Goal: Task Accomplishment & Management: Use online tool/utility

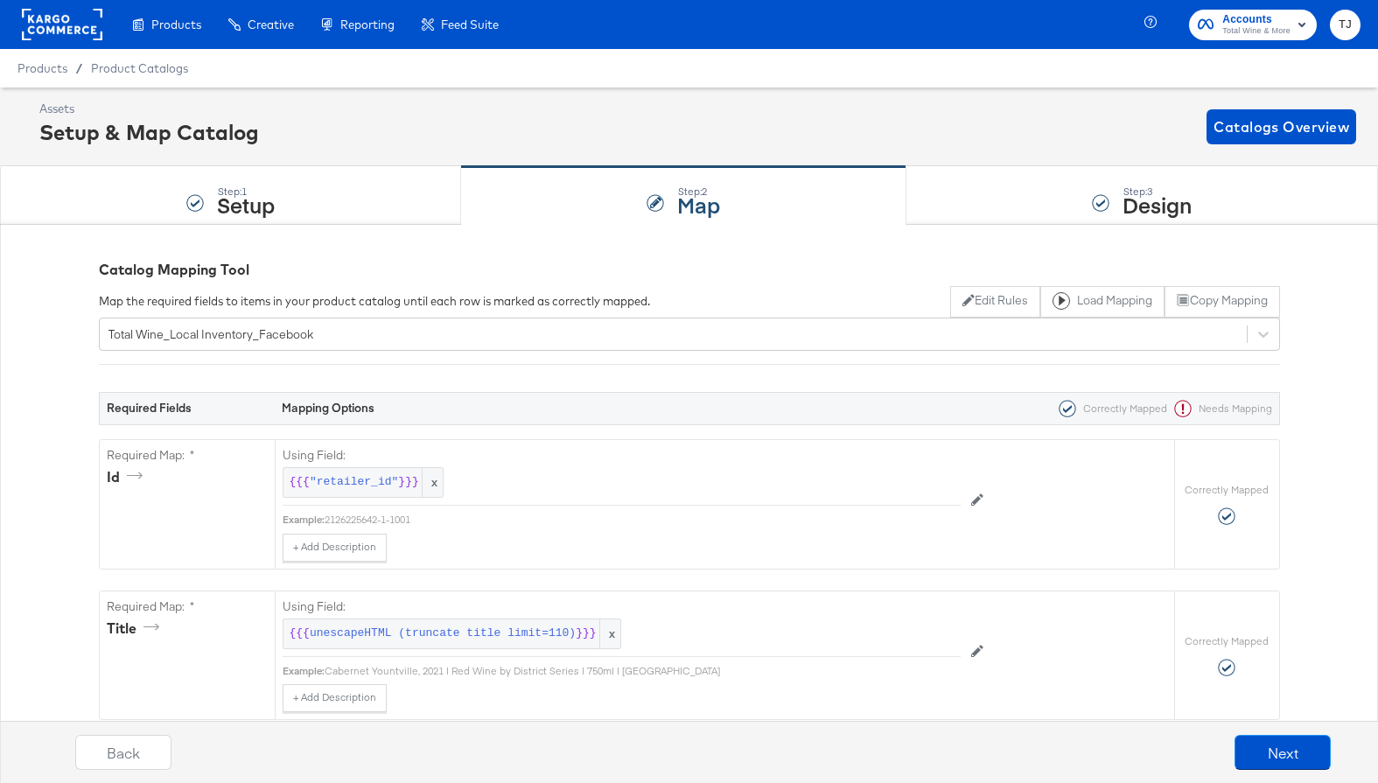
click at [32, 19] on rect at bounding box center [62, 24] width 80 height 31
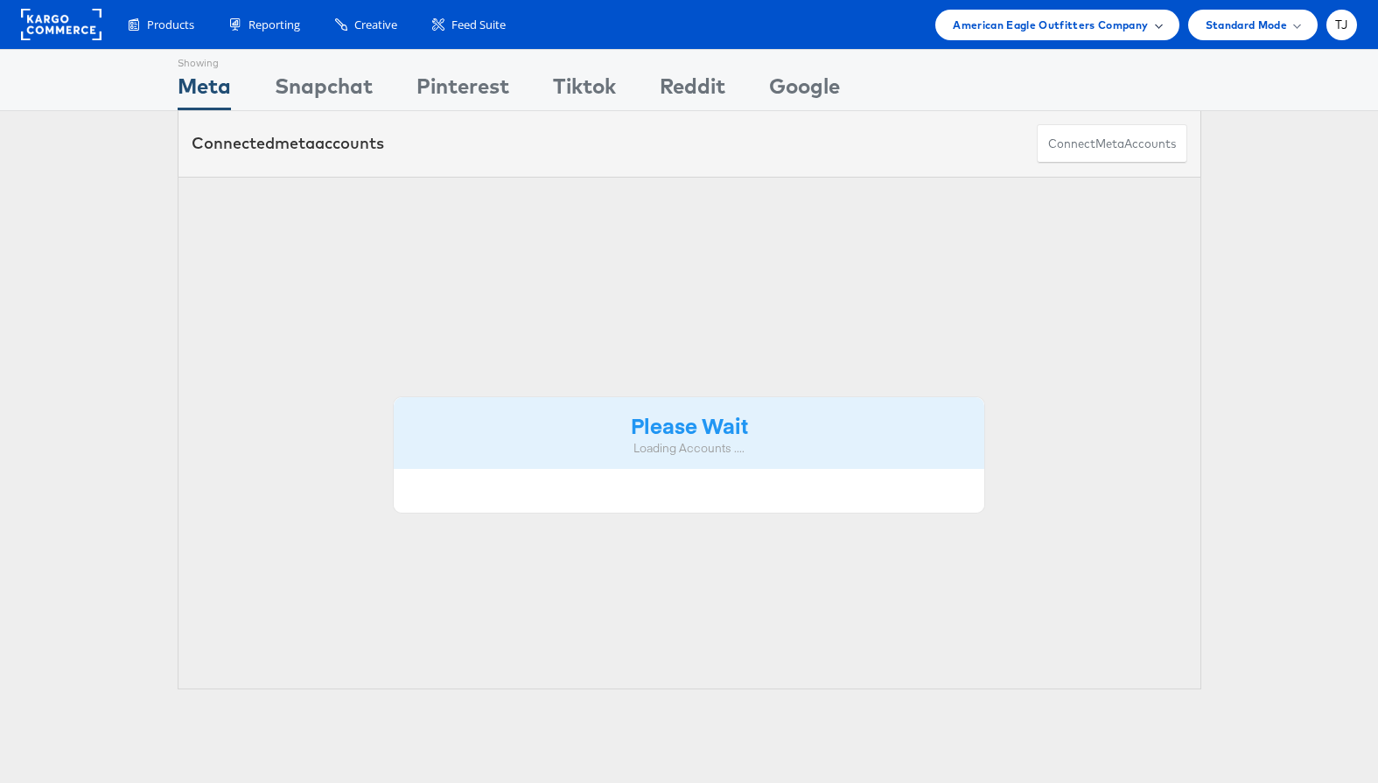
drag, startPoint x: 1090, startPoint y: 19, endPoint x: 1095, endPoint y: 28, distance: 10.2
click at [1090, 19] on span "American Eagle Outfitters Company" at bounding box center [1050, 25] width 195 height 18
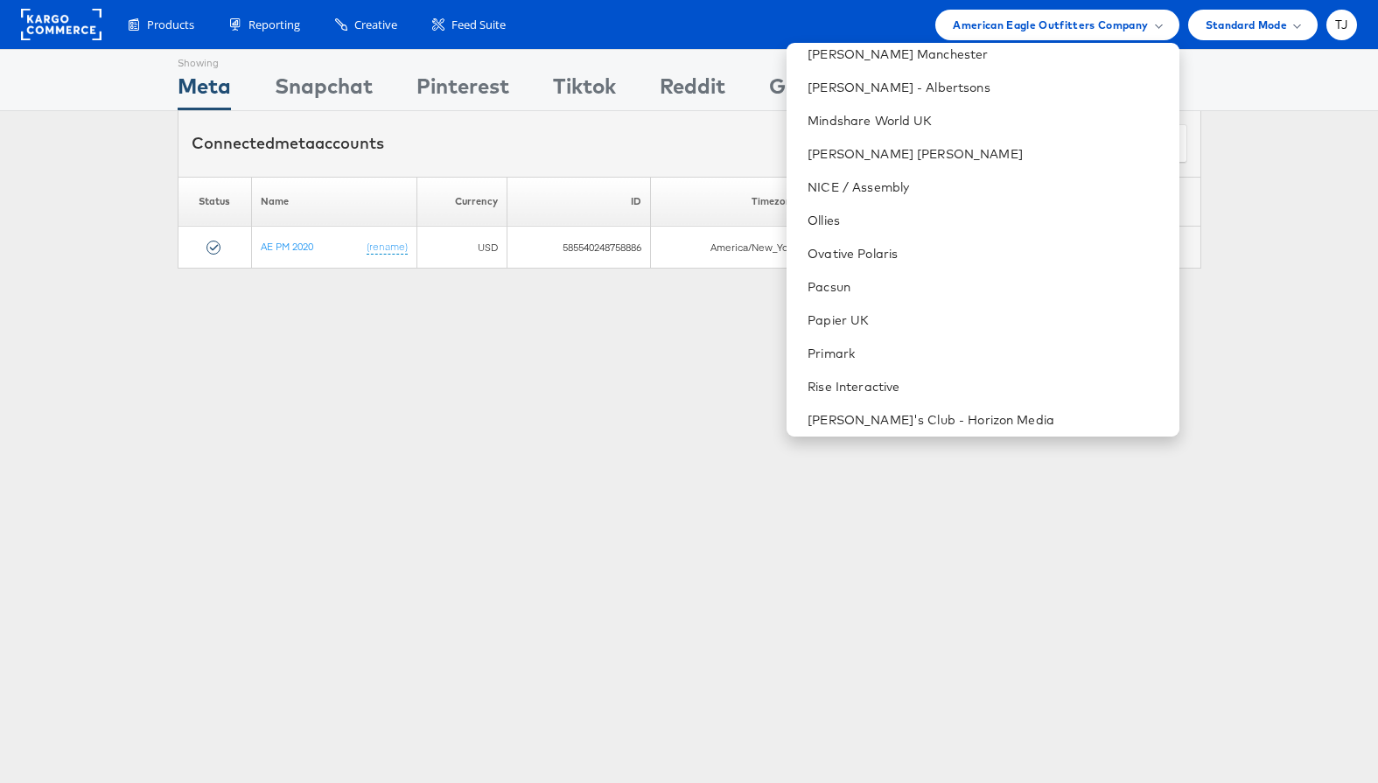
scroll to position [2573, 0]
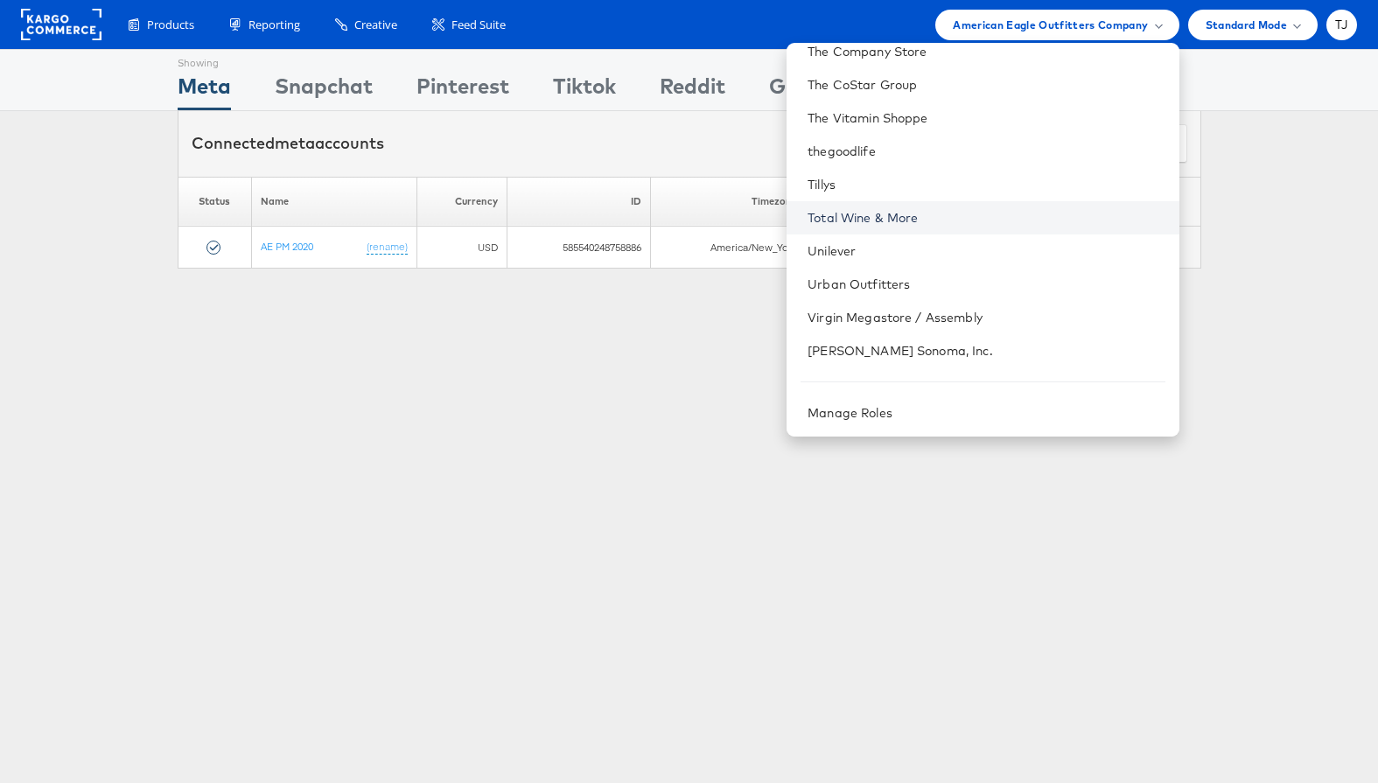
click at [1022, 219] on link "Total Wine & More" at bounding box center [985, 217] width 357 height 17
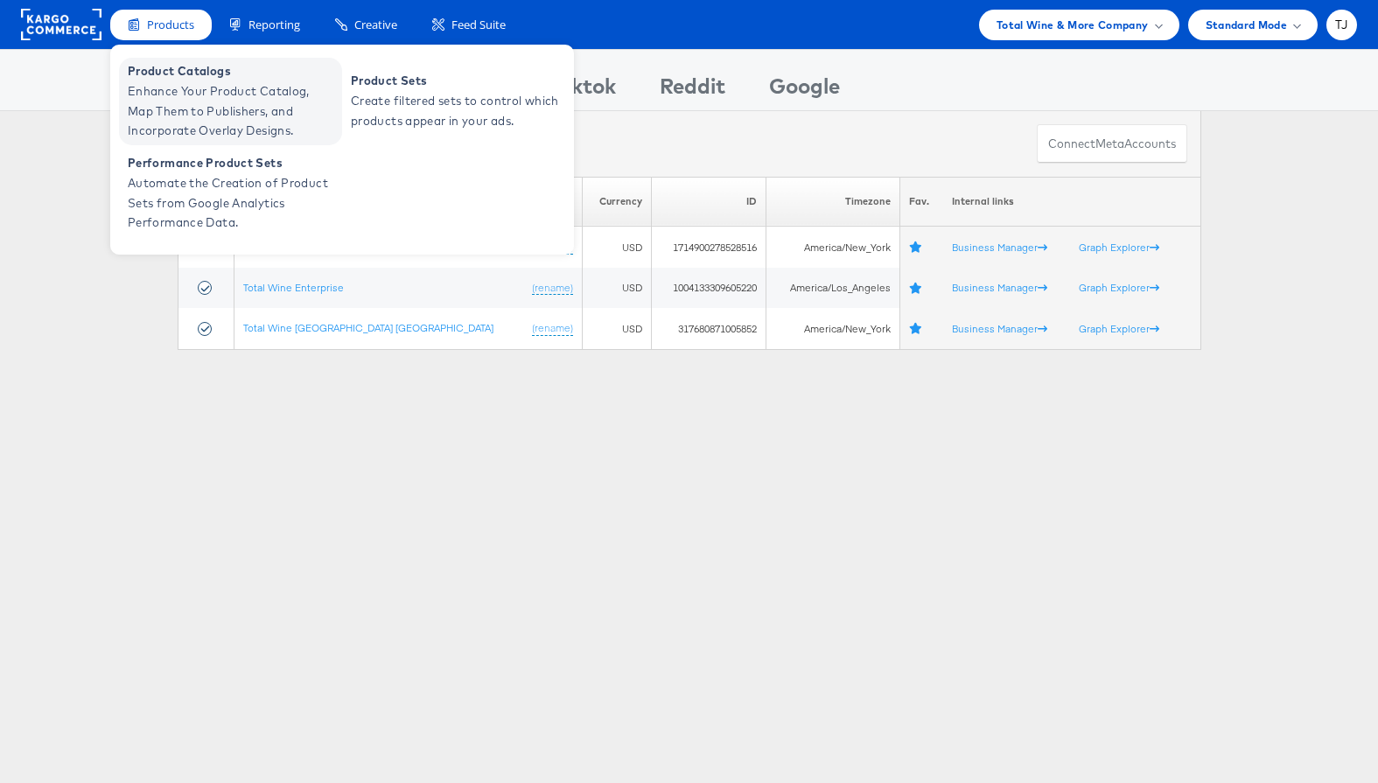
click at [178, 67] on span "Product Catalogs" at bounding box center [233, 71] width 210 height 20
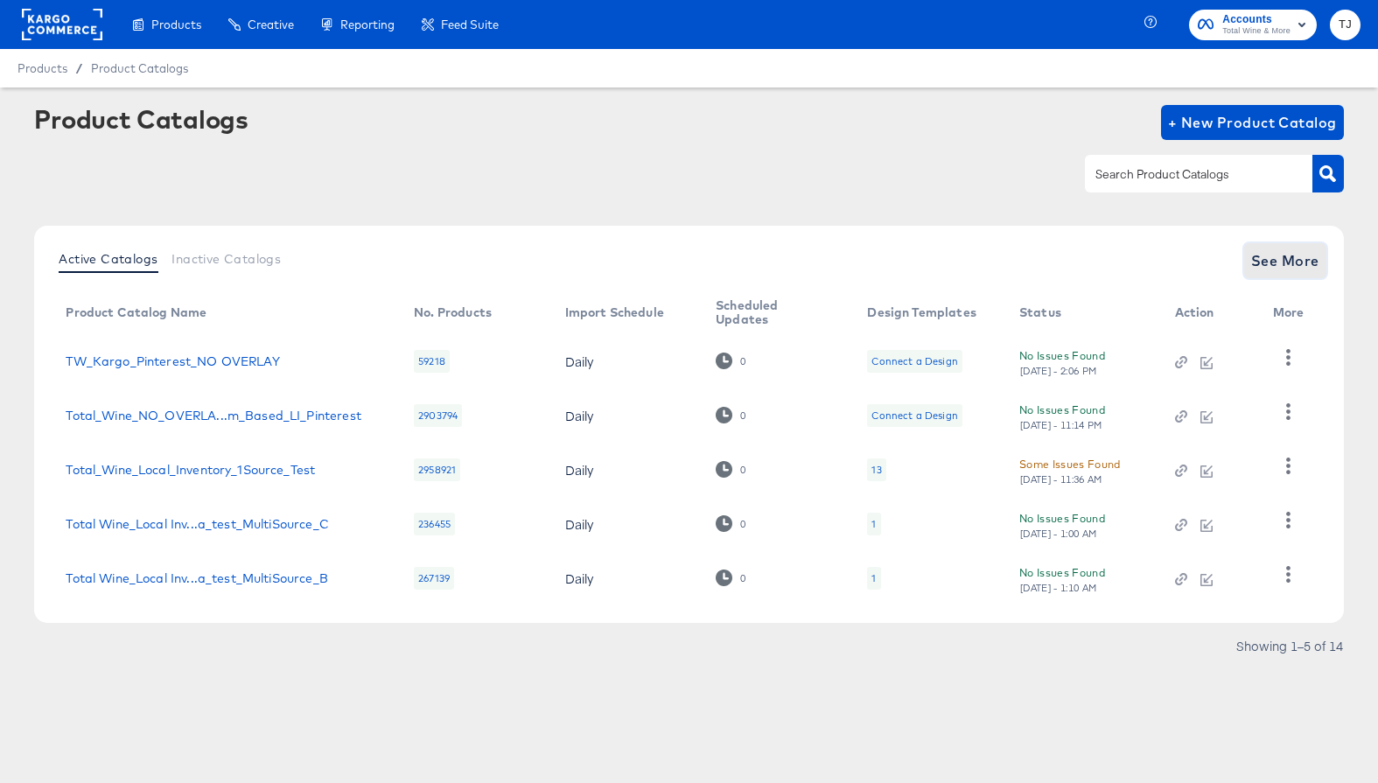
click at [1285, 256] on span "See More" at bounding box center [1285, 260] width 68 height 24
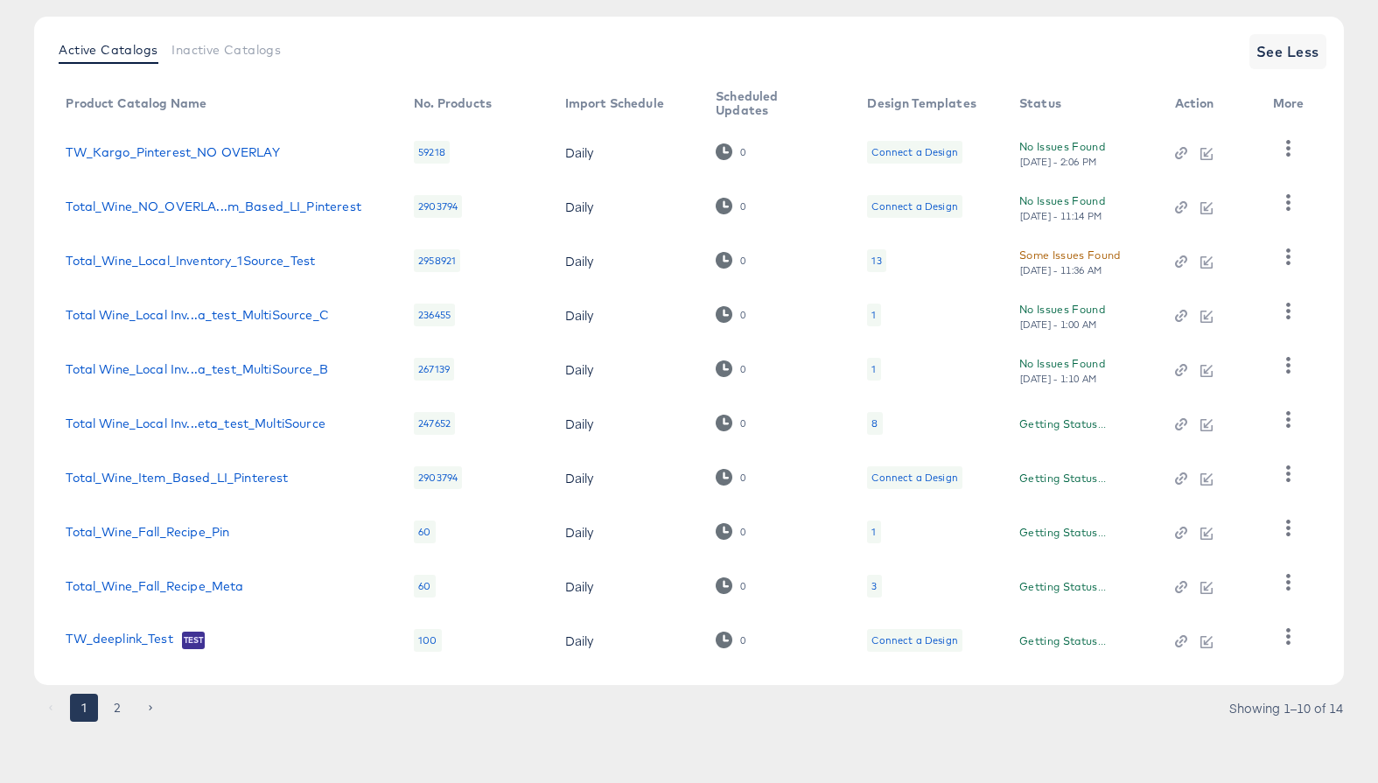
scroll to position [209, 0]
click at [115, 712] on button "2" at bounding box center [117, 708] width 28 height 28
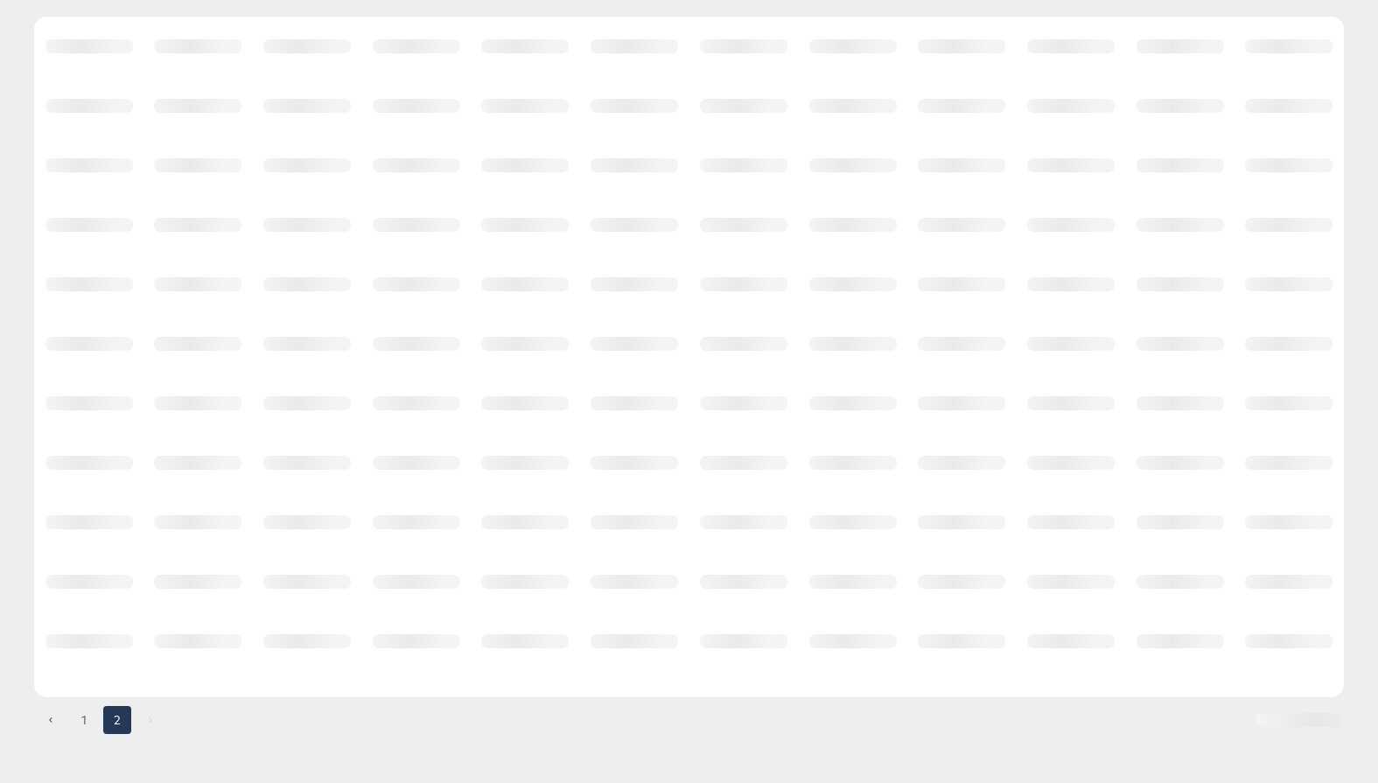
scroll to position [0, 0]
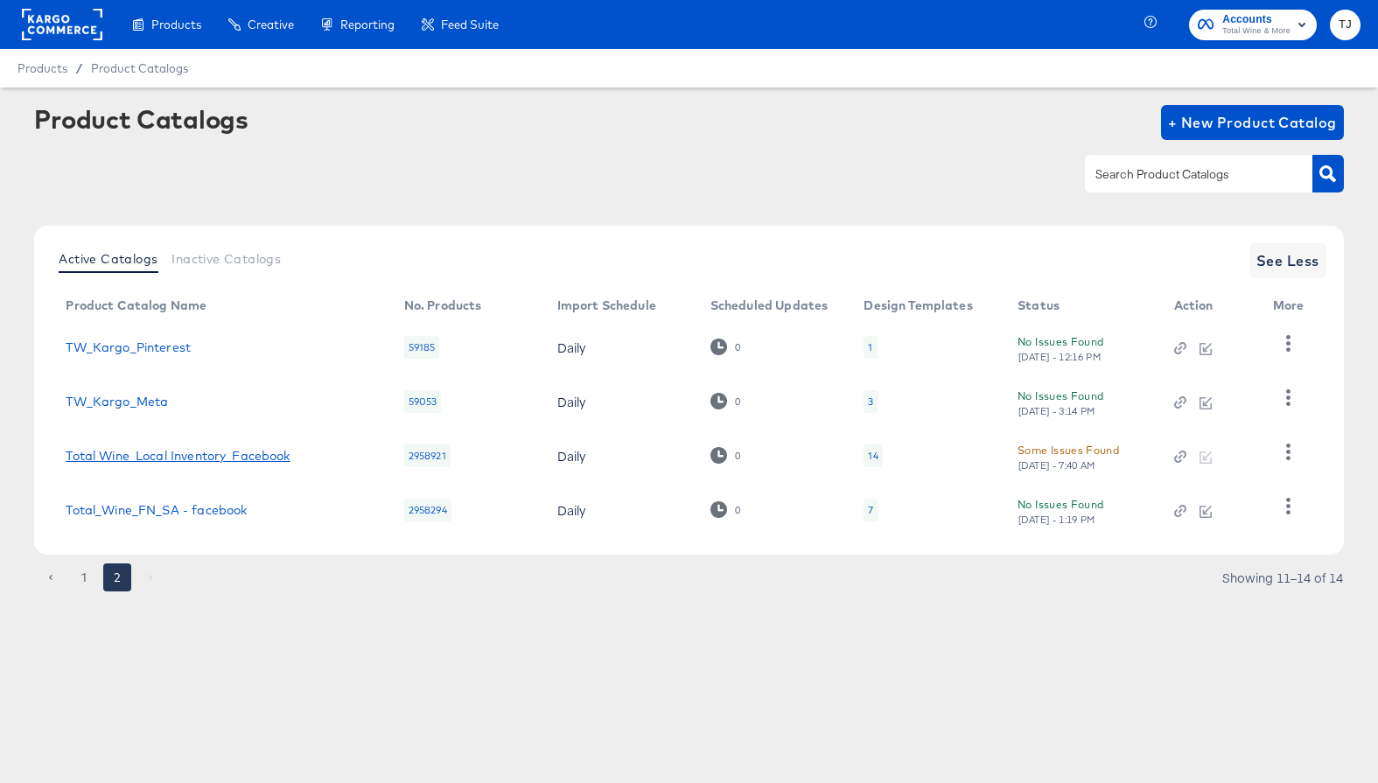
click at [220, 453] on link "Total Wine_Local Inventory_Facebook" at bounding box center [178, 456] width 224 height 14
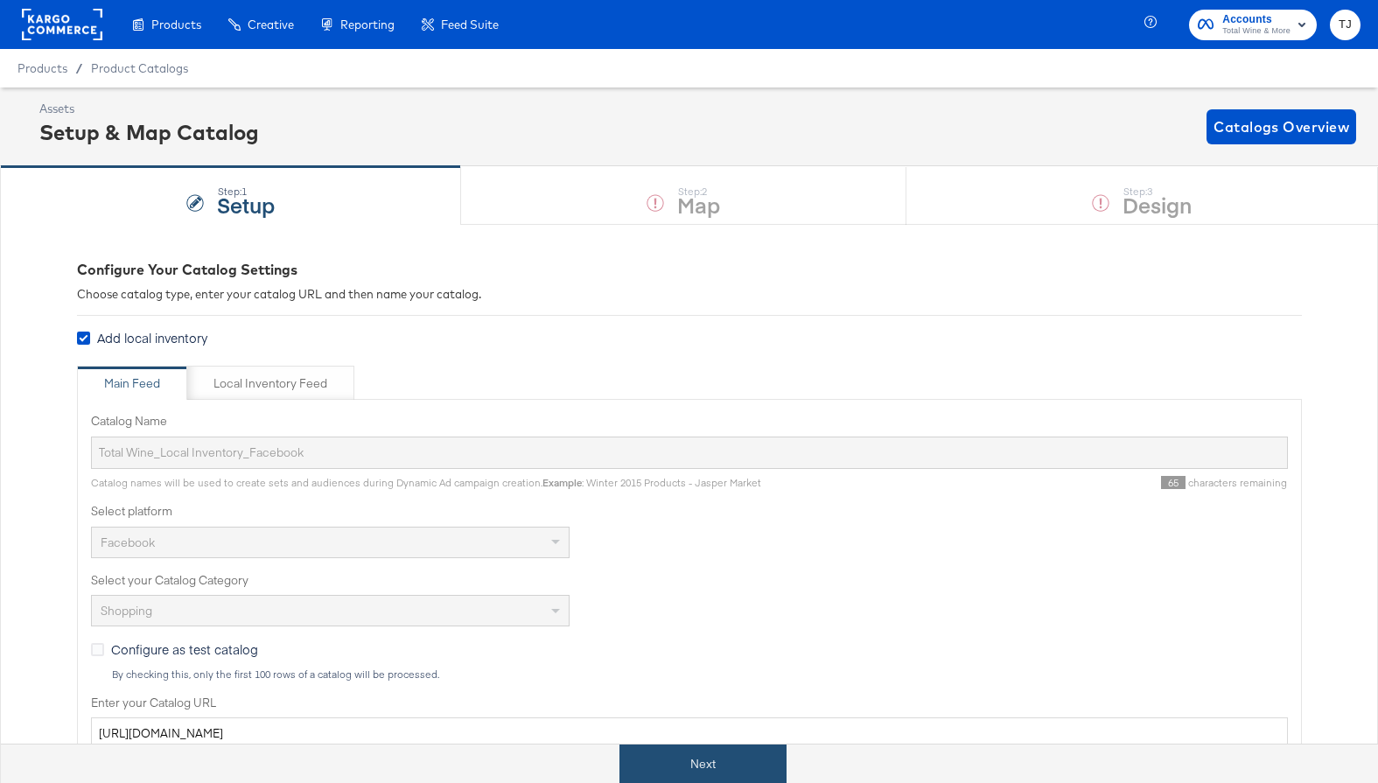
click at [720, 762] on button "Next" at bounding box center [702, 763] width 167 height 39
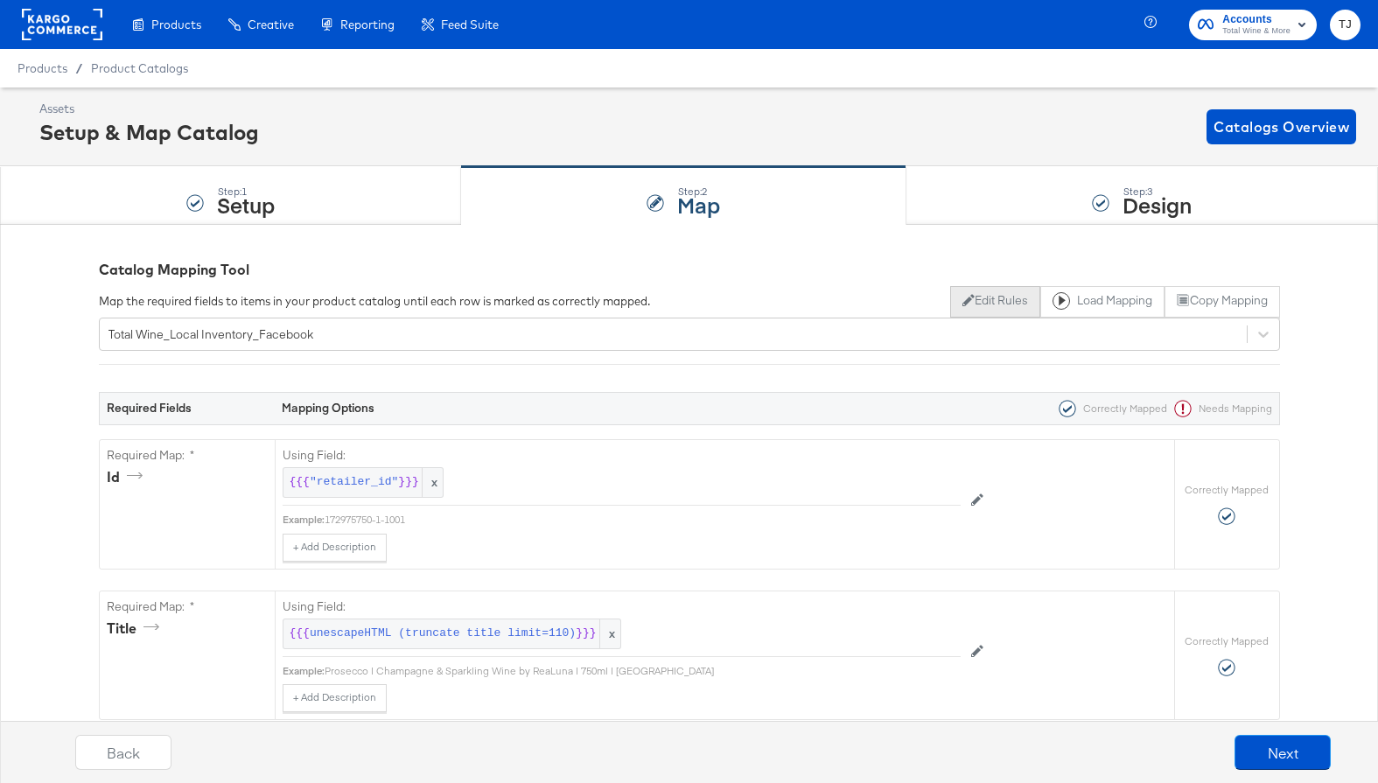
click at [966, 303] on button "Edit Rules" at bounding box center [995, 301] width 90 height 31
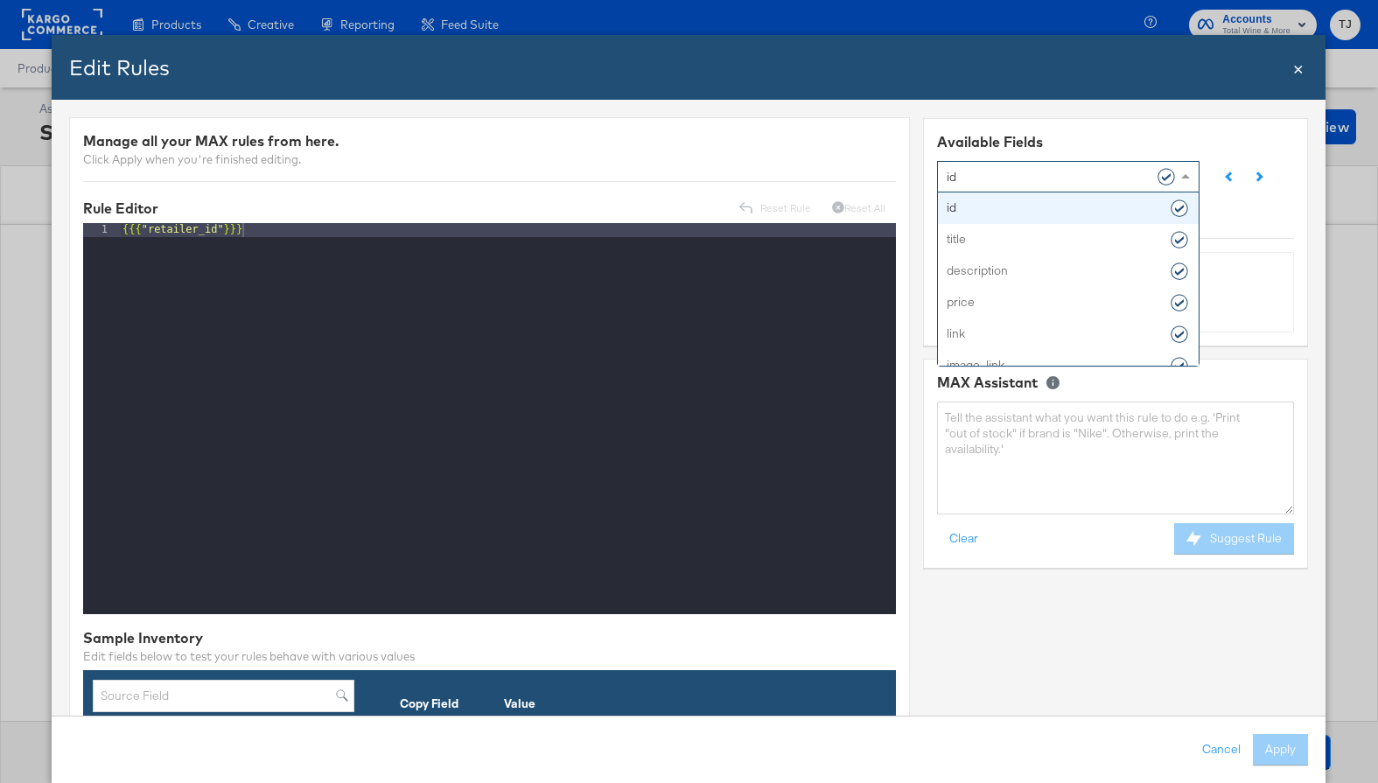
click at [1188, 180] on span at bounding box center [1189, 176] width 22 height 30
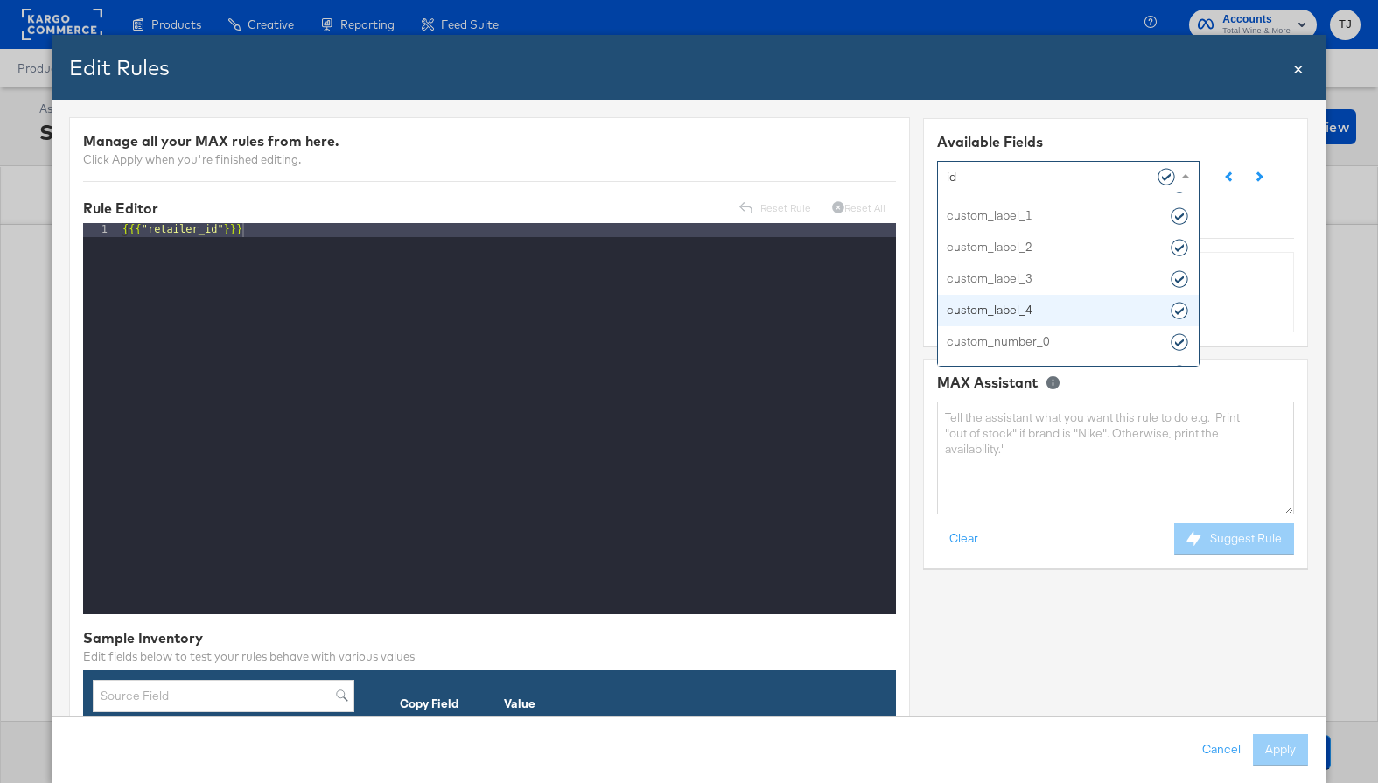
scroll to position [1590, 0]
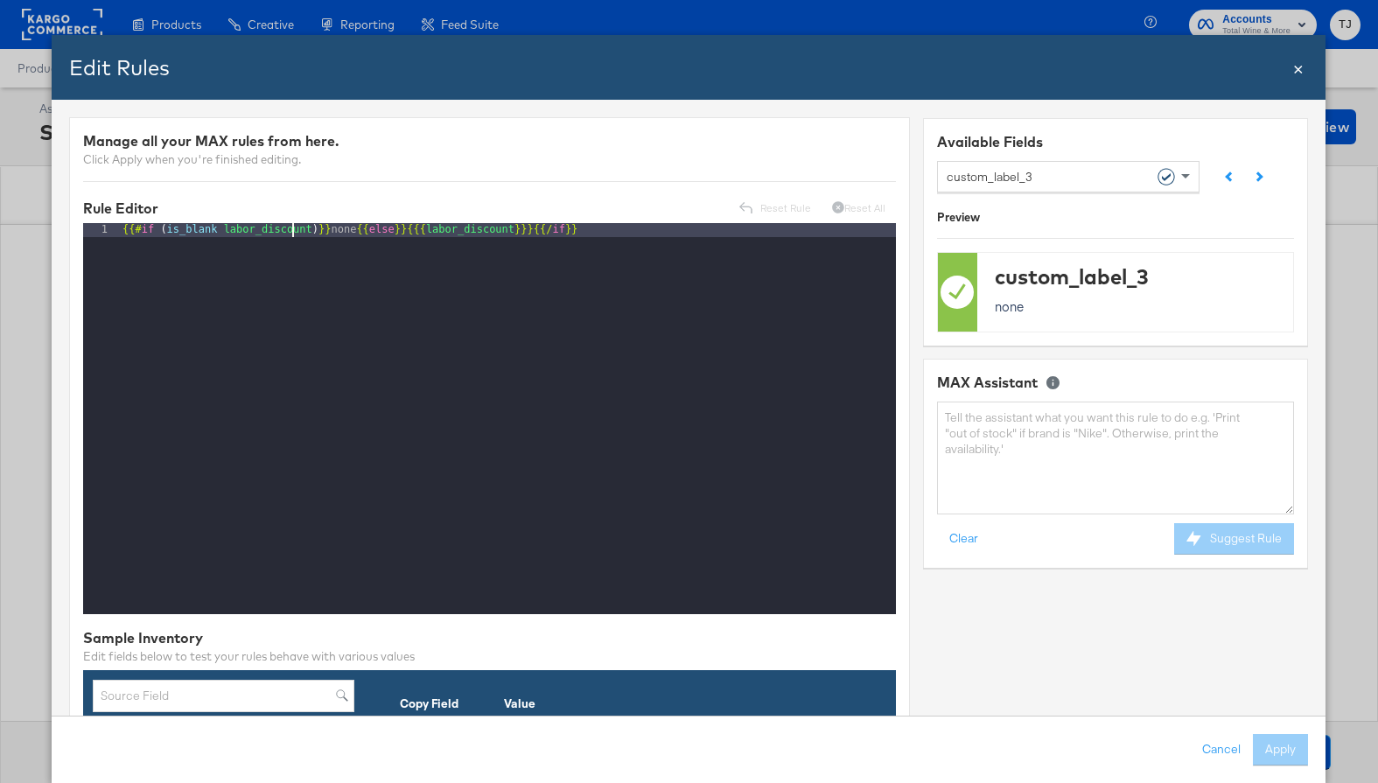
drag, startPoint x: 295, startPoint y: 234, endPoint x: 304, endPoint y: 231, distance: 10.0
click at [295, 234] on div "{{# if ( is_blank labor_discount ) }} none {{ else }} {{{ labor_discount }}} {{…" at bounding box center [507, 433] width 777 height 420
drag, startPoint x: 311, startPoint y: 229, endPoint x: 221, endPoint y: 227, distance: 89.3
click at [222, 227] on div "{{# if ( is_blank labor_discount ) }} none {{ else }} {{{ labor_discount }}} {{…" at bounding box center [507, 433] width 777 height 420
click at [297, 313] on div "{{# if ( is_blank labor_discount ) }} none {{ else }} {{{ labor_discount }}} {{…" at bounding box center [507, 433] width 777 height 420
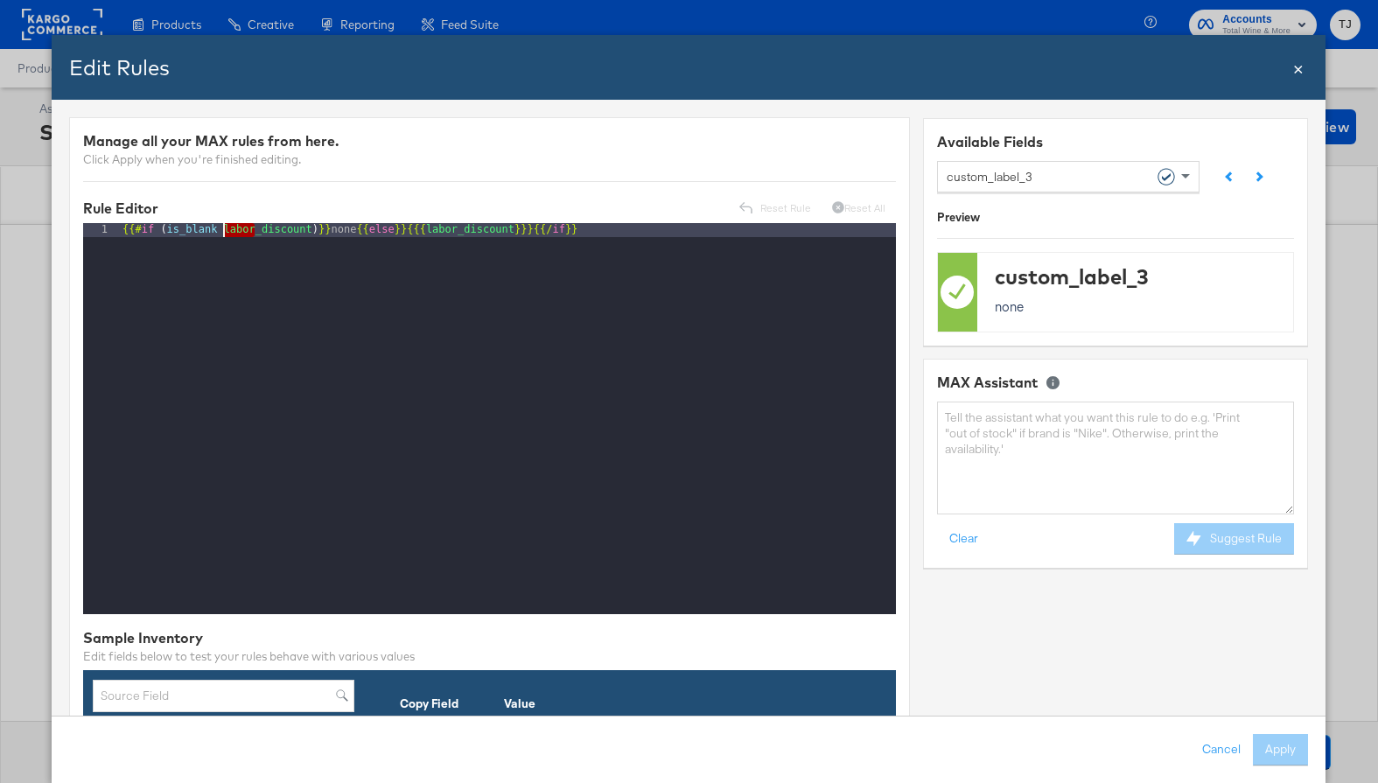
drag, startPoint x: 255, startPoint y: 229, endPoint x: 220, endPoint y: 227, distance: 35.0
click at [220, 227] on div "{{# if ( is_blank labor_discount ) }} none {{ else }} {{{ labor_discount }}} {{…" at bounding box center [507, 433] width 777 height 420
drag, startPoint x: 450, startPoint y: 228, endPoint x: 422, endPoint y: 228, distance: 28.0
click at [422, 228] on div "{{# if ( is_blank fall_discount ) }} none {{ else }} {{{ labor_discount }}} {{/…" at bounding box center [507, 433] width 777 height 420
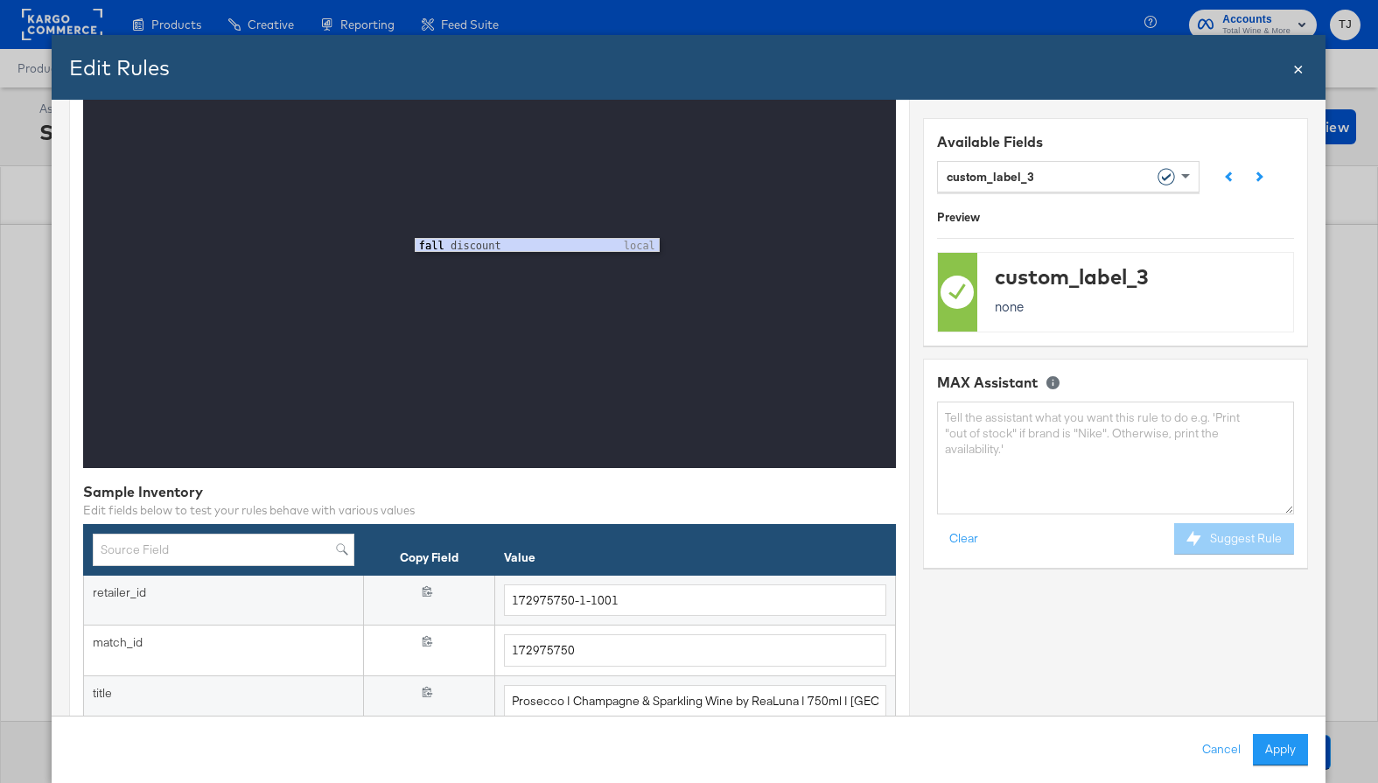
scroll to position [148, 0]
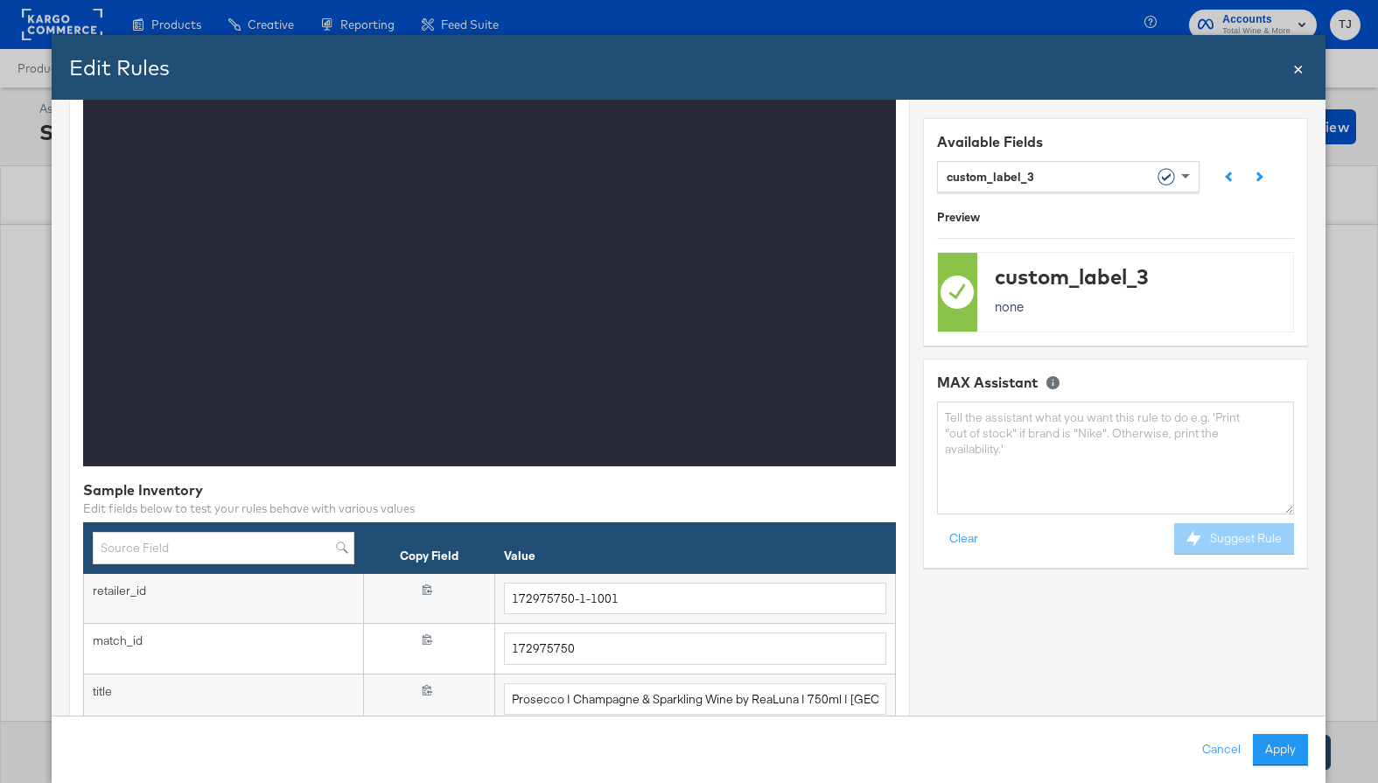
click at [1284, 745] on button "Apply" at bounding box center [1281, 749] width 55 height 31
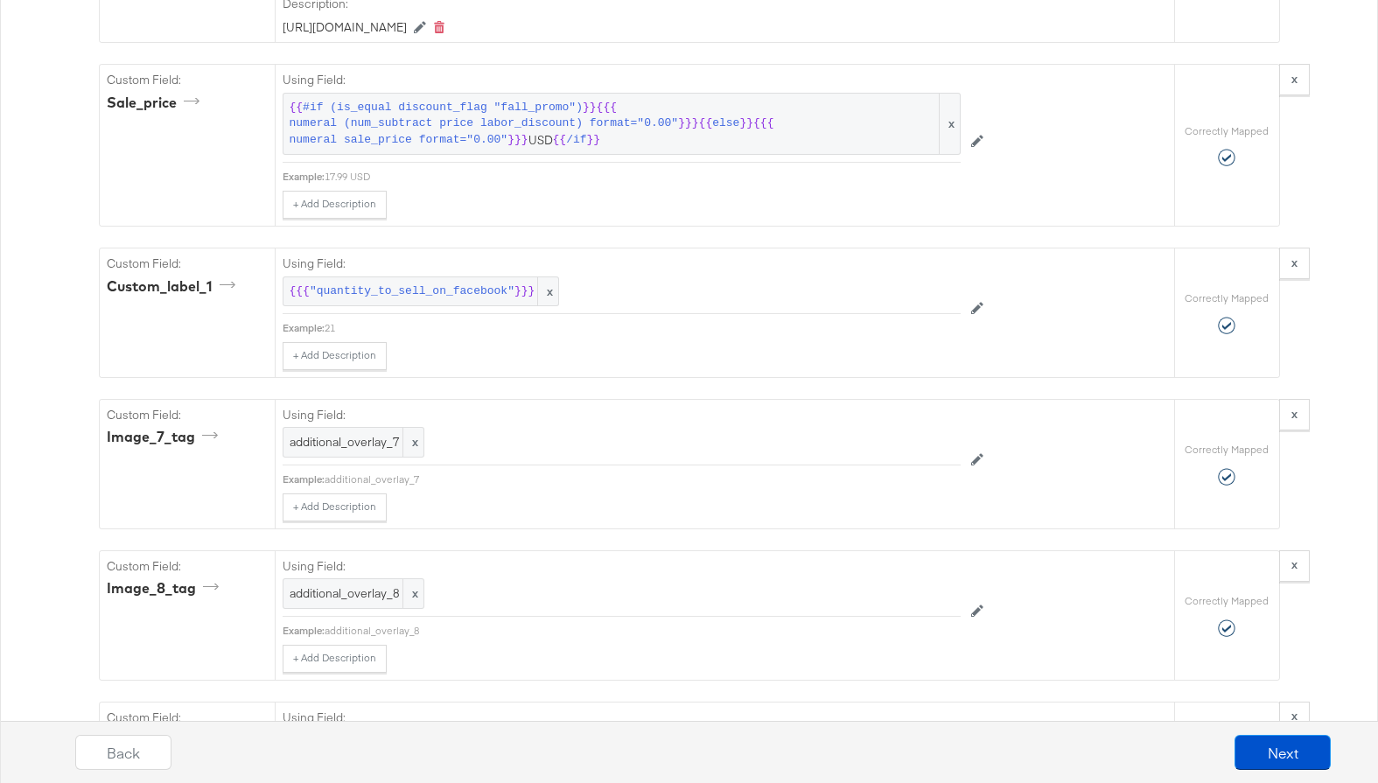
scroll to position [4299, 0]
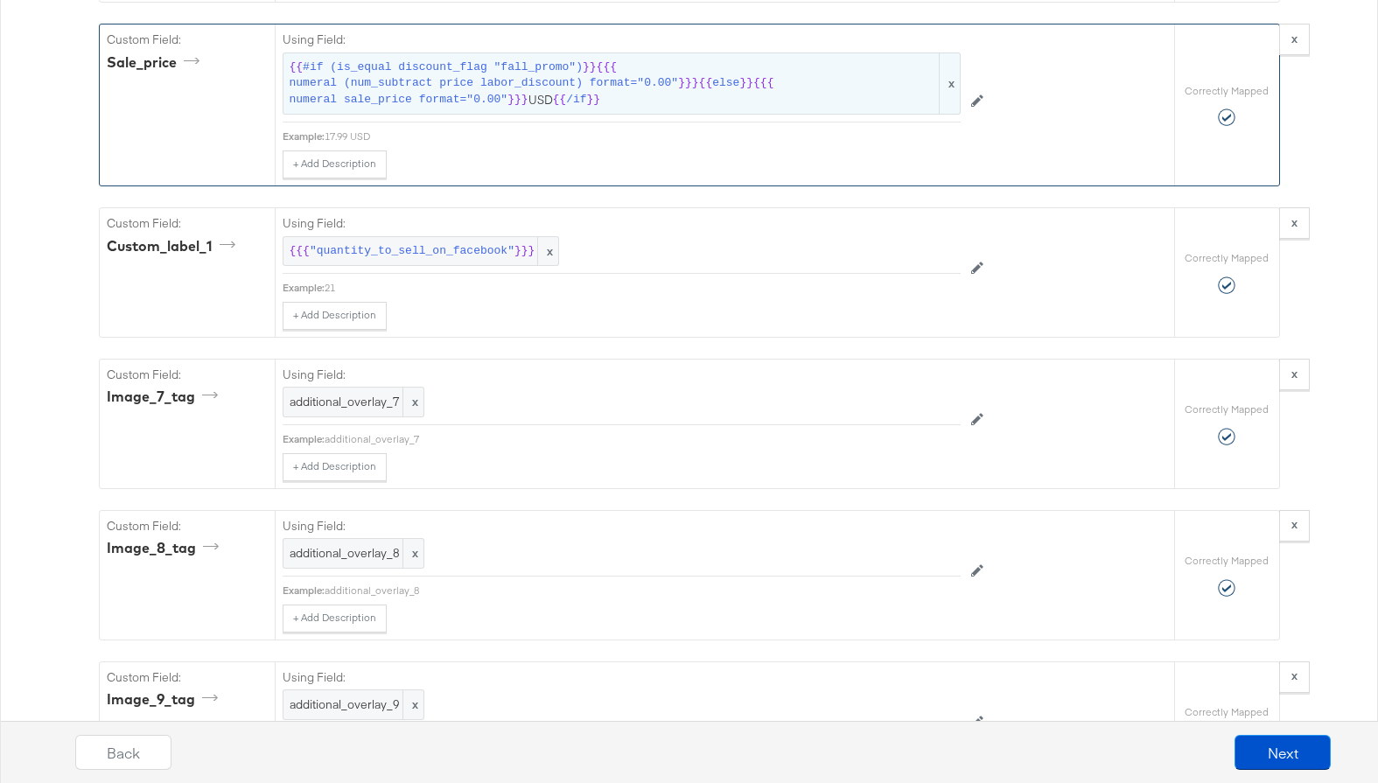
click at [513, 92] on span "numeral (num_subtract price labor_discount) format="0.00"" at bounding box center [484, 83] width 389 height 17
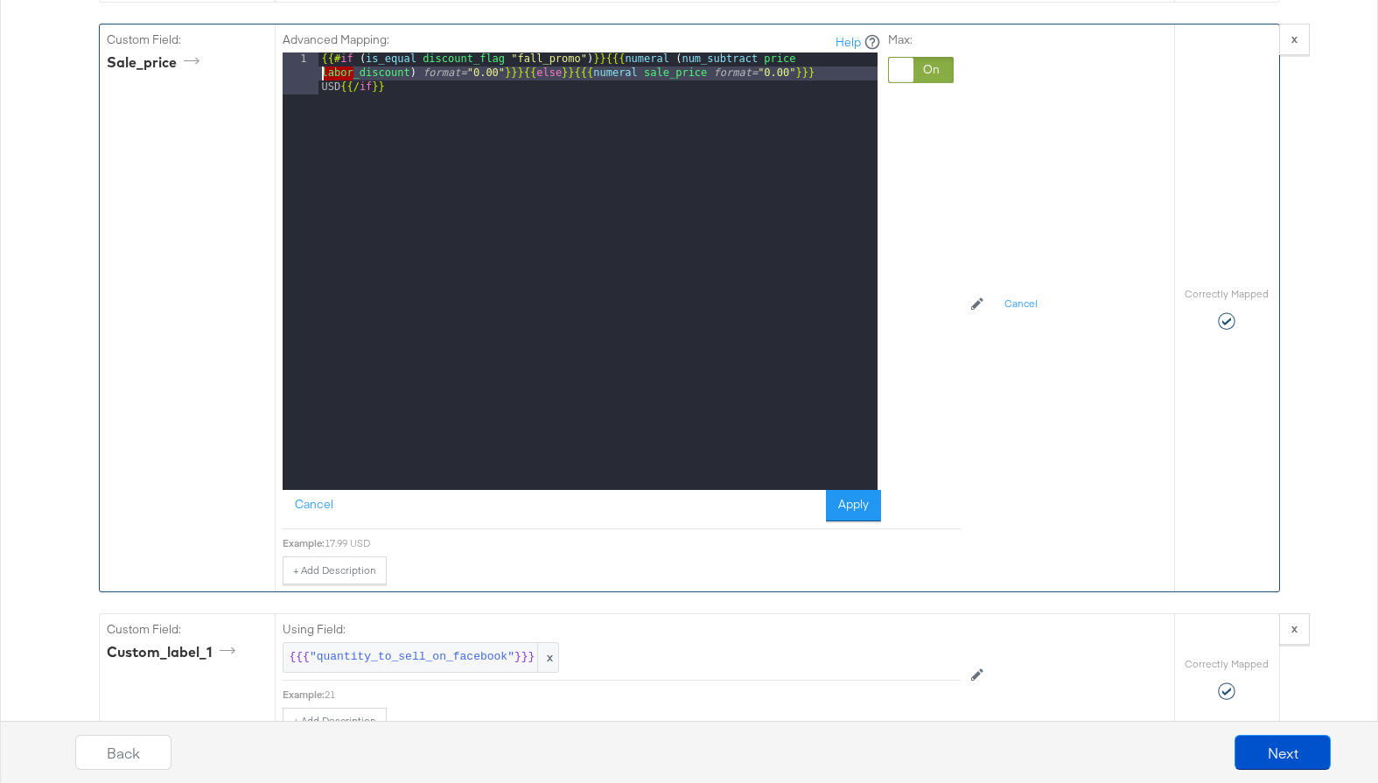
drag, startPoint x: 346, startPoint y: 104, endPoint x: 320, endPoint y: 99, distance: 26.8
click at [320, 99] on div "{{# if ( is_equal discount_flag "fall_promo" ) }} {{{ numeral ( num_subtract pr…" at bounding box center [597, 312] width 559 height 521
click at [663, 185] on div "{{# if ( is_equal discount_flag "fall_promo" ) }} {{{ numeral ( num_subtract pr…" at bounding box center [597, 312] width 559 height 521
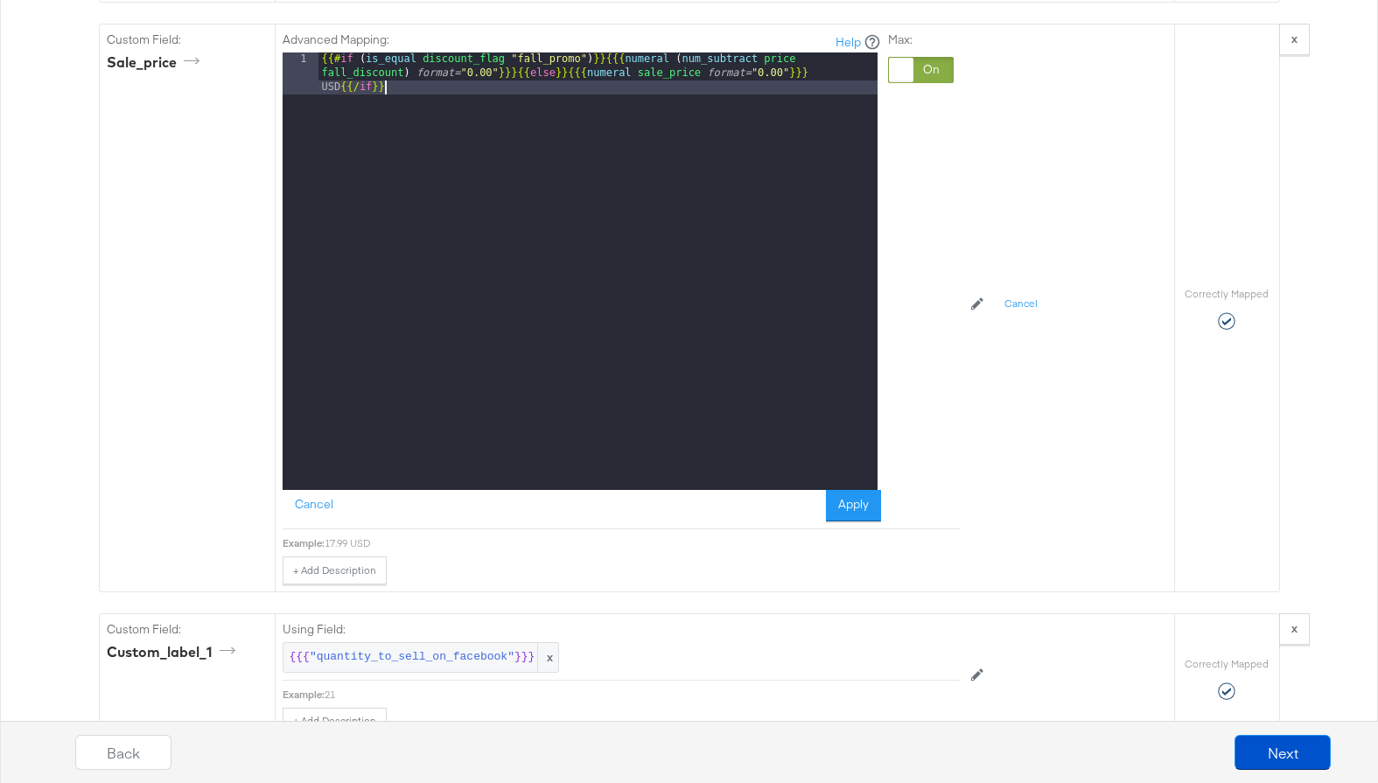
click at [855, 521] on button "Apply" at bounding box center [853, 505] width 55 height 31
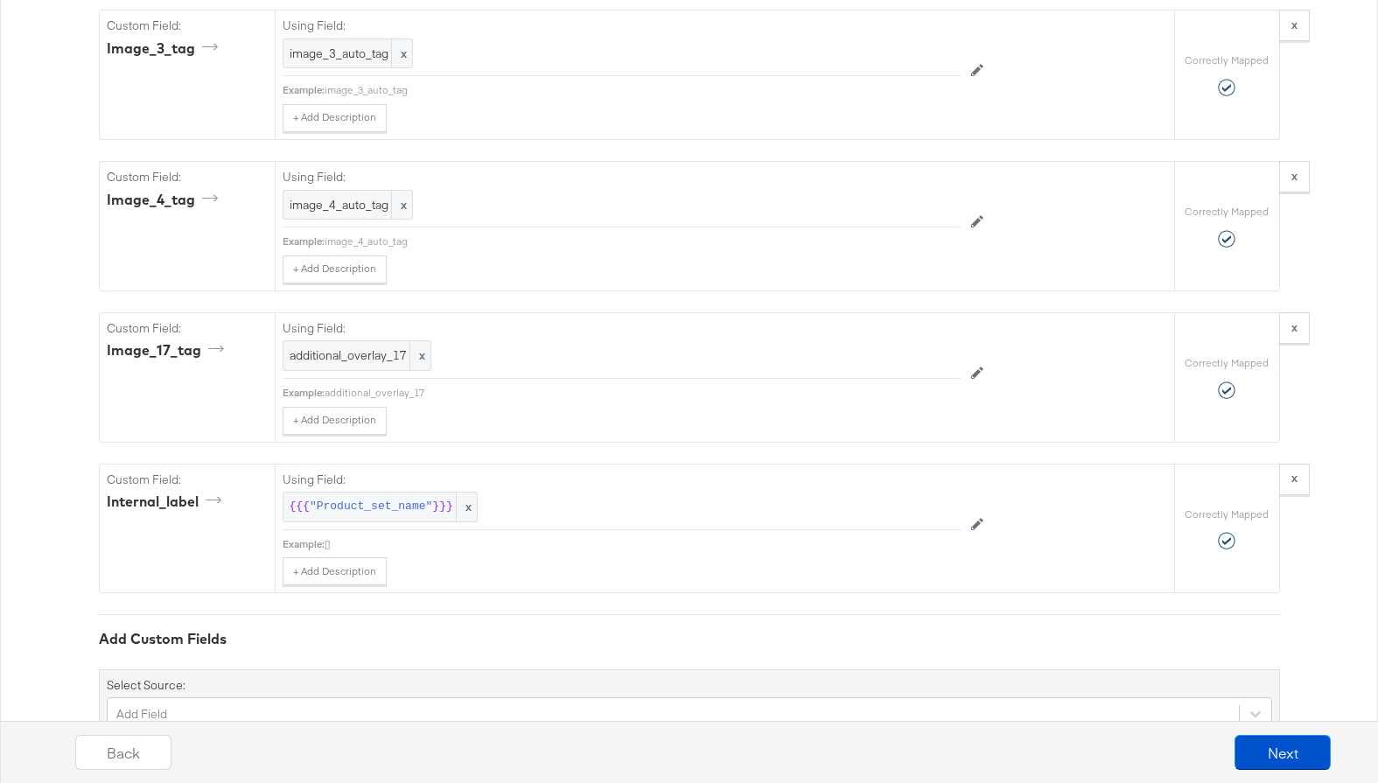
scroll to position [7170, 0]
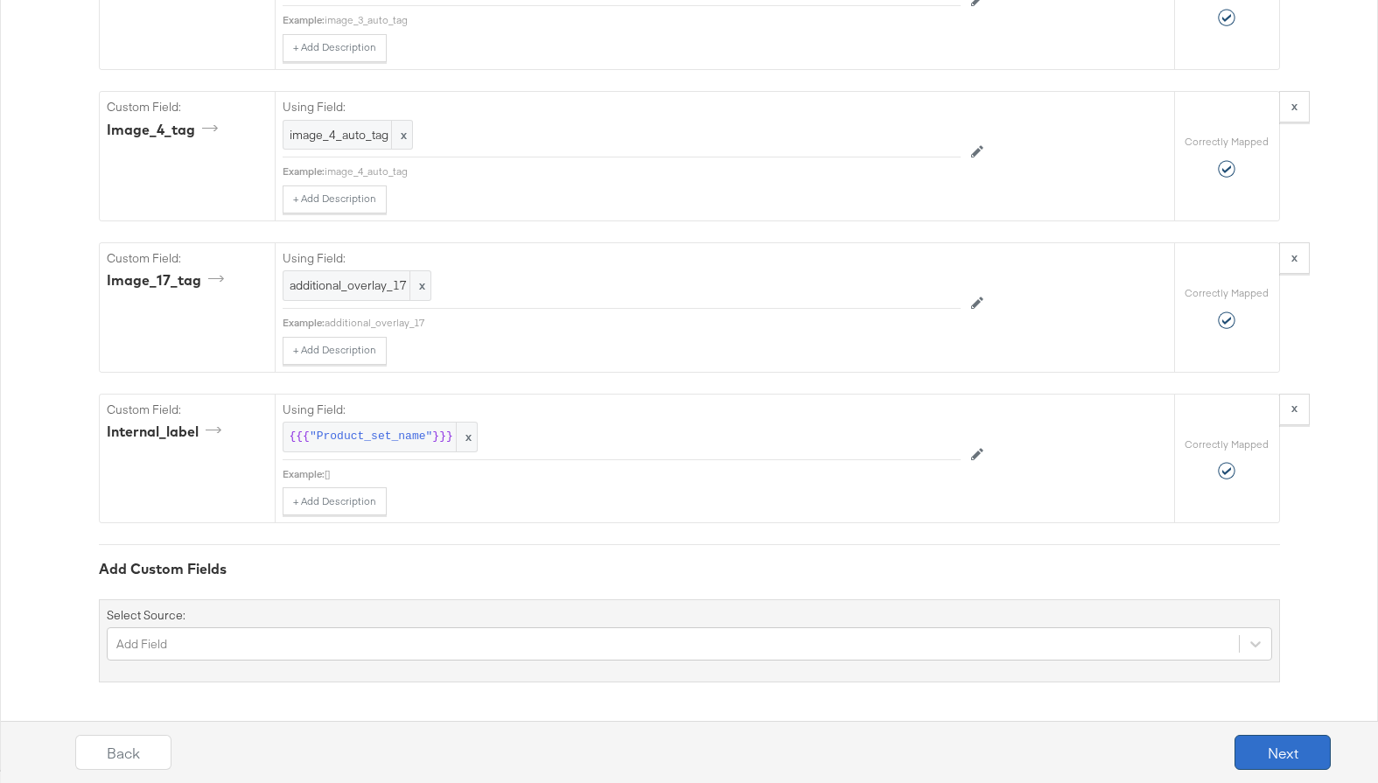
click at [1276, 747] on button "Next" at bounding box center [1282, 752] width 96 height 35
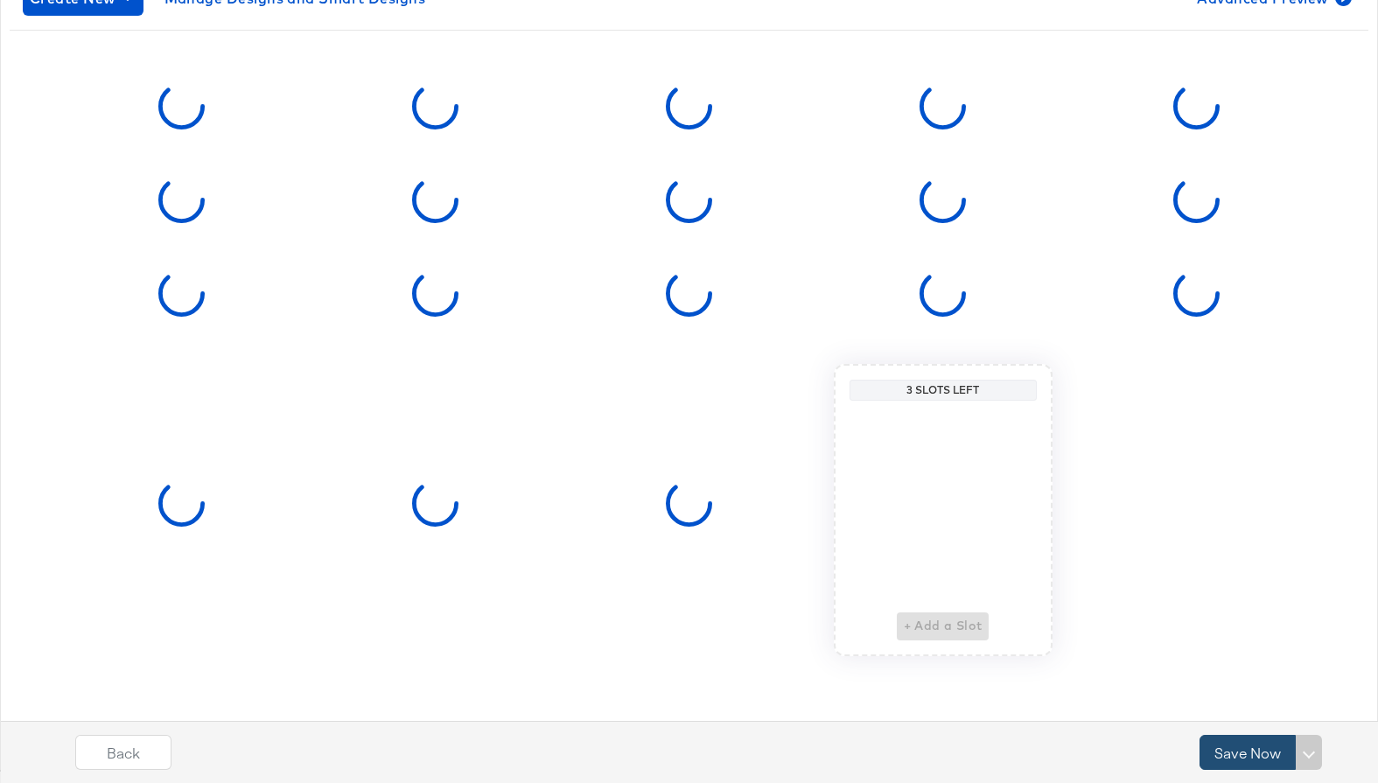
scroll to position [0, 0]
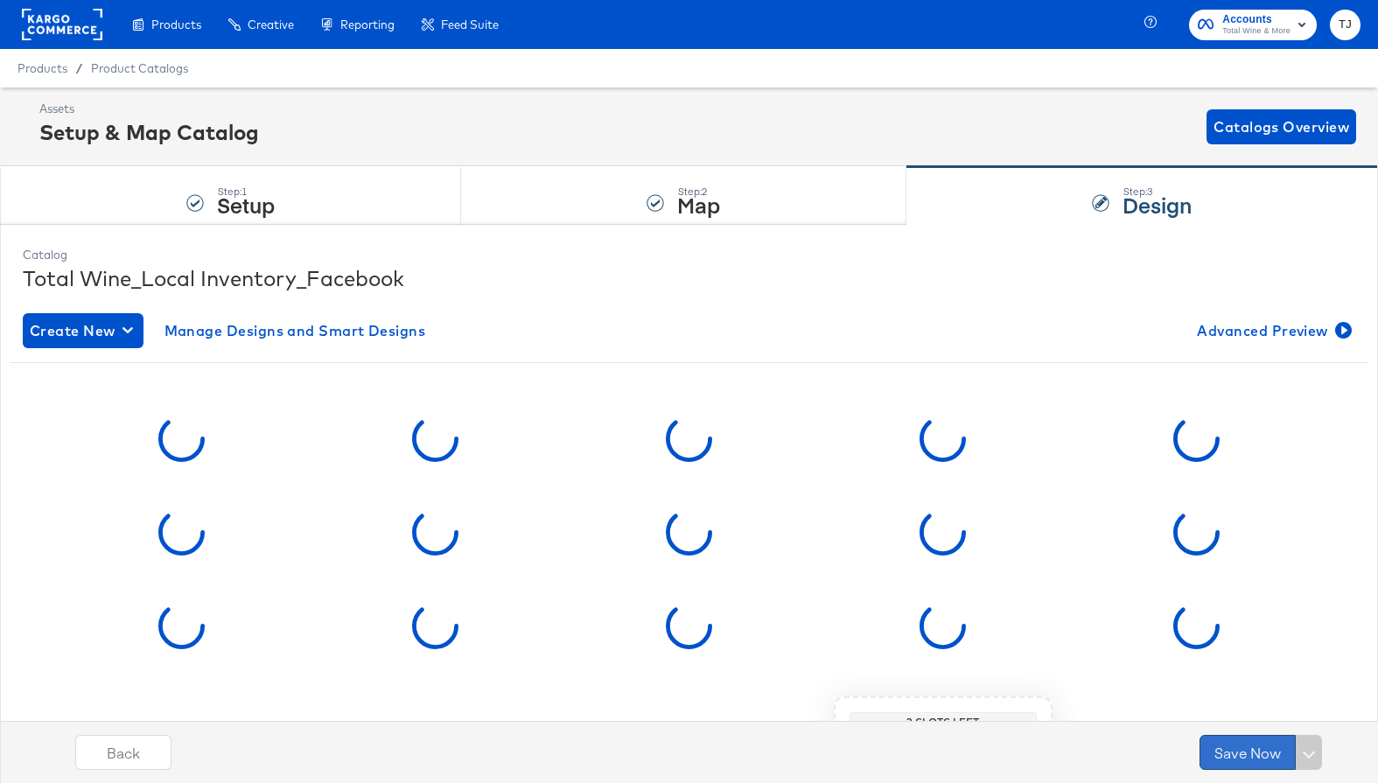
click at [1271, 751] on button "Save Now" at bounding box center [1247, 752] width 96 height 35
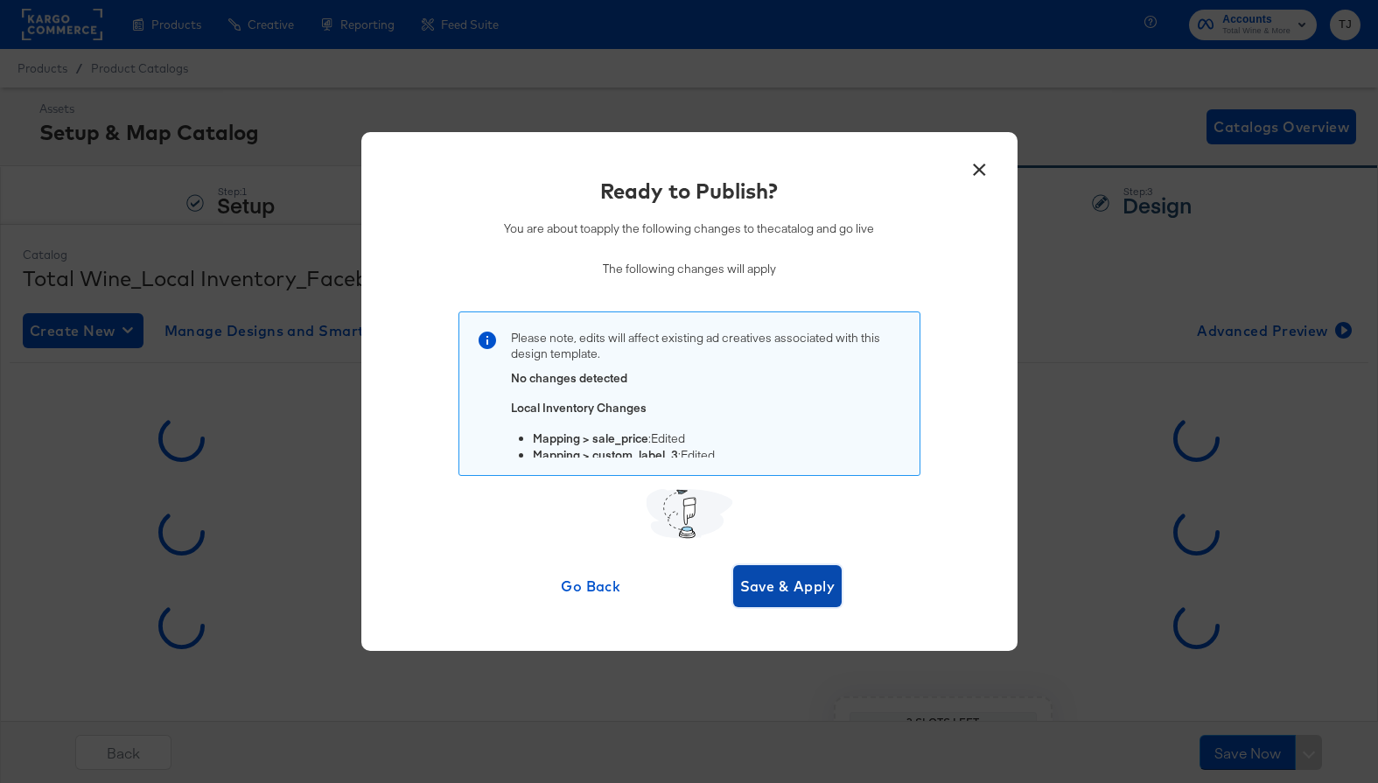
click at [806, 591] on span "Save & Apply" at bounding box center [787, 586] width 95 height 24
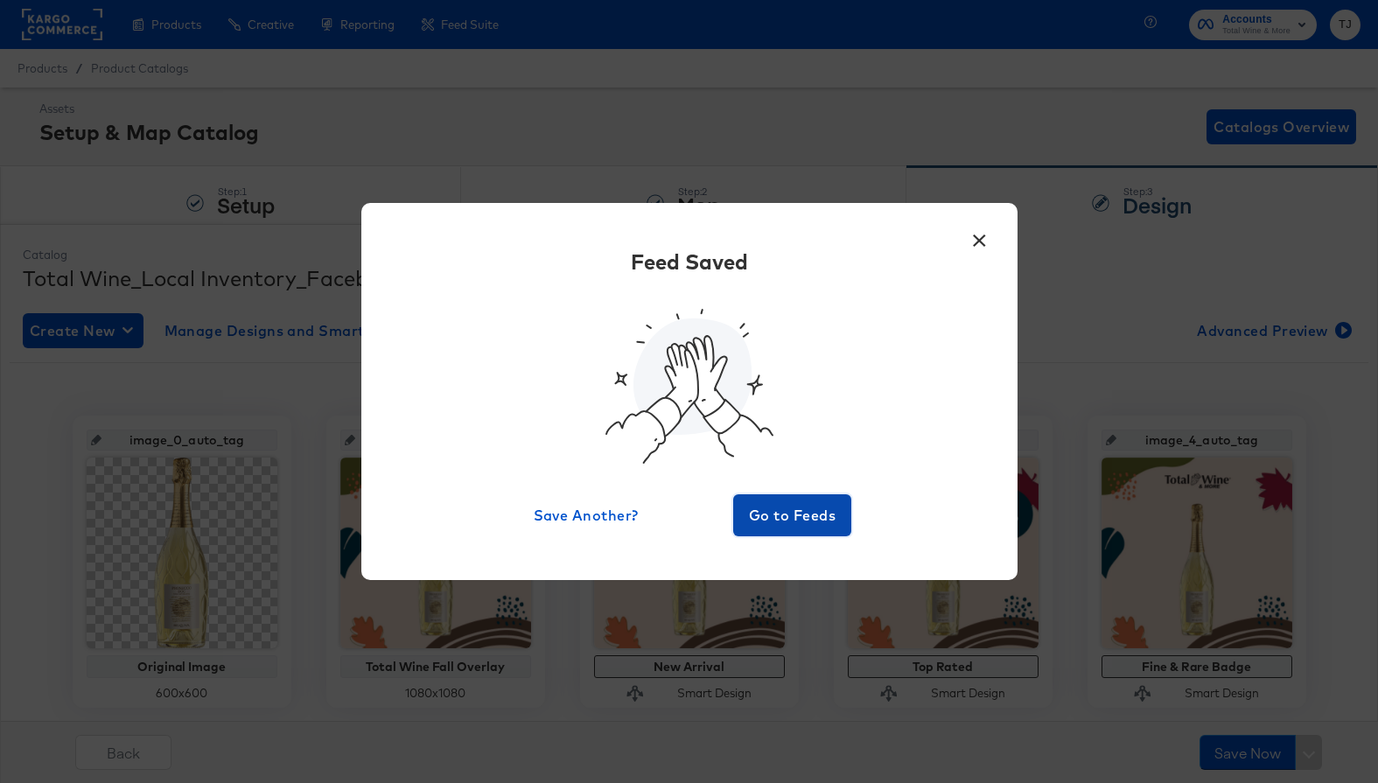
click at [765, 513] on span "Go to Feeds" at bounding box center [792, 515] width 105 height 24
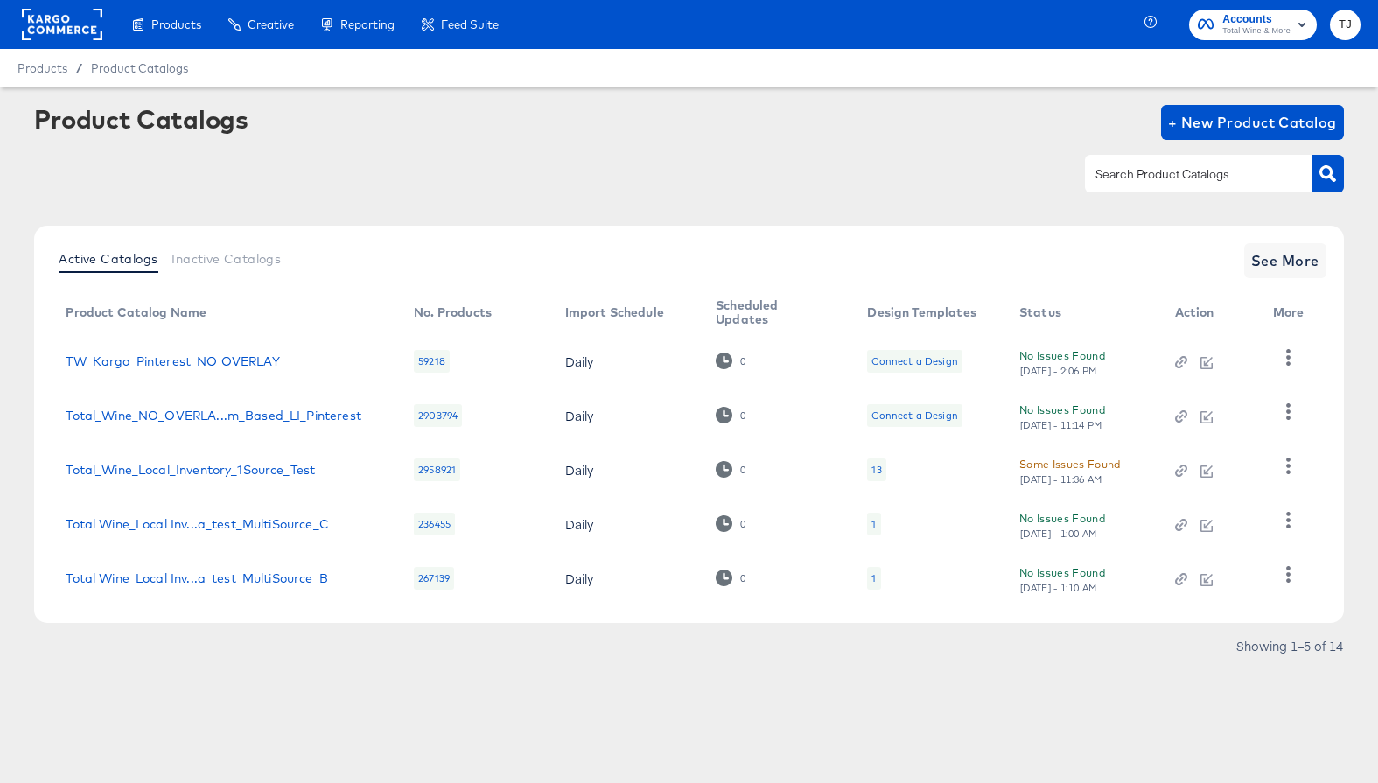
click at [53, 45] on div at bounding box center [62, 24] width 80 height 49
click at [52, 31] on rect at bounding box center [62, 24] width 80 height 31
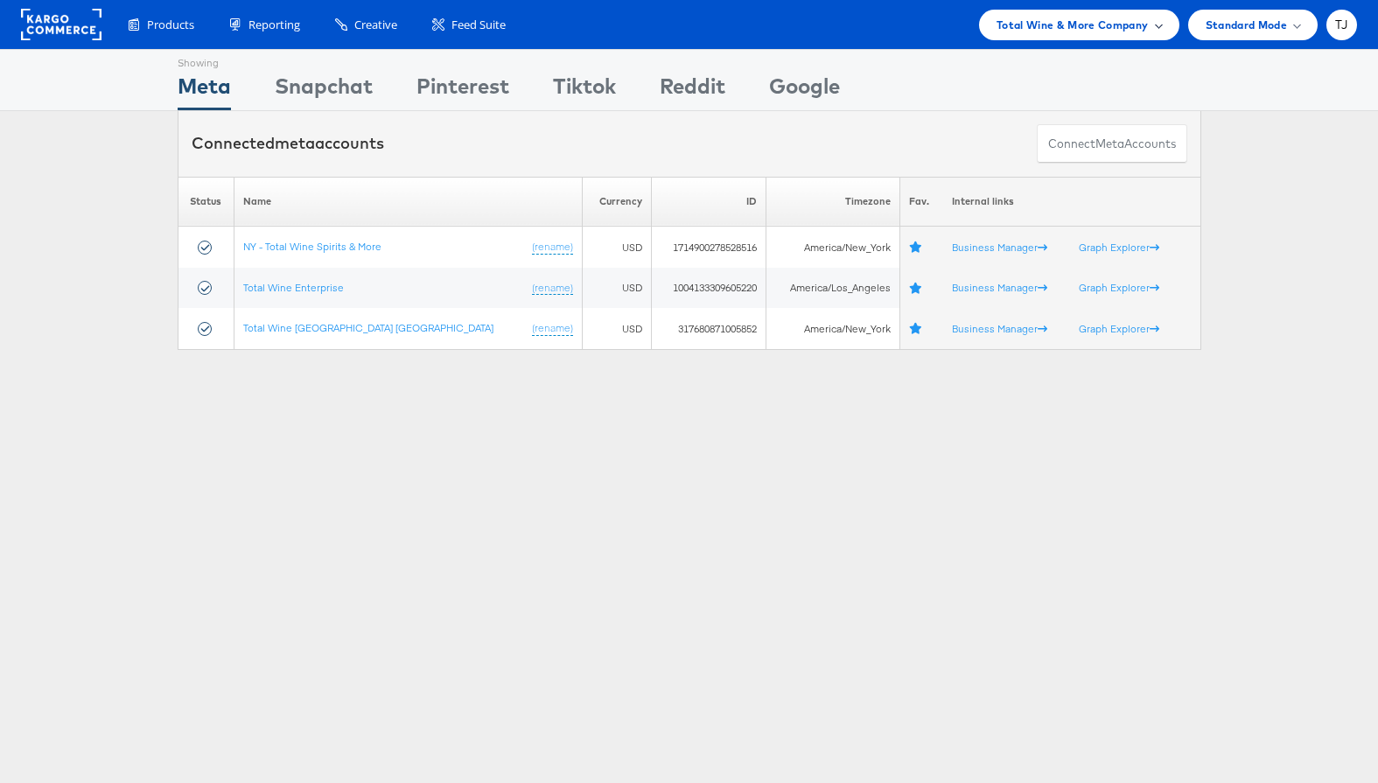
click at [1129, 30] on span "Total Wine & More Company" at bounding box center [1072, 25] width 152 height 18
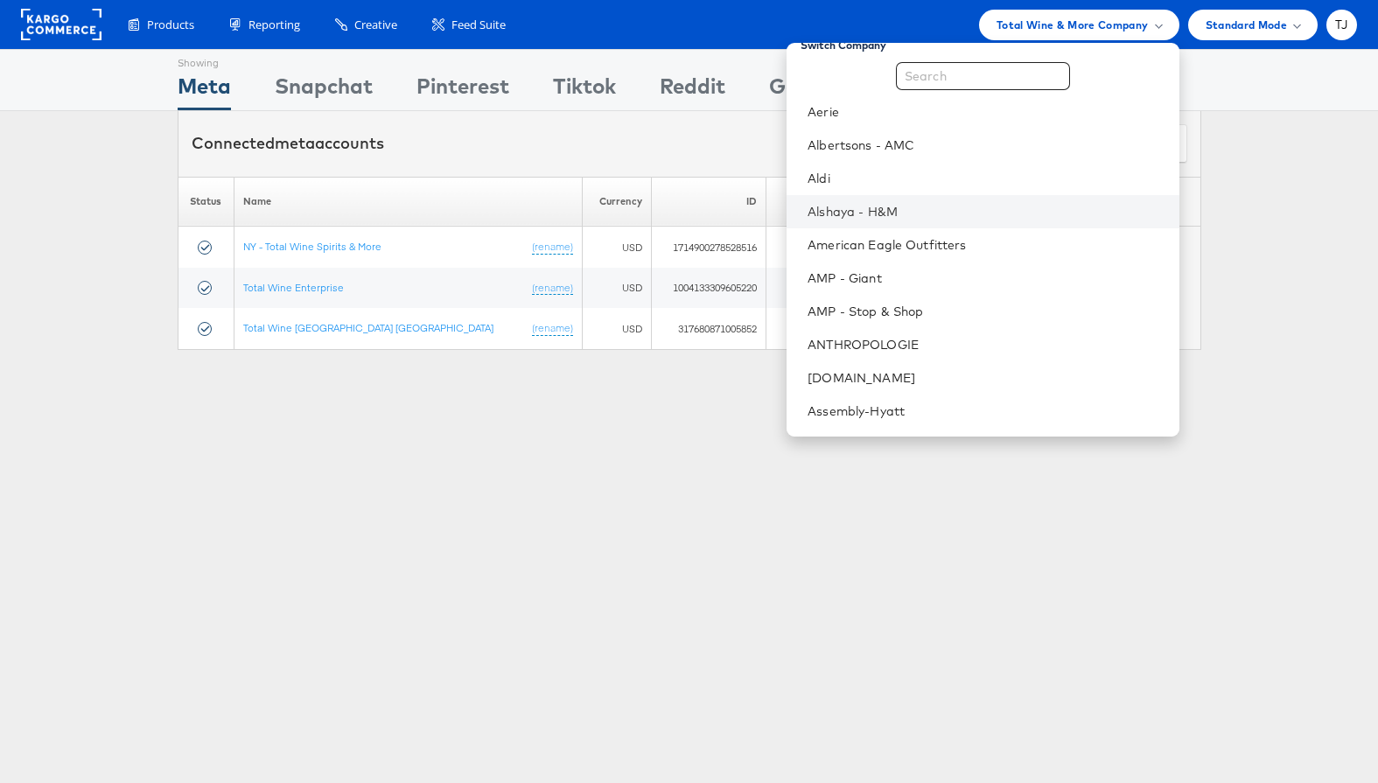
scroll to position [17, 0]
click at [1057, 240] on link "American Eagle Outfitters" at bounding box center [985, 247] width 357 height 17
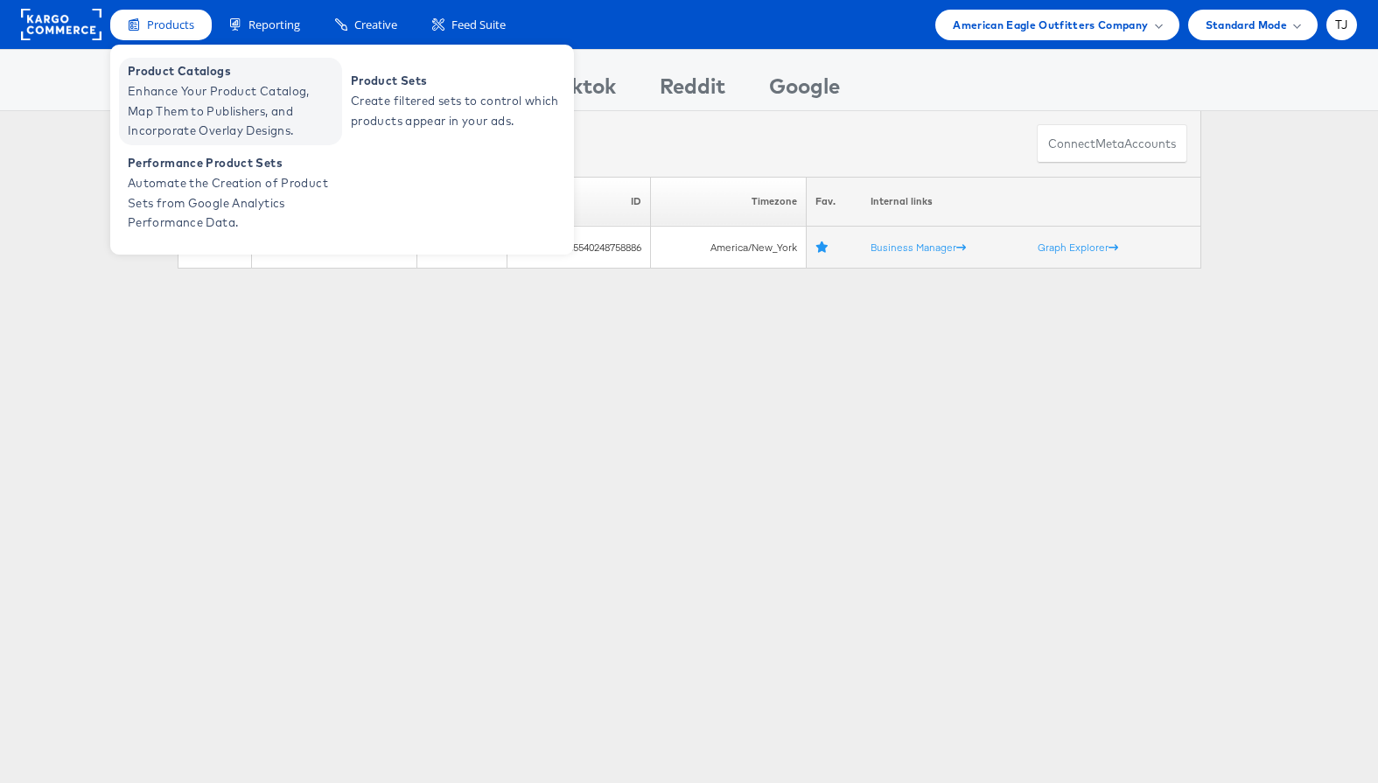
click at [175, 73] on span "Product Catalogs" at bounding box center [233, 71] width 210 height 20
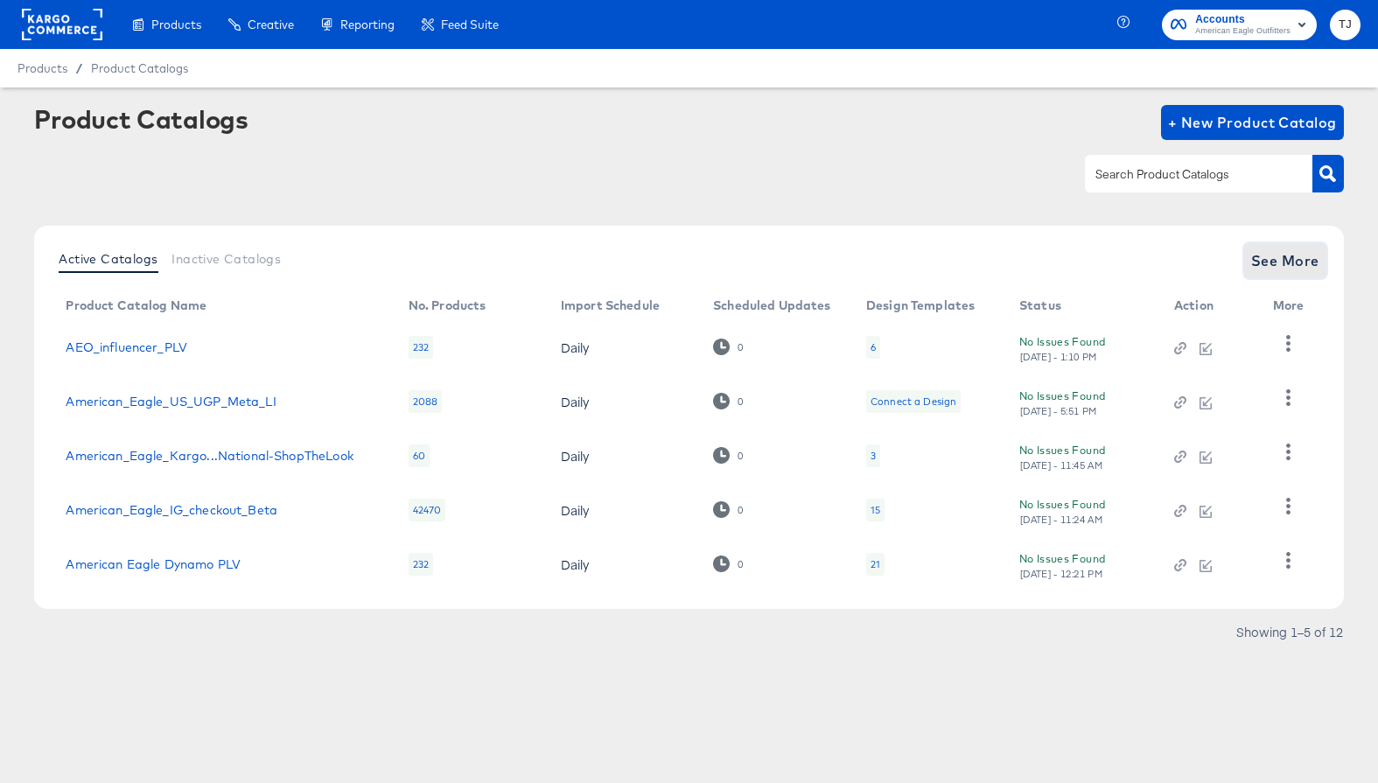
click at [1286, 267] on span "See More" at bounding box center [1285, 260] width 68 height 24
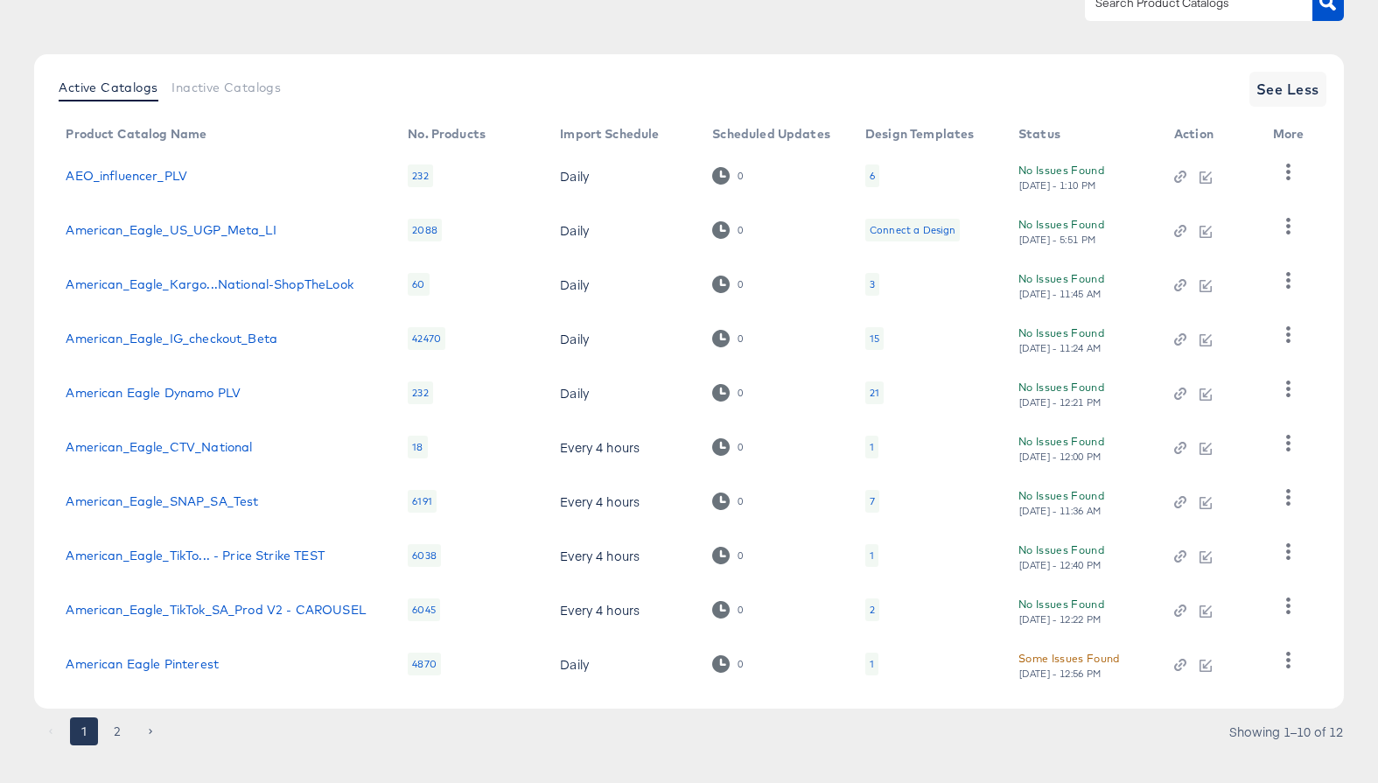
scroll to position [164, 0]
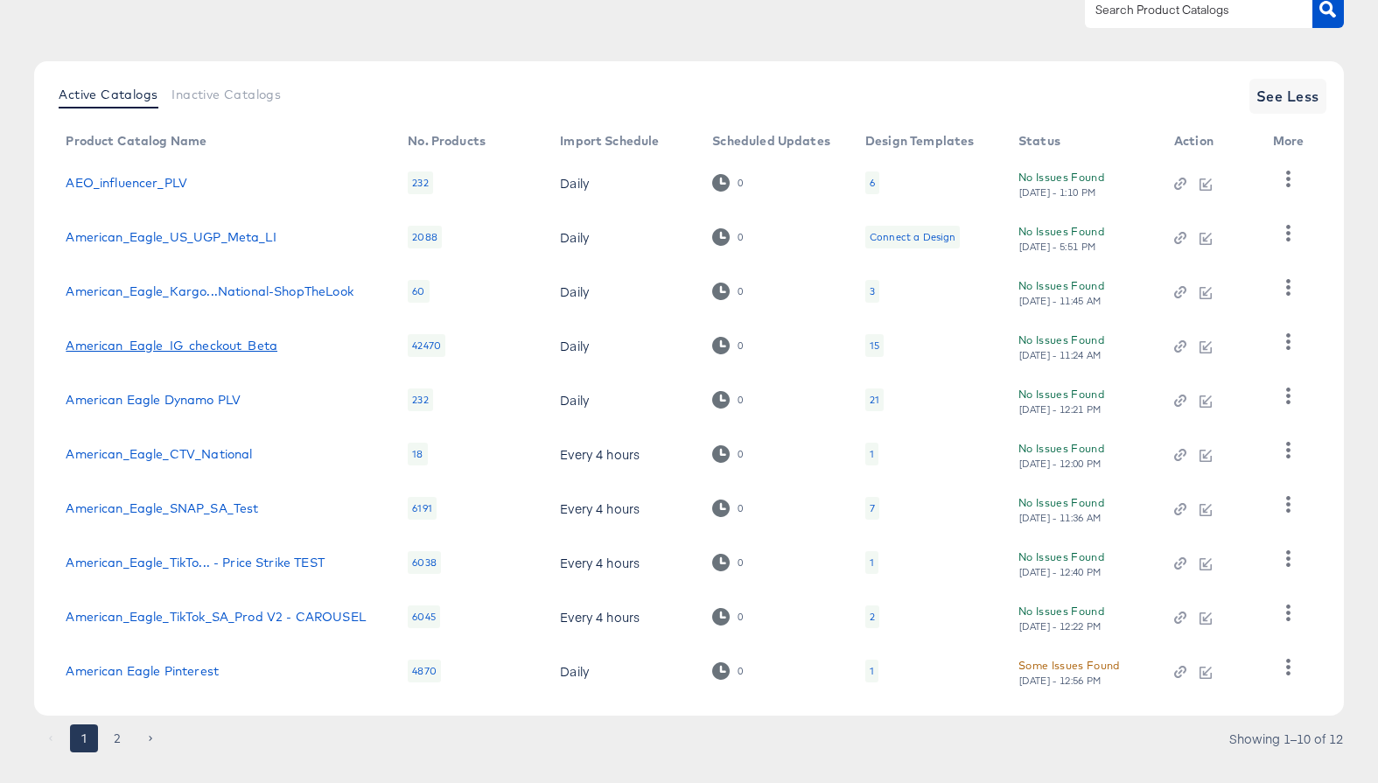
click at [164, 339] on link "American_Eagle_IG_checkout_Beta" at bounding box center [172, 346] width 212 height 14
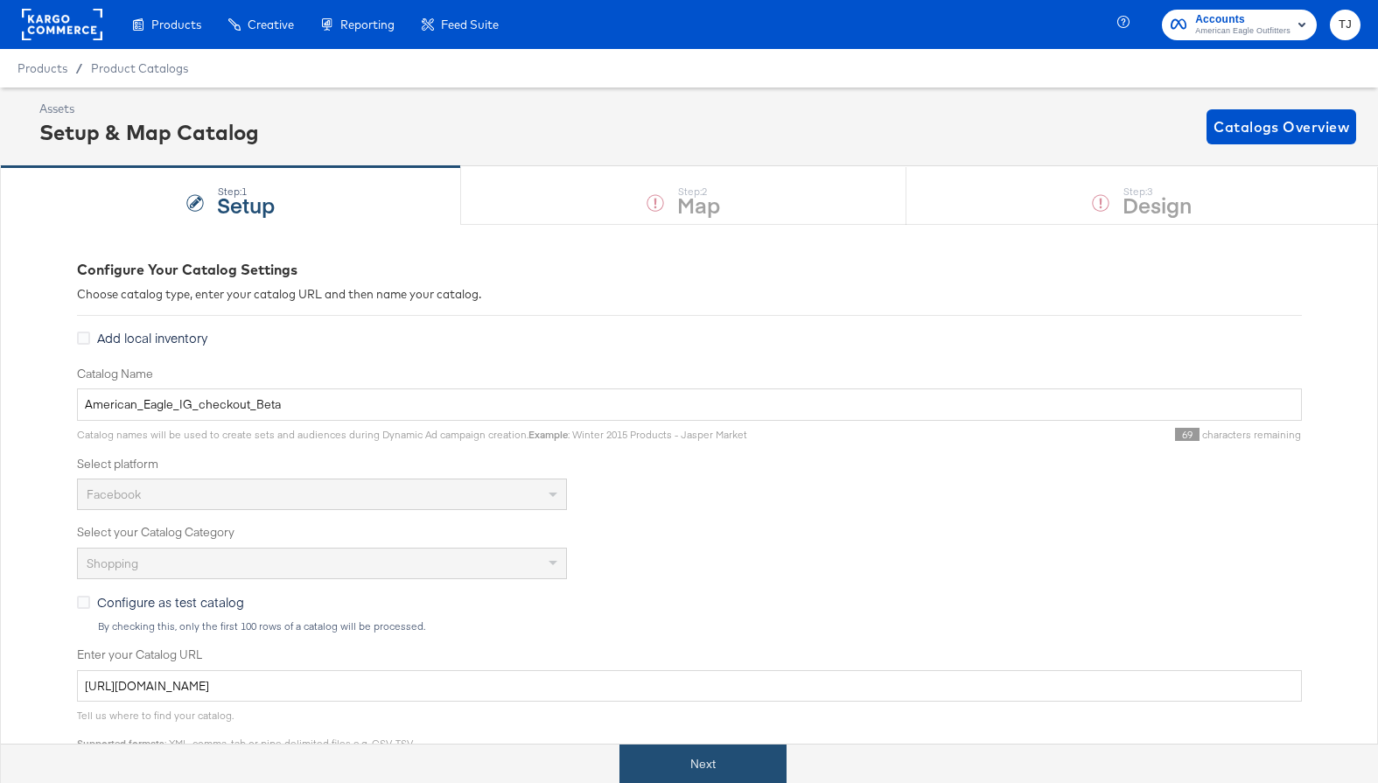
click at [696, 765] on button "Next" at bounding box center [702, 763] width 167 height 39
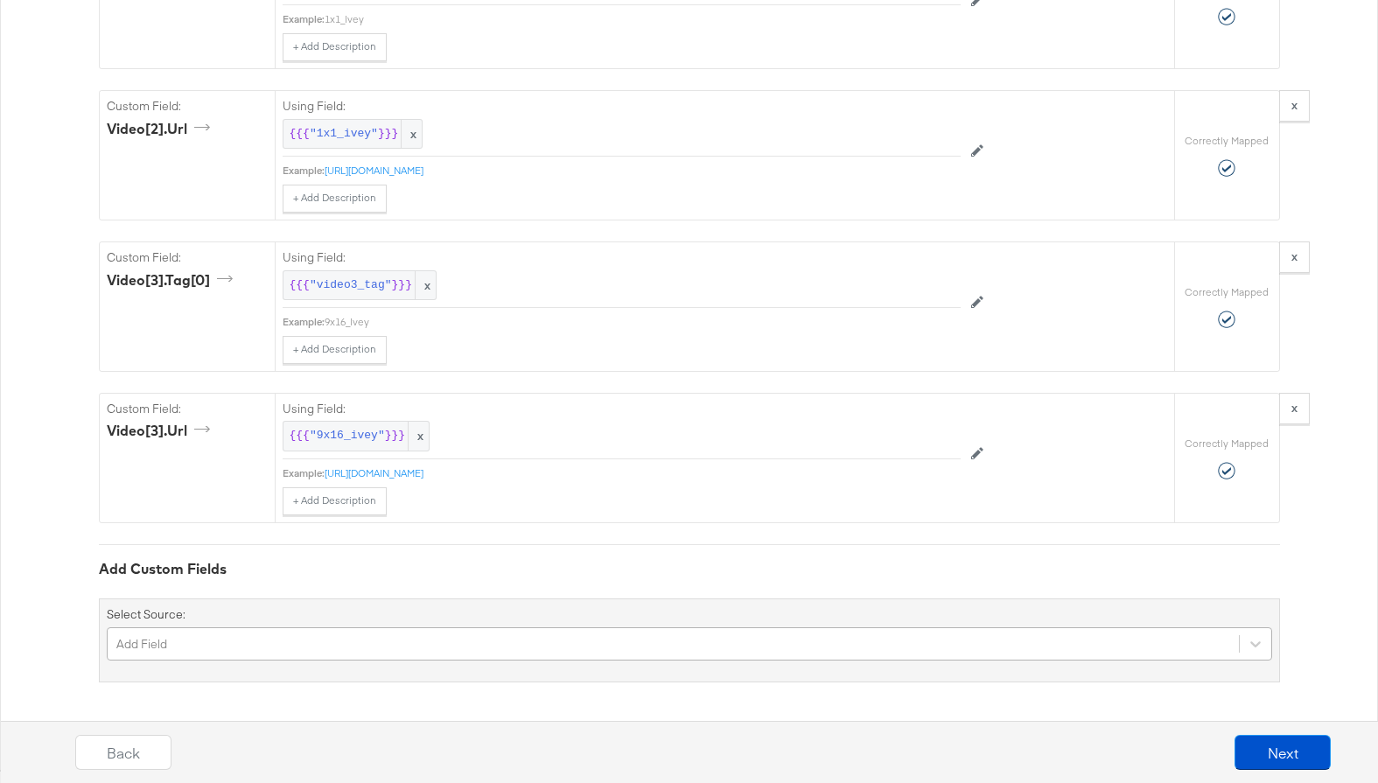
scroll to position [7775, 0]
click at [351, 644] on div "Add Field" at bounding box center [689, 643] width 1165 height 33
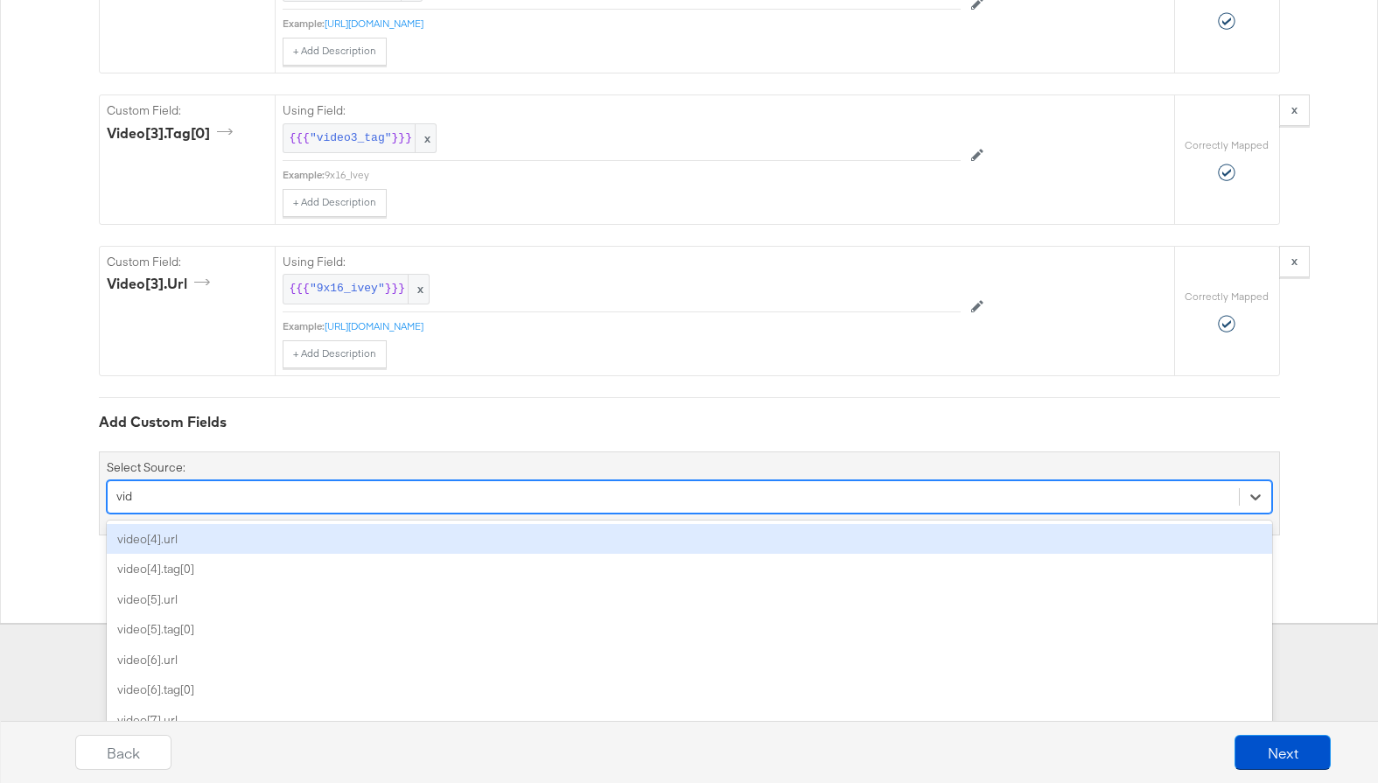
type input "vide"
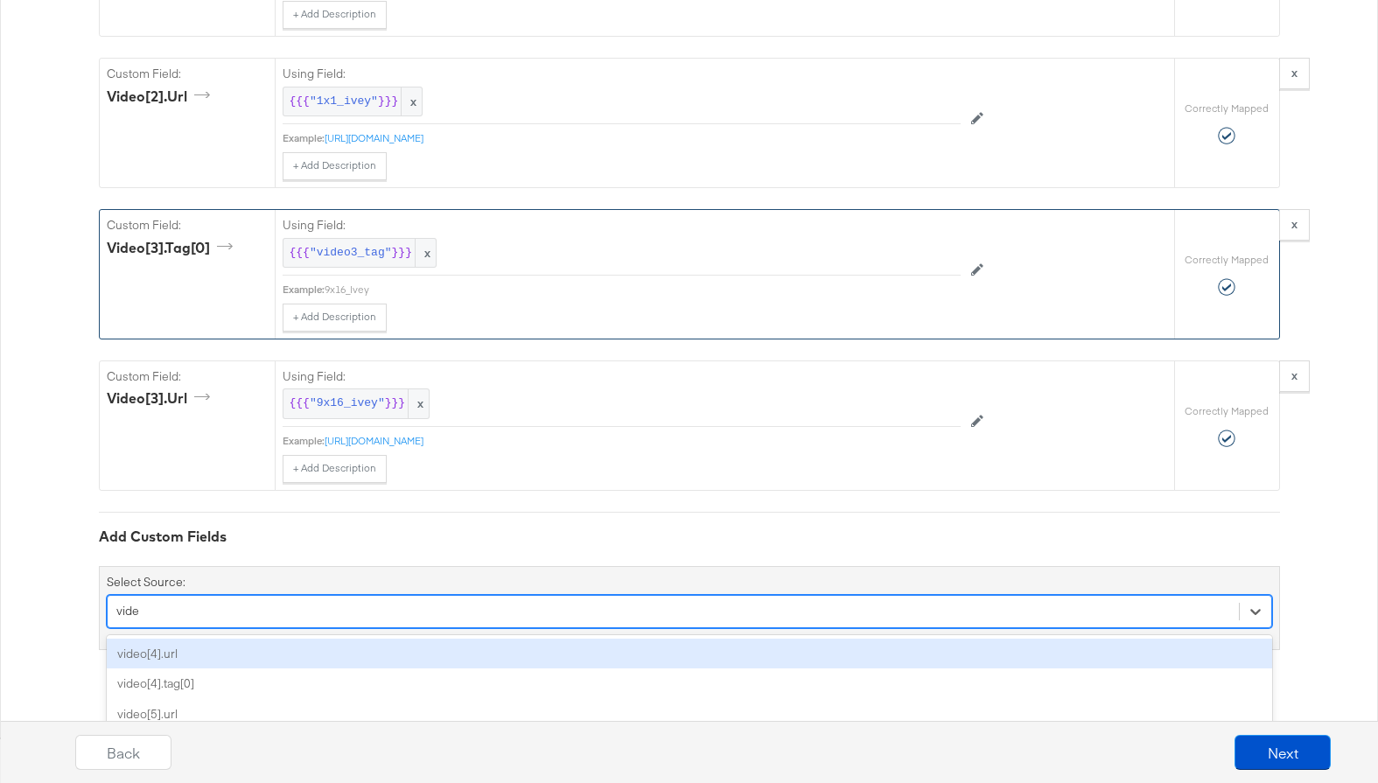
scroll to position [7659, 0]
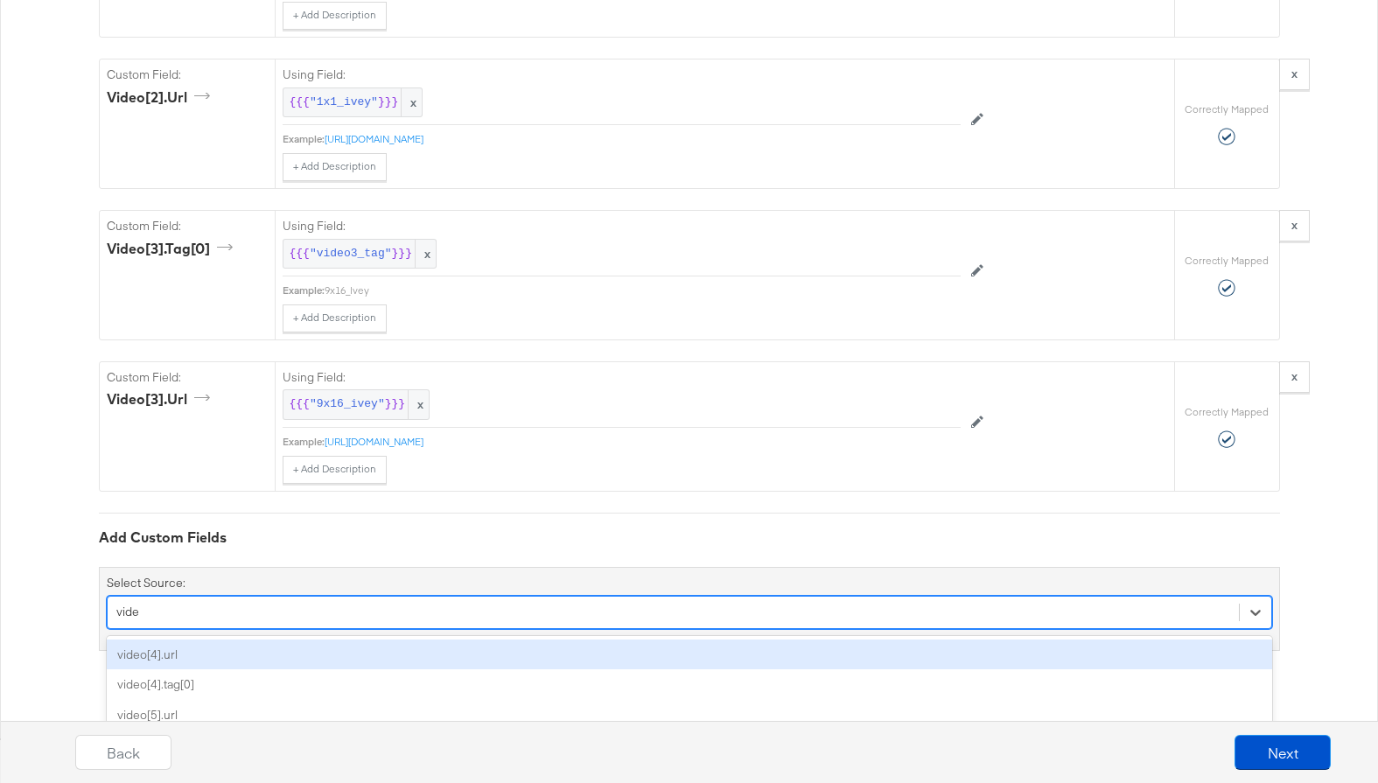
click at [381, 653] on div "video[4].url" at bounding box center [689, 655] width 1165 height 31
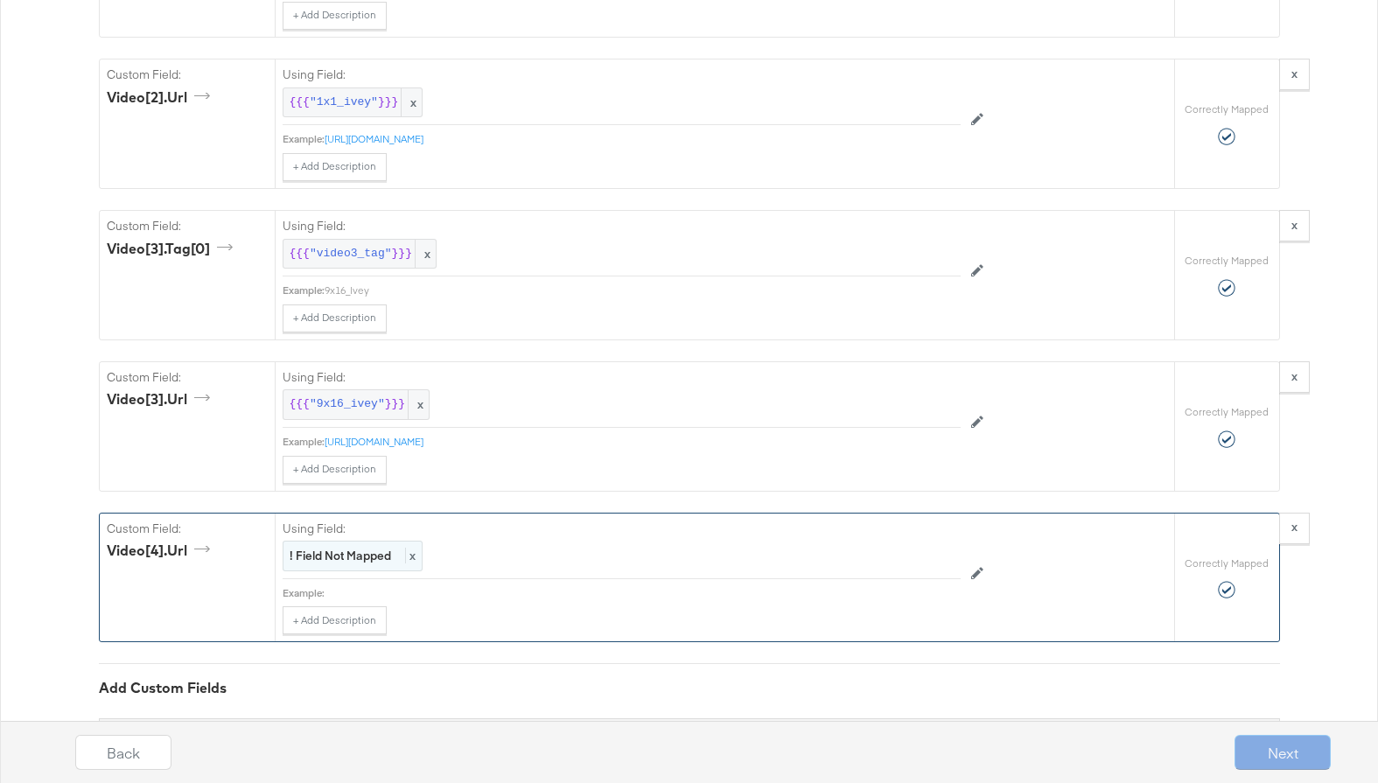
click at [416, 562] on div "! Field Not Mapped x" at bounding box center [353, 556] width 140 height 31
click at [484, 553] on div "Select..." at bounding box center [581, 557] width 597 height 30
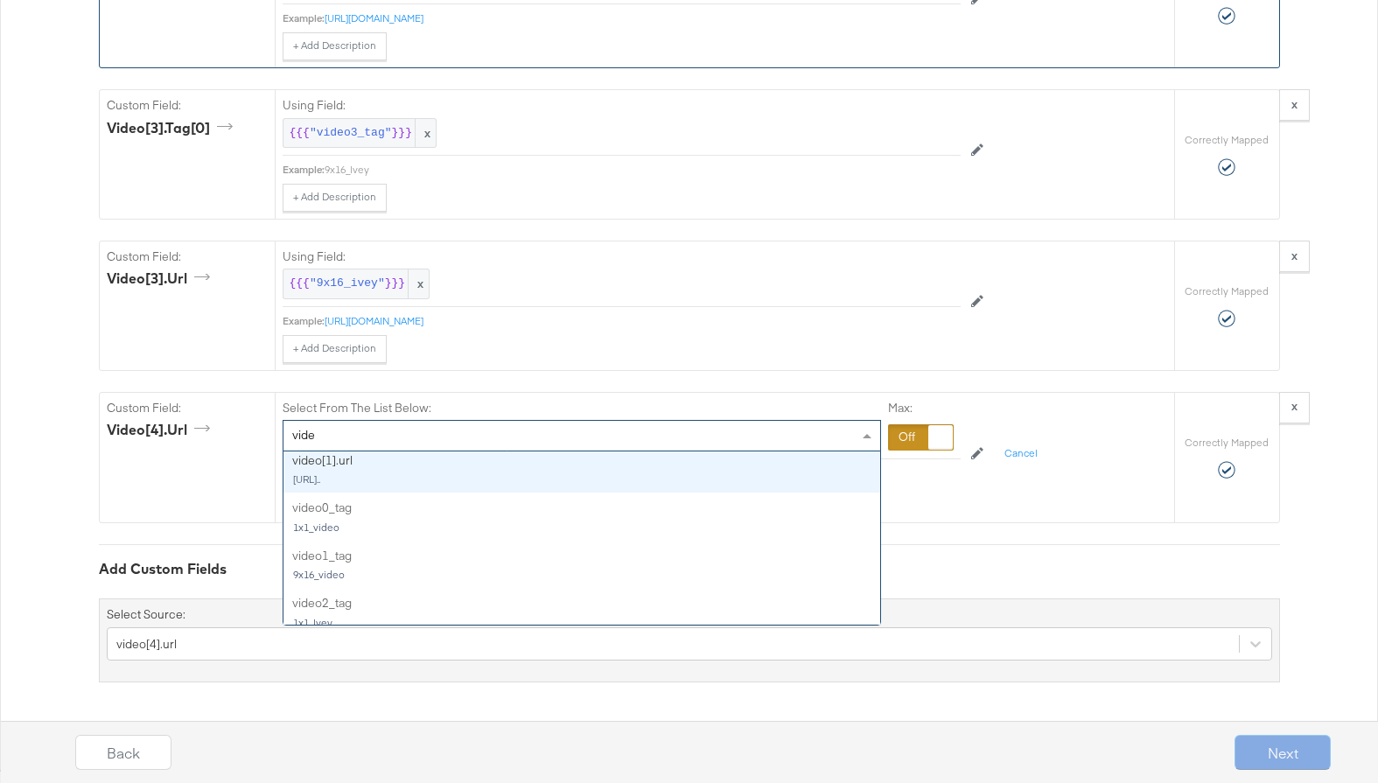
scroll to position [59, 0]
type input "vide"
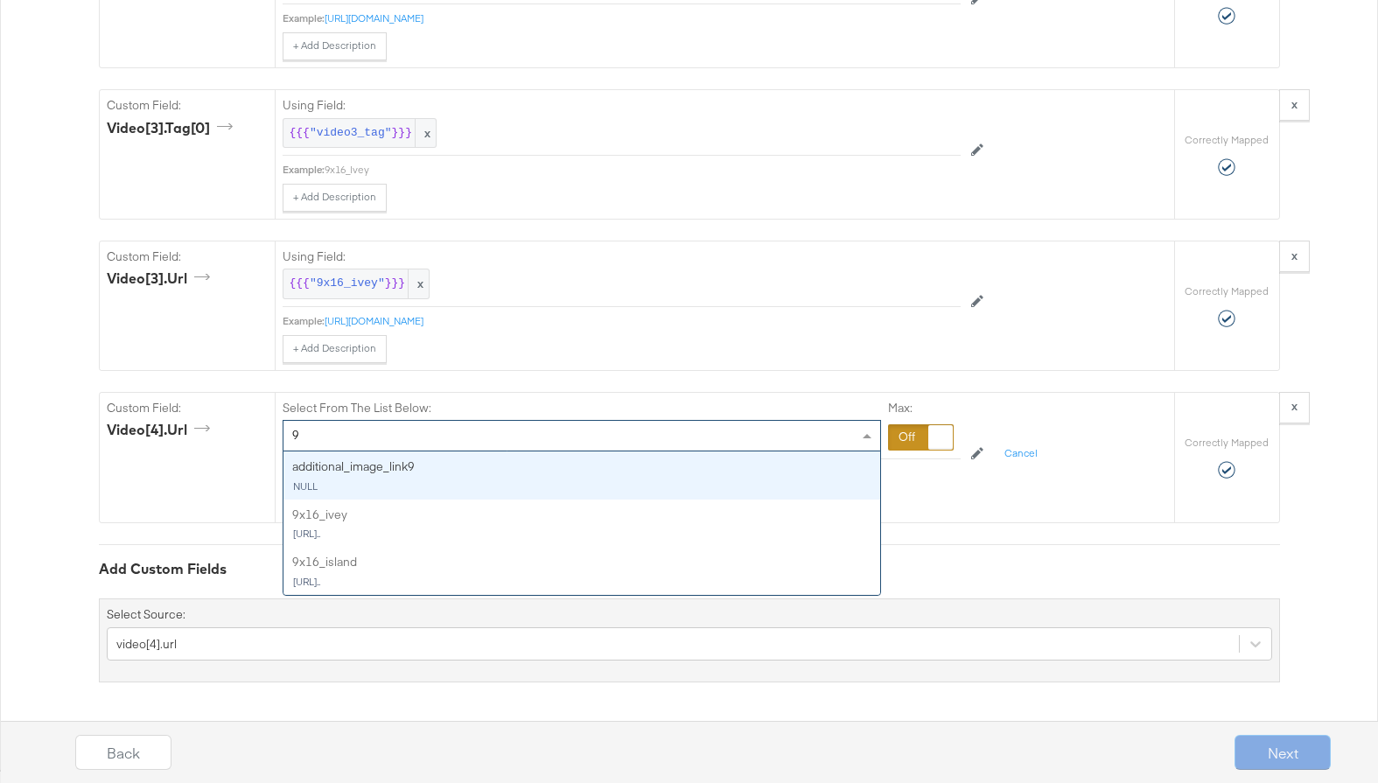
type input "9x"
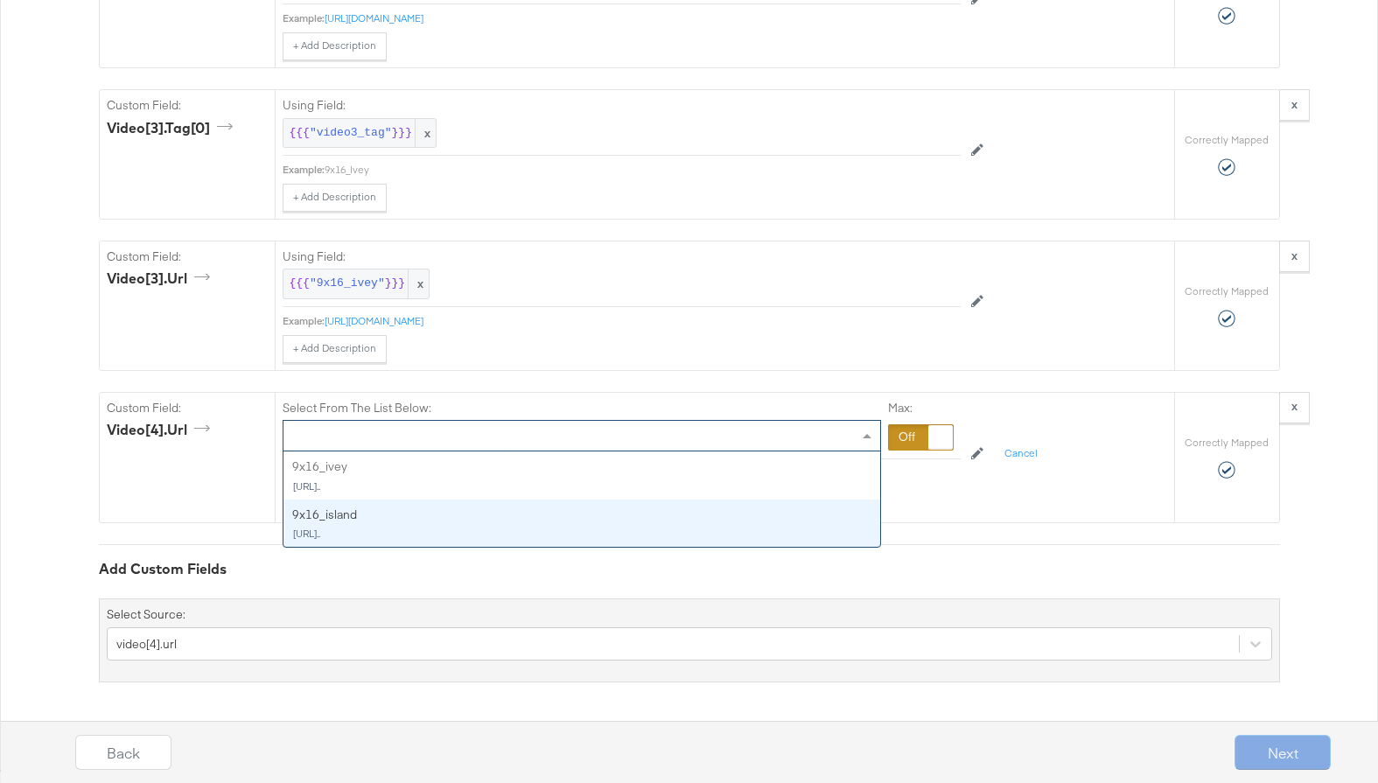
scroll to position [7778, 0]
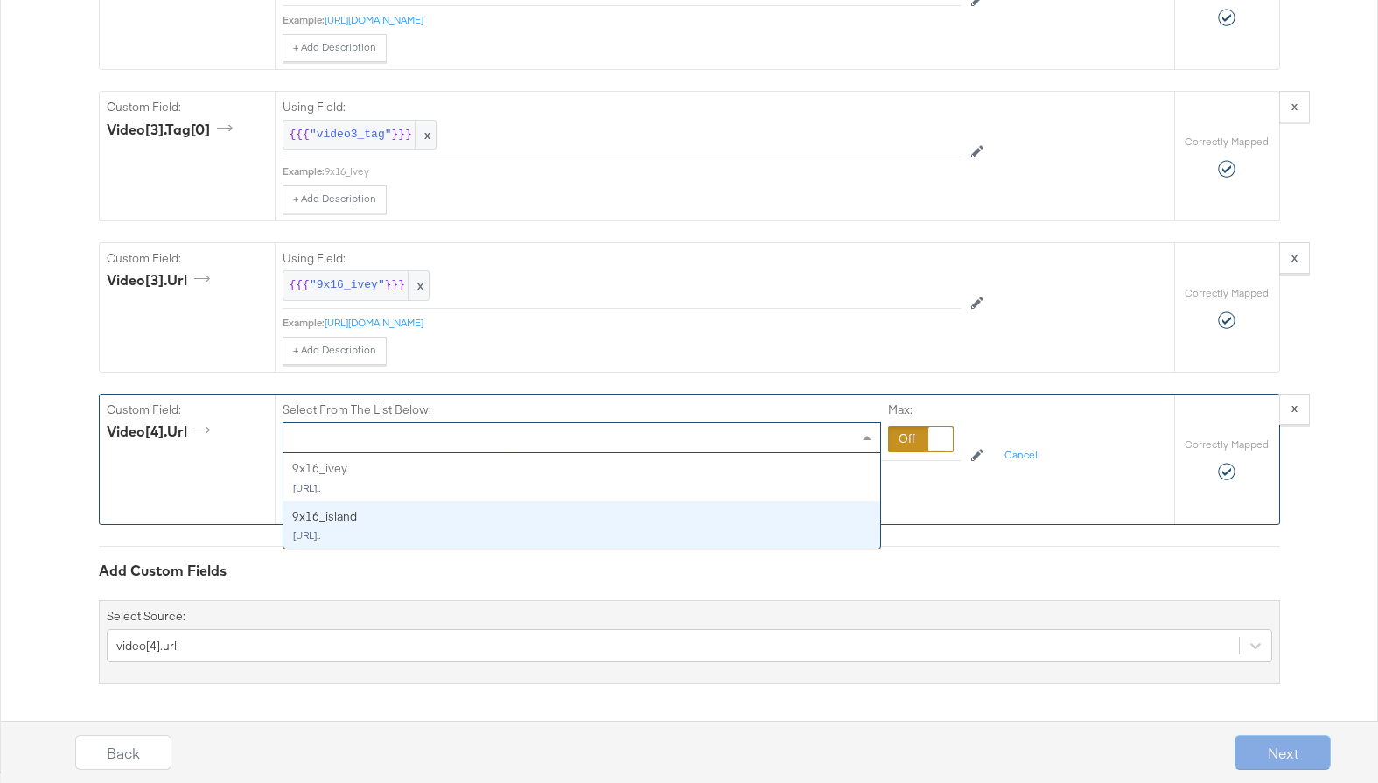
drag, startPoint x: 465, startPoint y: 527, endPoint x: 458, endPoint y: 519, distance: 11.1
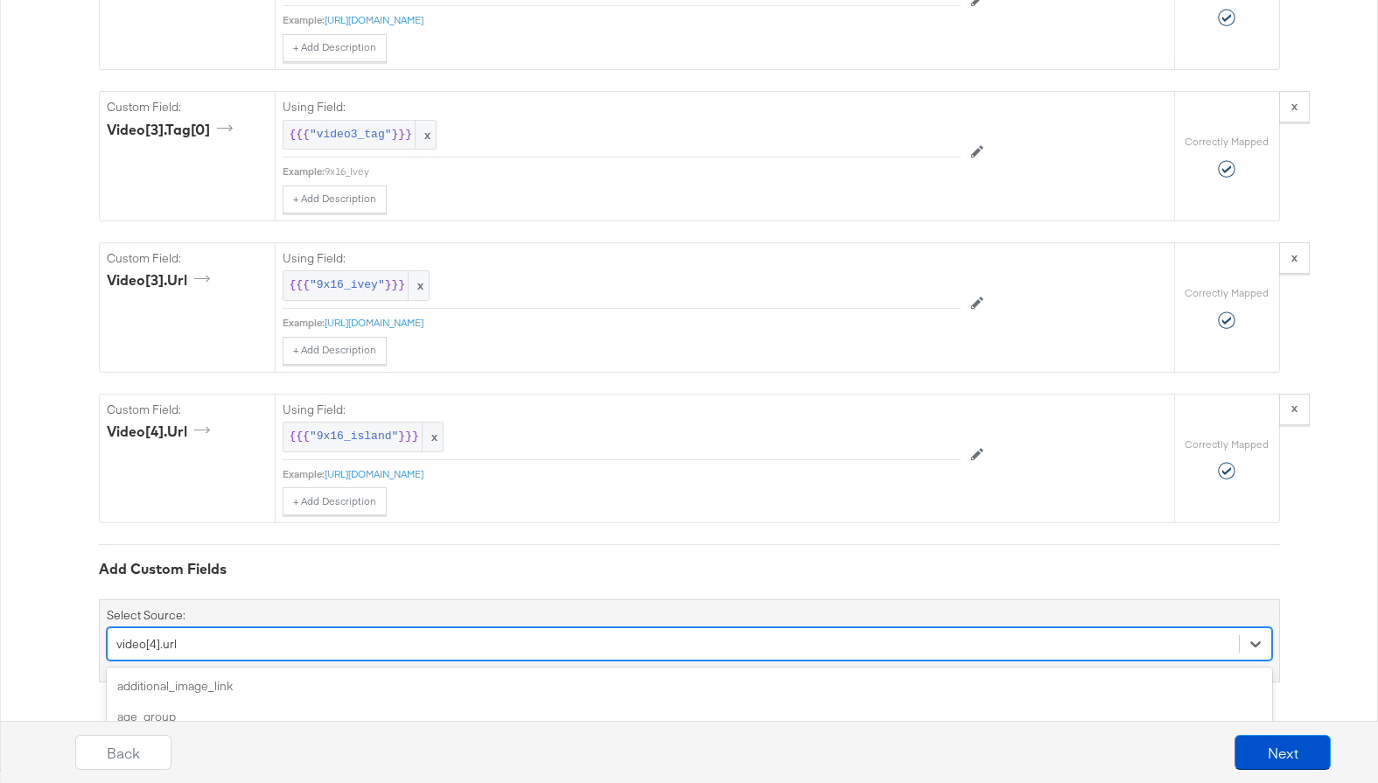
scroll to position [7925, 0]
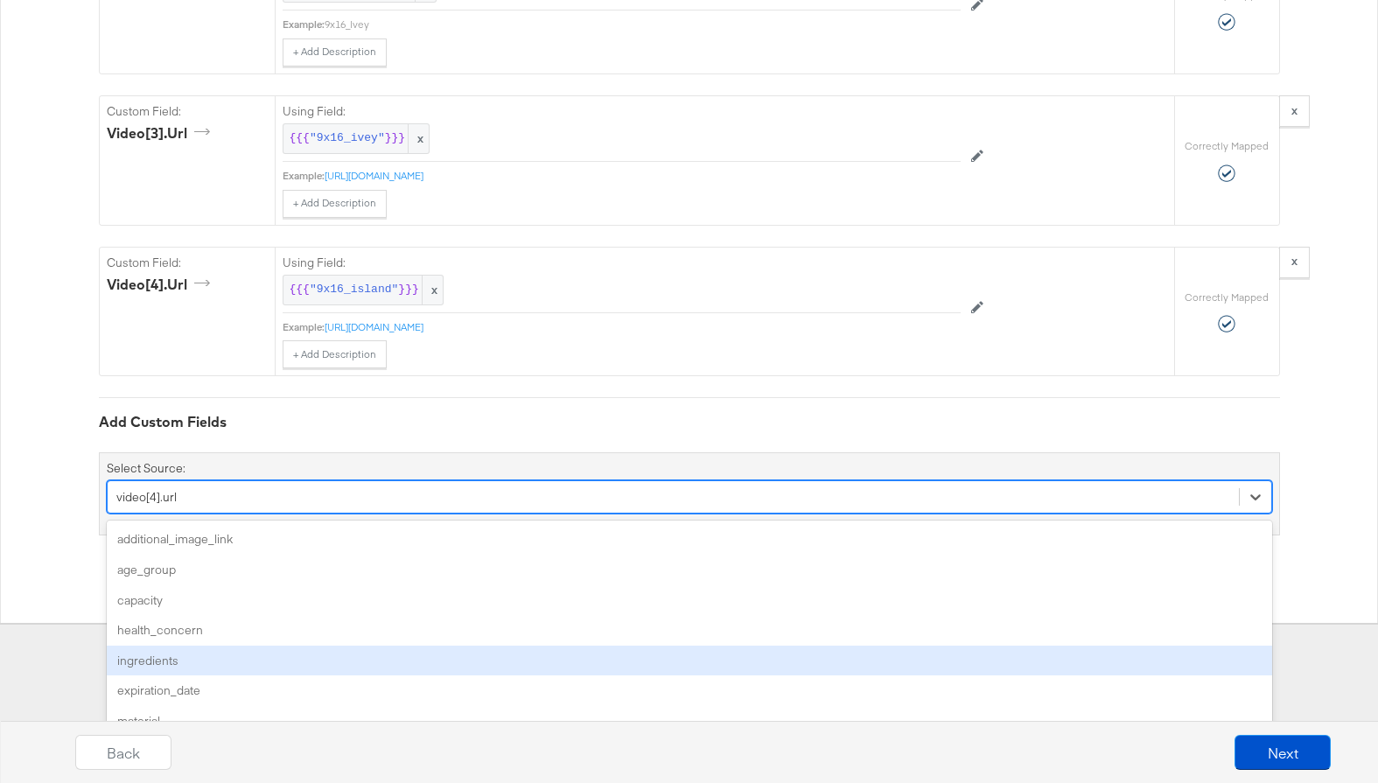
click at [278, 514] on div "option video[4].url, selected. option ingredients focused, 5 of 131. 131 result…" at bounding box center [689, 496] width 1165 height 33
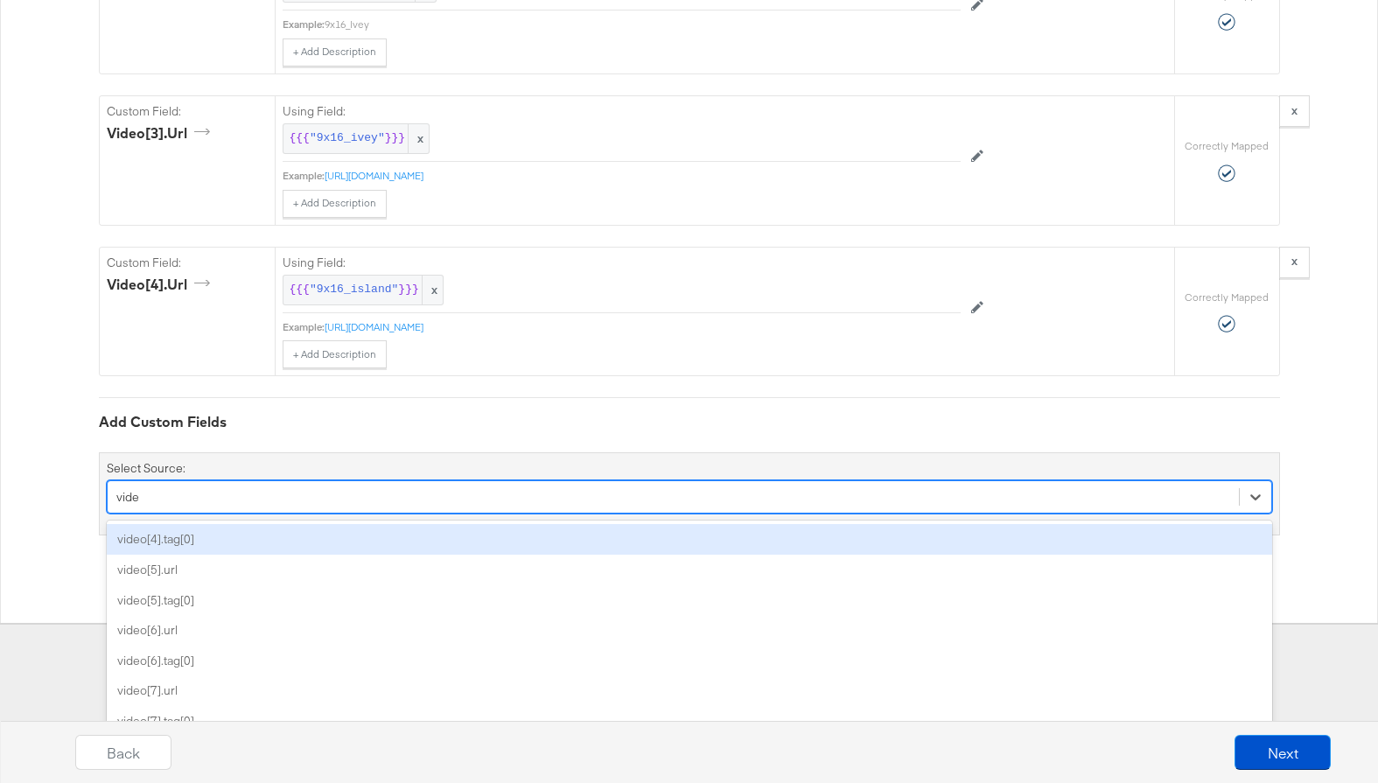
type input "video"
click at [296, 542] on div "video[4].tag[0]" at bounding box center [689, 539] width 1165 height 31
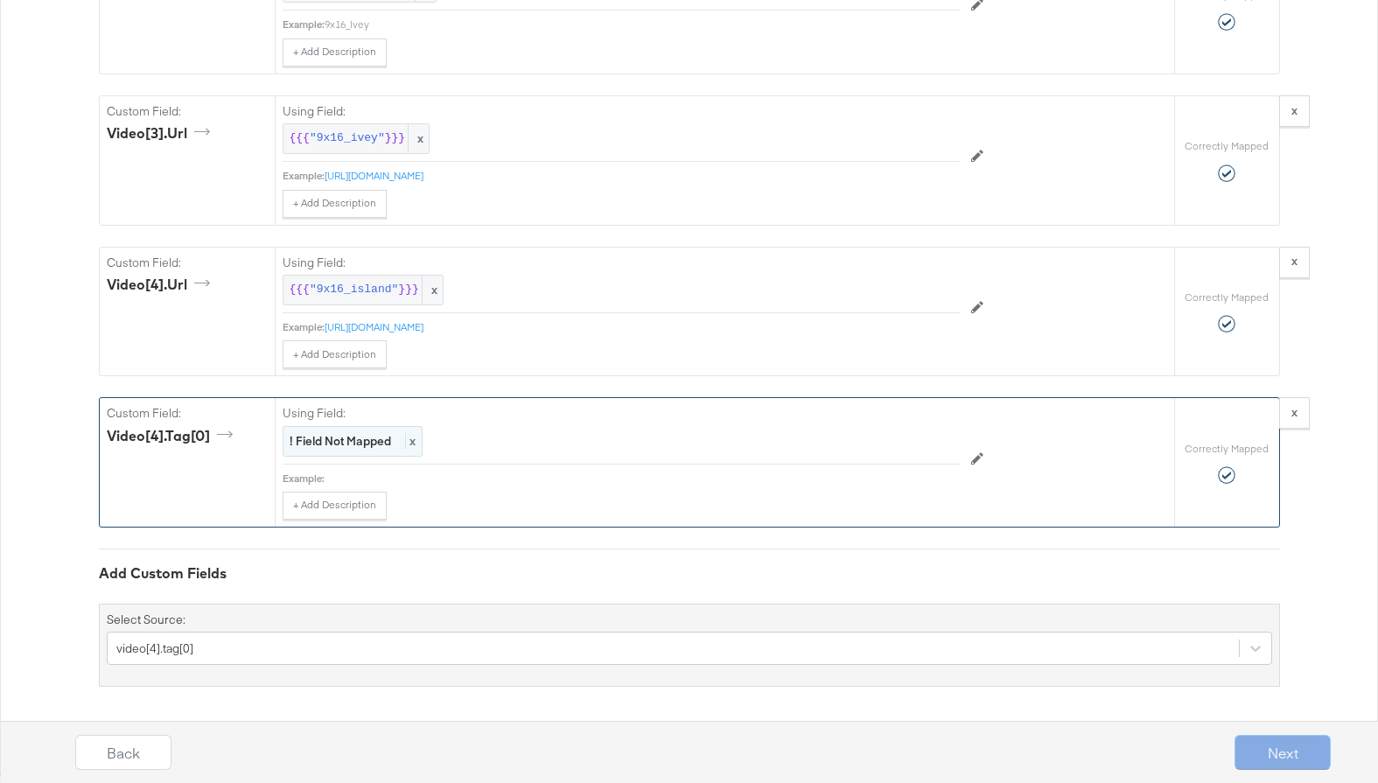
click at [381, 452] on div "! Field Not Mapped x" at bounding box center [353, 441] width 140 height 31
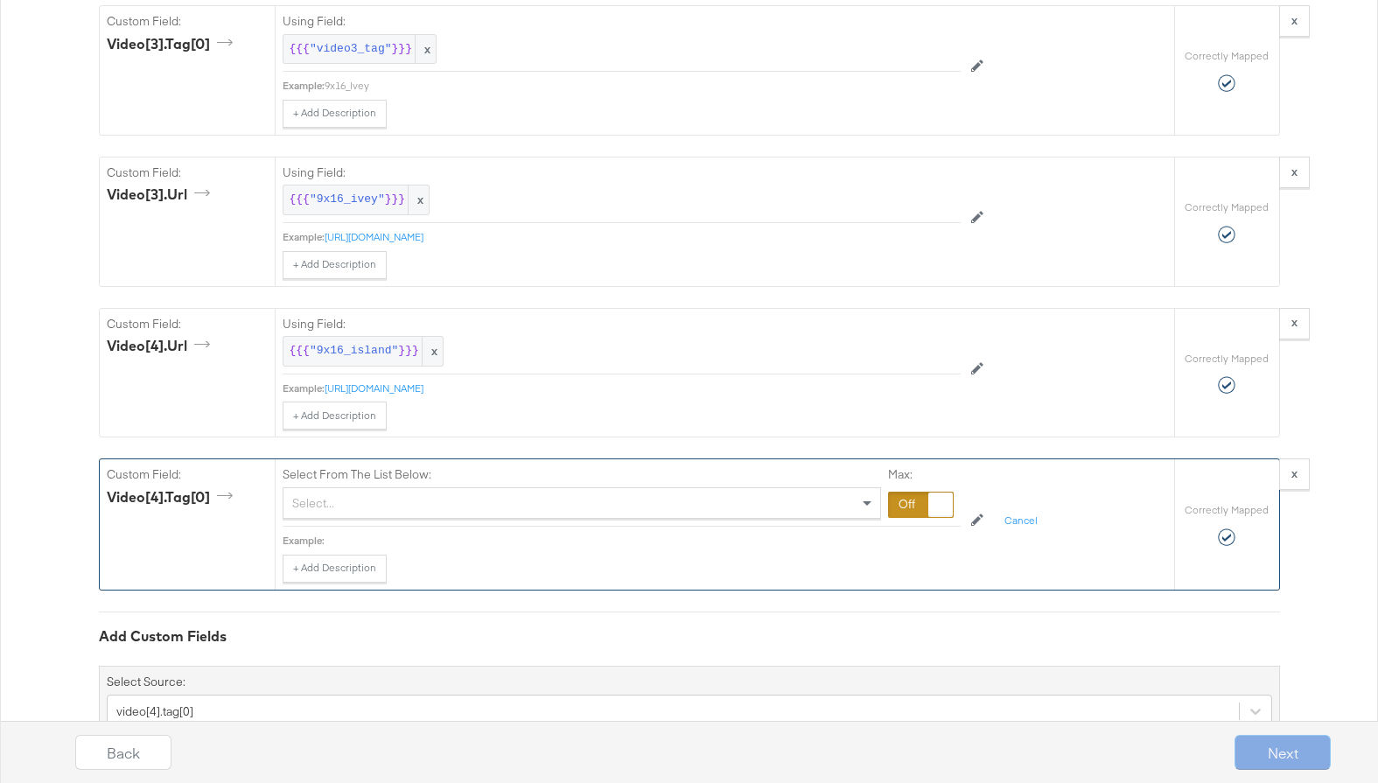
scroll to position [7900, 0]
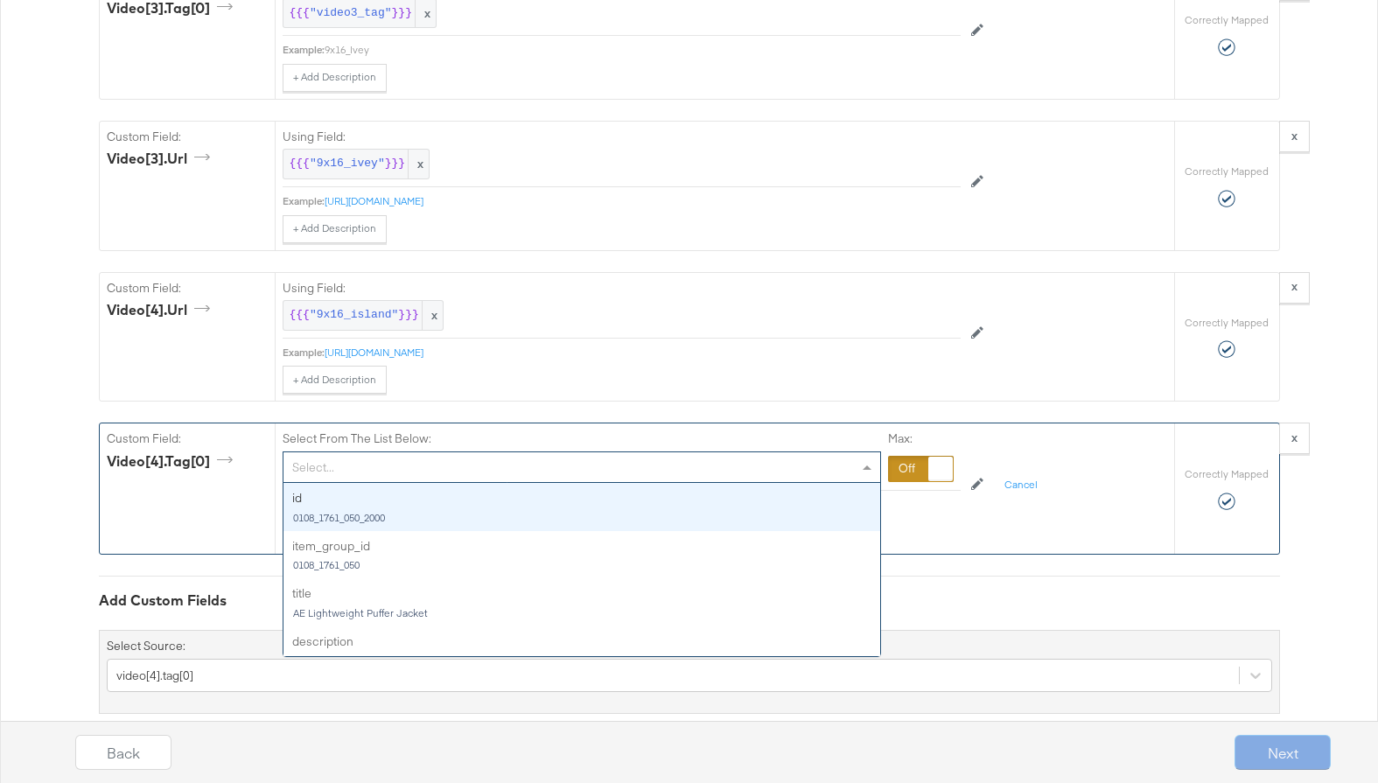
click at [443, 470] on div "Select..." at bounding box center [581, 467] width 597 height 30
type input "vide"
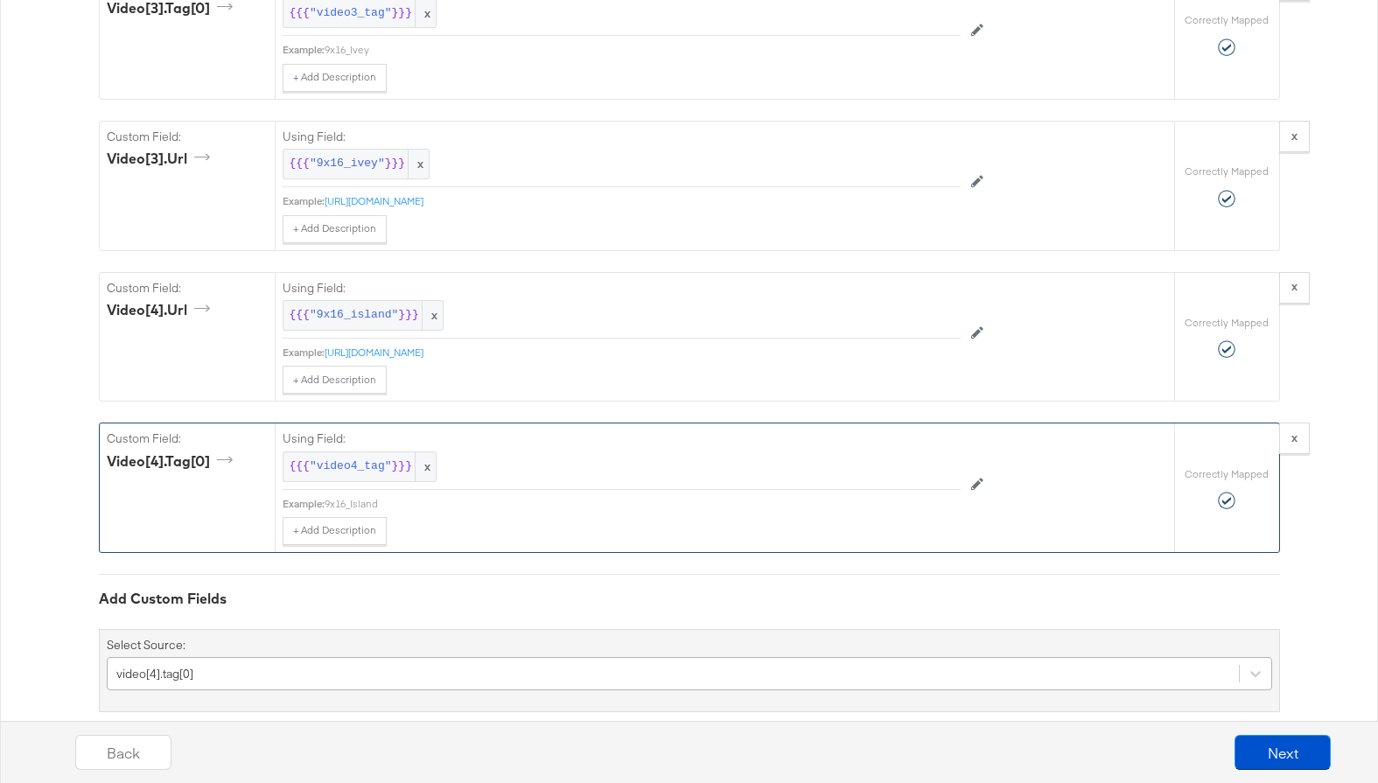
scroll to position [8077, 0]
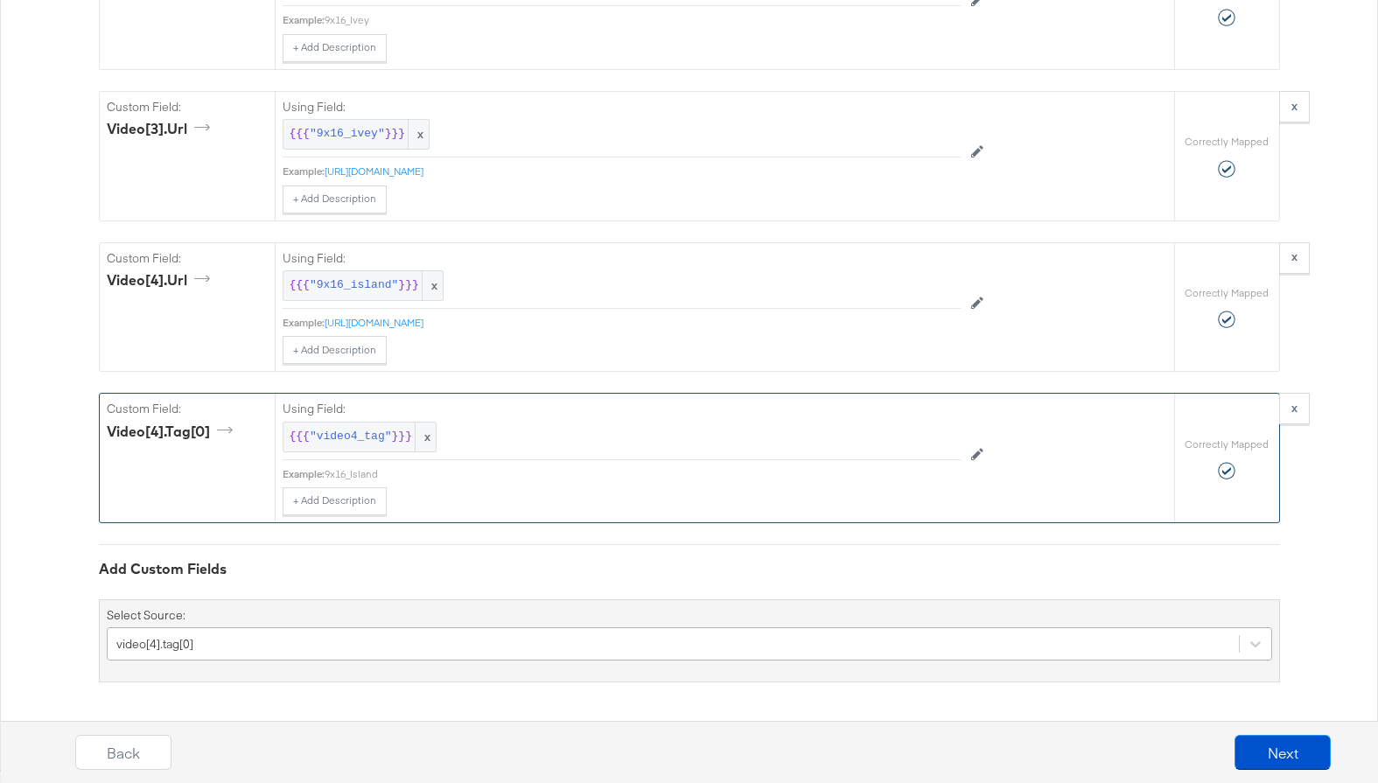
click at [291, 661] on div "video[4].tag[0]" at bounding box center [689, 643] width 1165 height 33
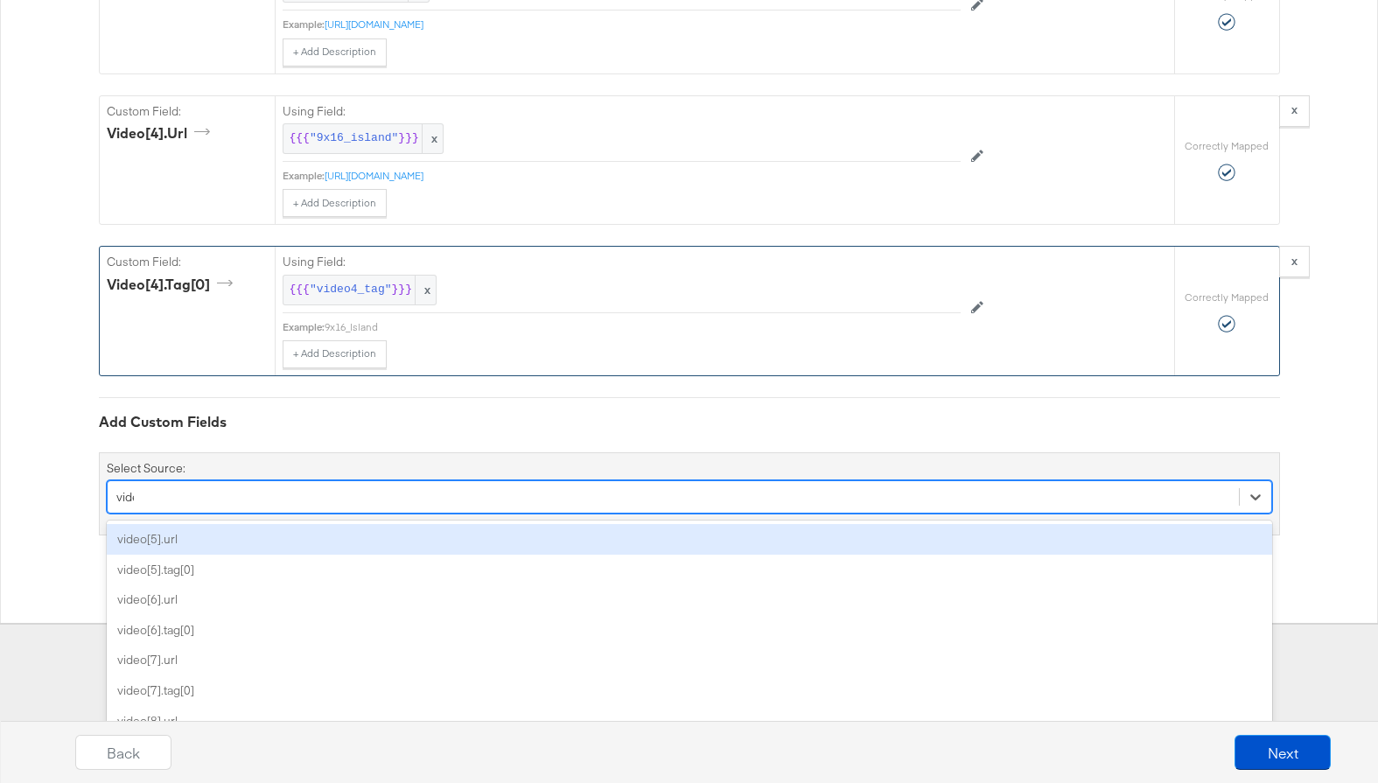
type input "video"
click at [322, 537] on div "video[5].url" at bounding box center [689, 539] width 1165 height 31
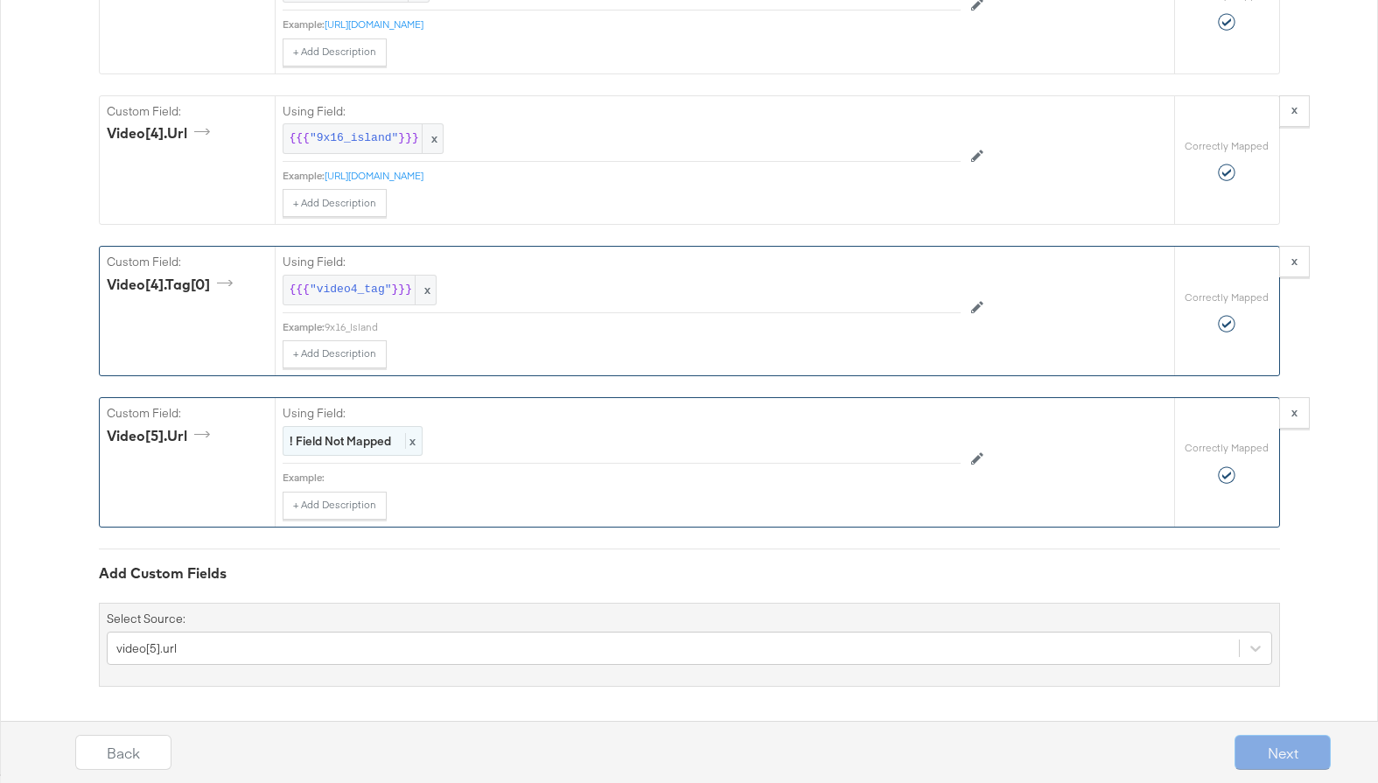
click at [370, 441] on strong "! Field Not Mapped" at bounding box center [340, 441] width 101 height 16
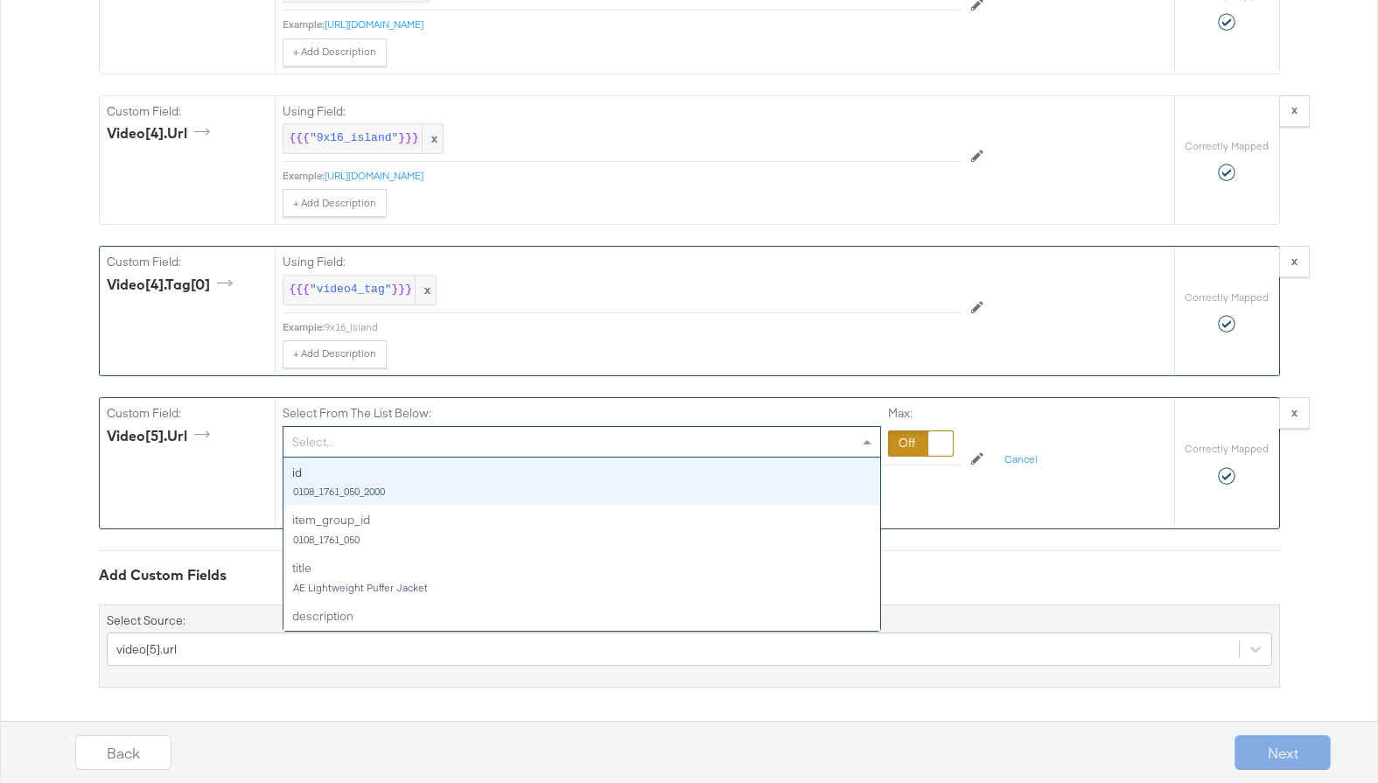
click at [427, 444] on div "Select..." at bounding box center [581, 442] width 597 height 30
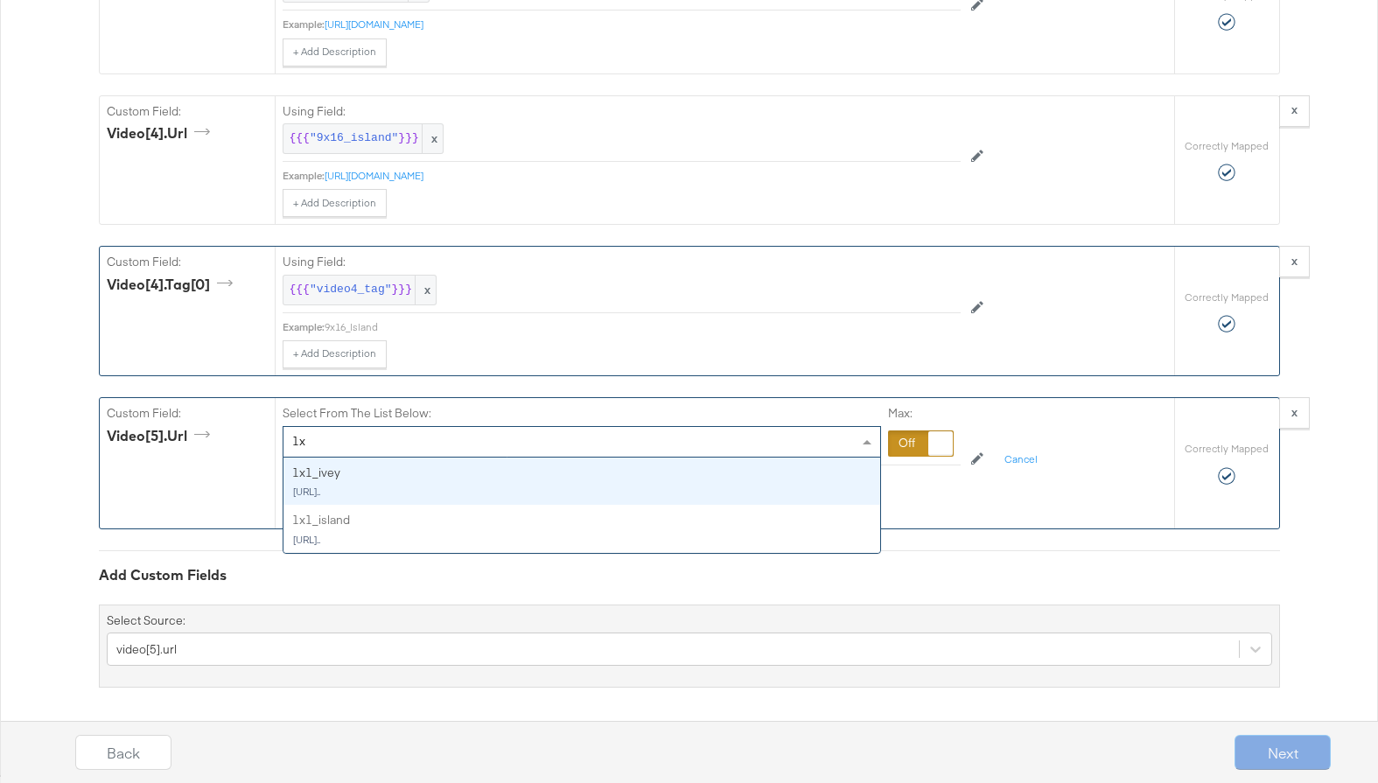
type input "1x1"
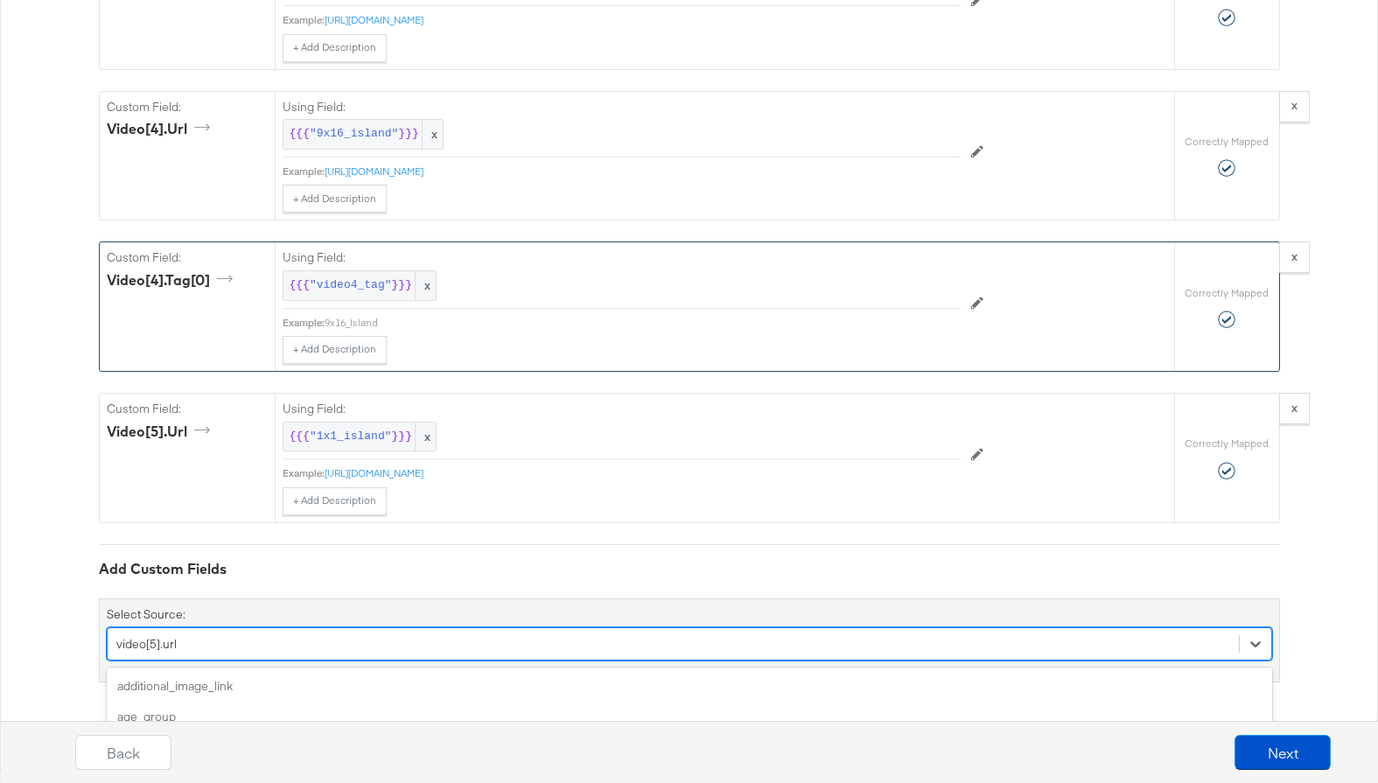
scroll to position [8228, 0]
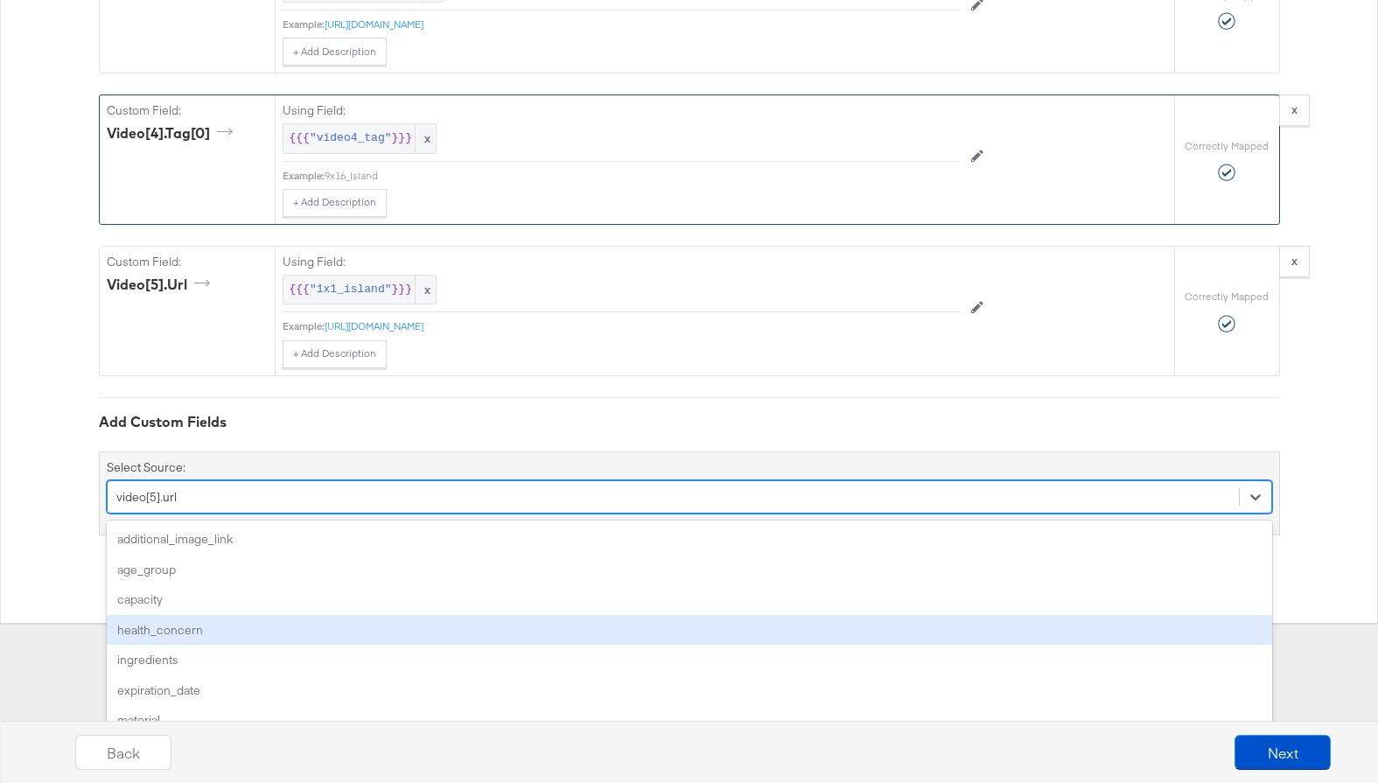
click at [376, 514] on div "option video[5].url, selected. option health_concern focused, 4 of 129. 129 res…" at bounding box center [689, 496] width 1165 height 33
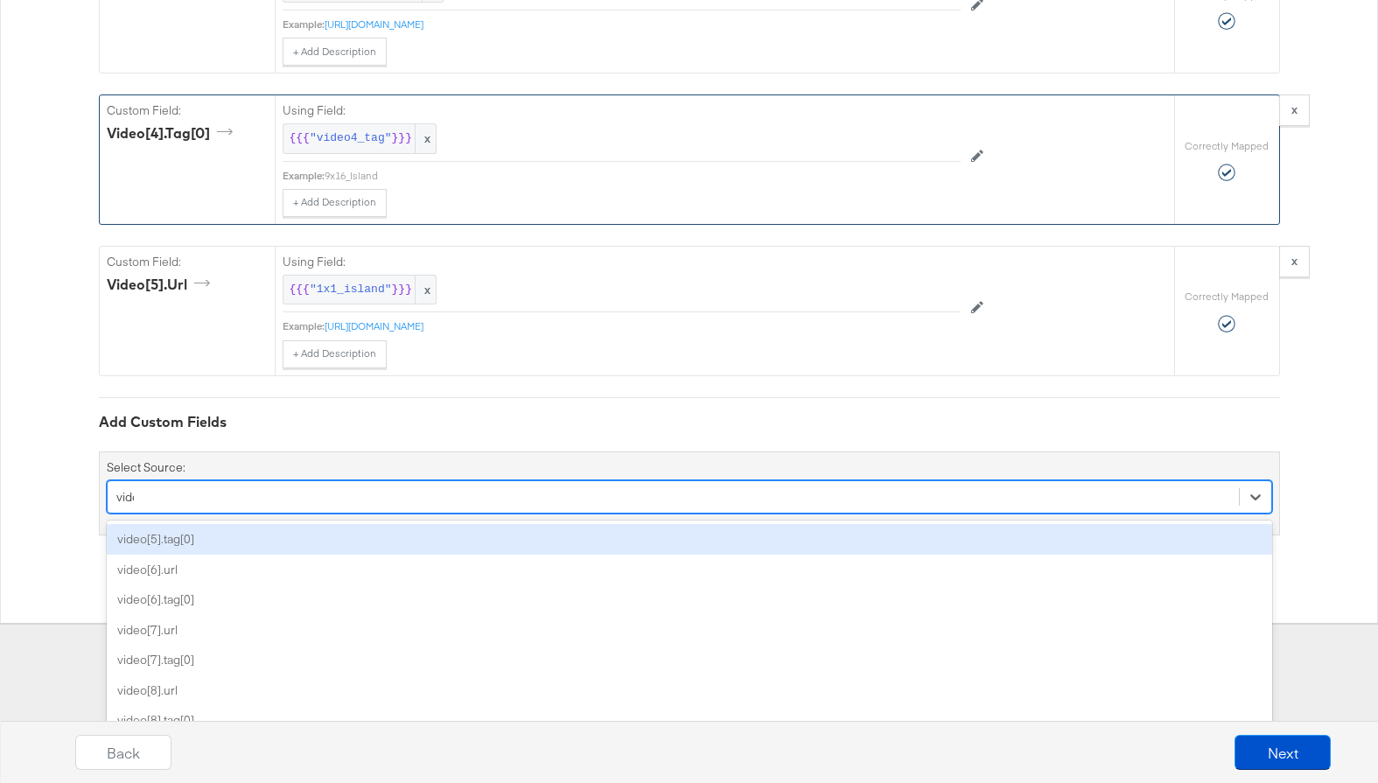
type input "video"
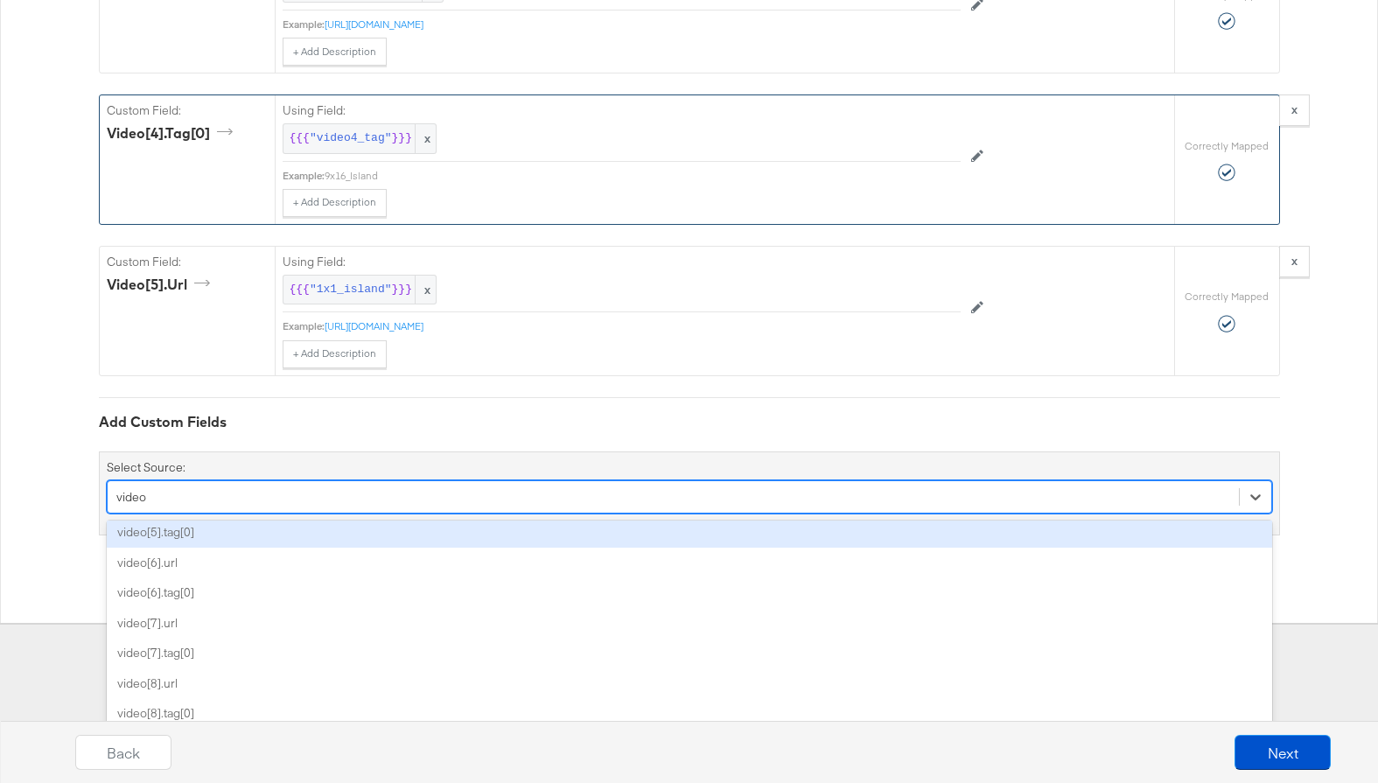
click at [400, 540] on div "video[5].tag[0]" at bounding box center [689, 532] width 1165 height 31
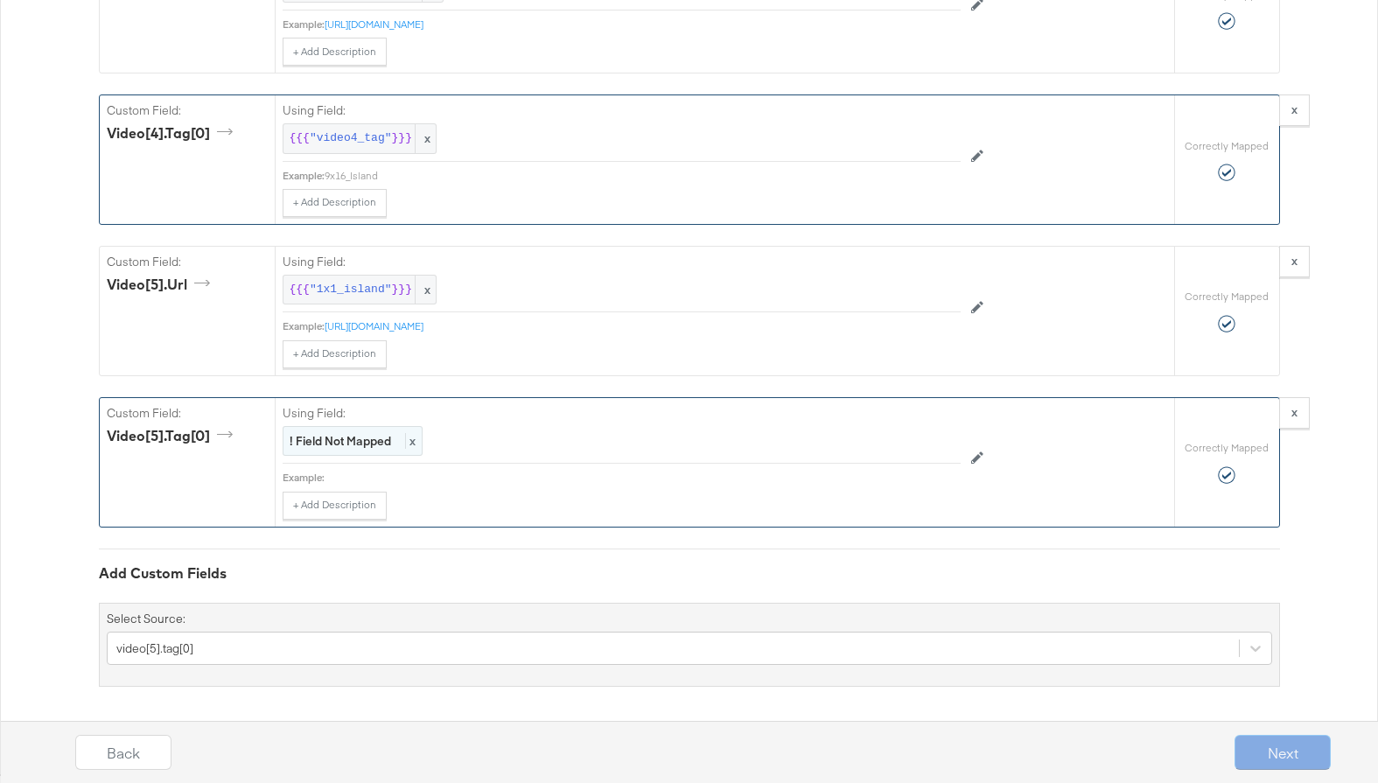
click at [368, 433] on strong "! Field Not Mapped" at bounding box center [340, 441] width 101 height 16
click at [421, 439] on div "Select..." at bounding box center [581, 442] width 597 height 30
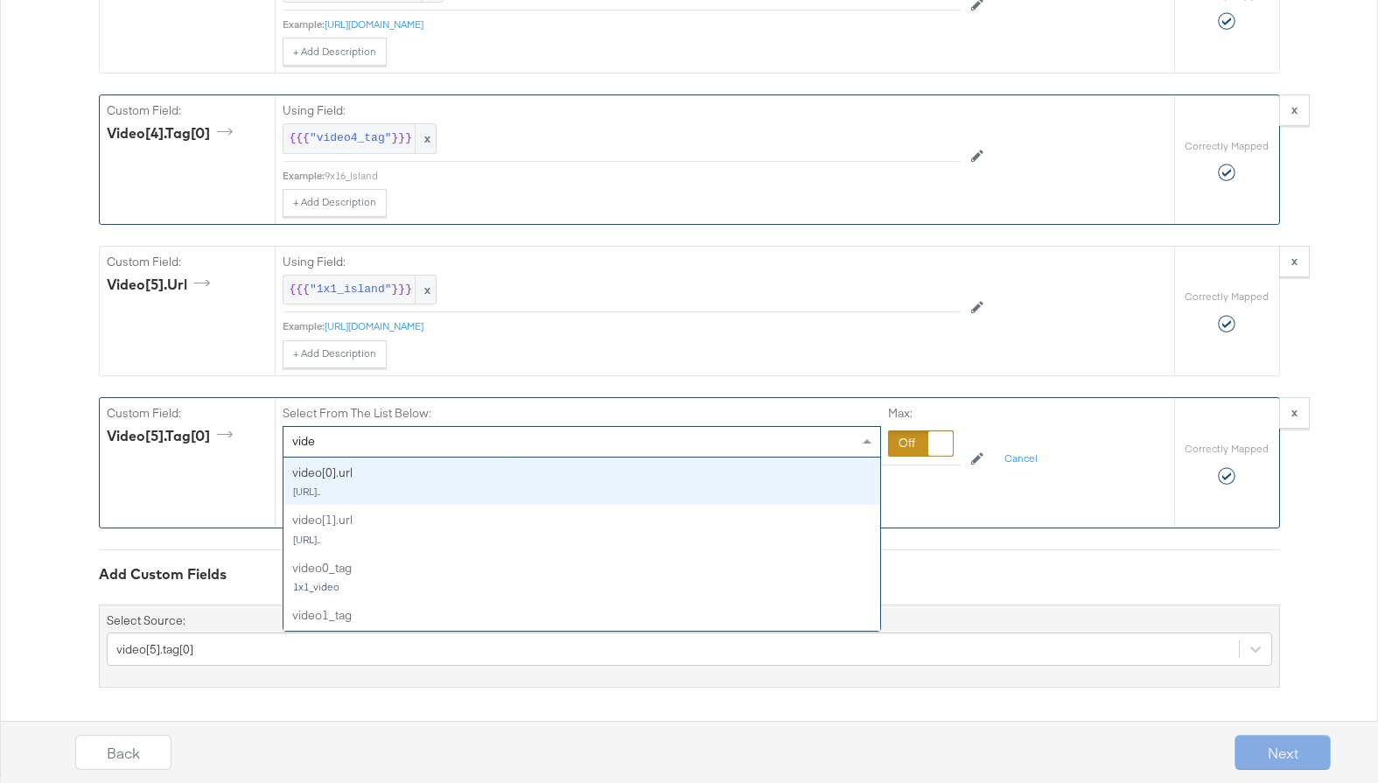
type input "video"
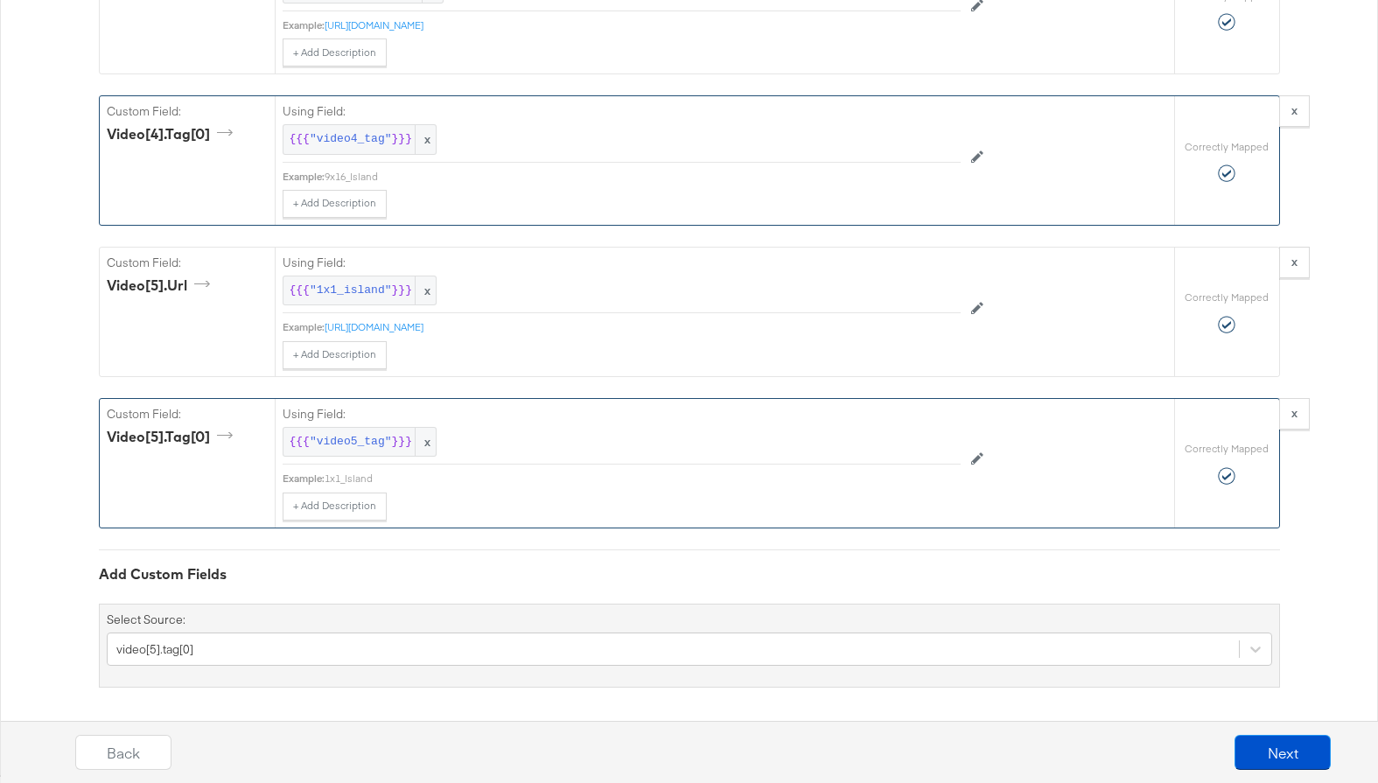
scroll to position [8232, 0]
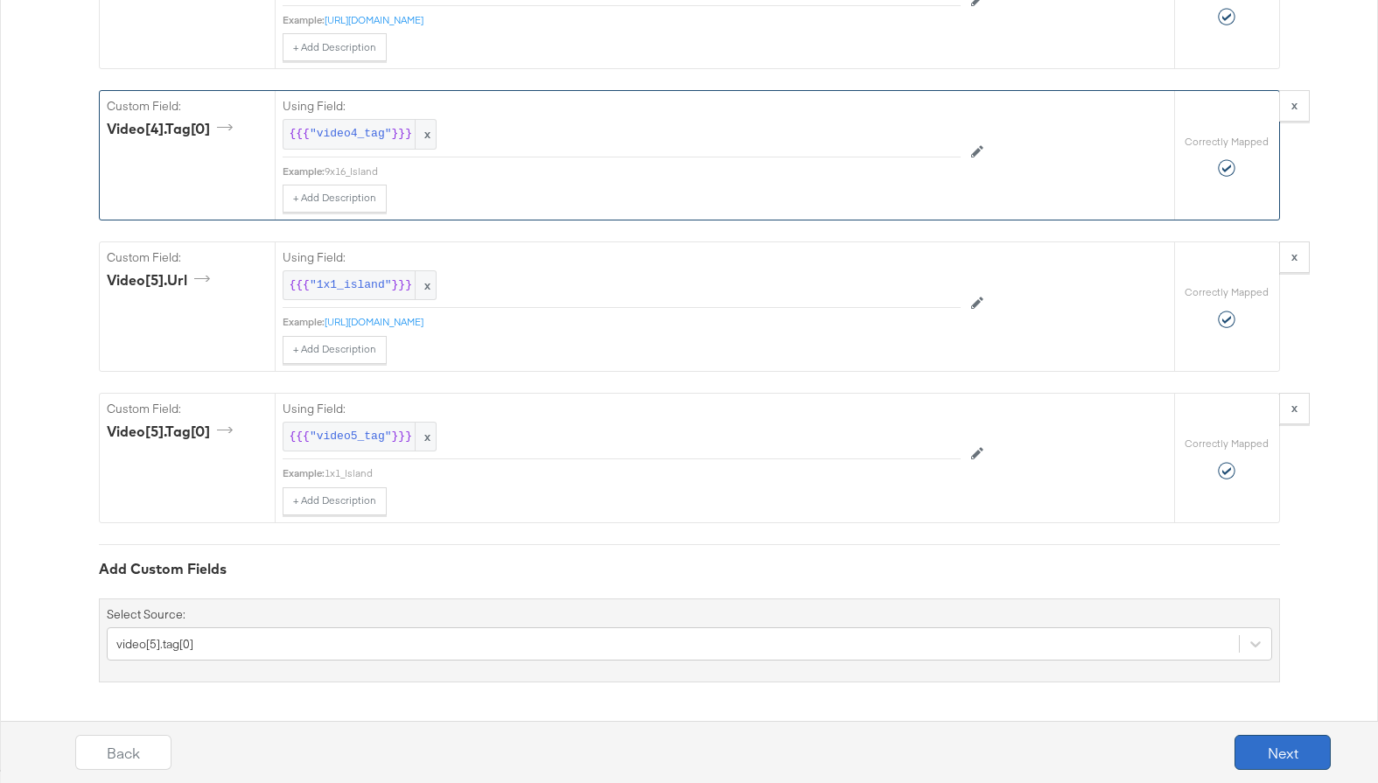
click at [1269, 746] on button "Next" at bounding box center [1282, 752] width 96 height 35
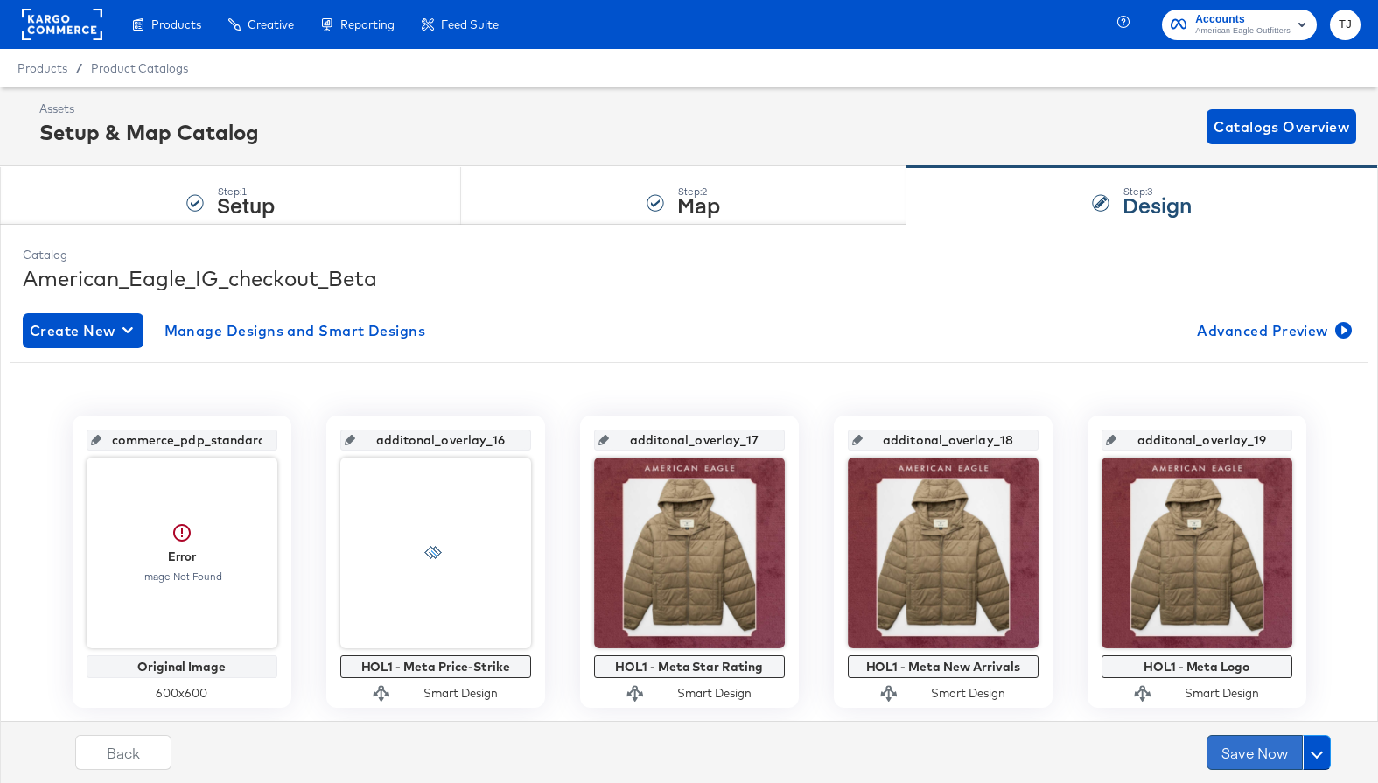
click at [1242, 753] on button "Save Now" at bounding box center [1254, 752] width 96 height 35
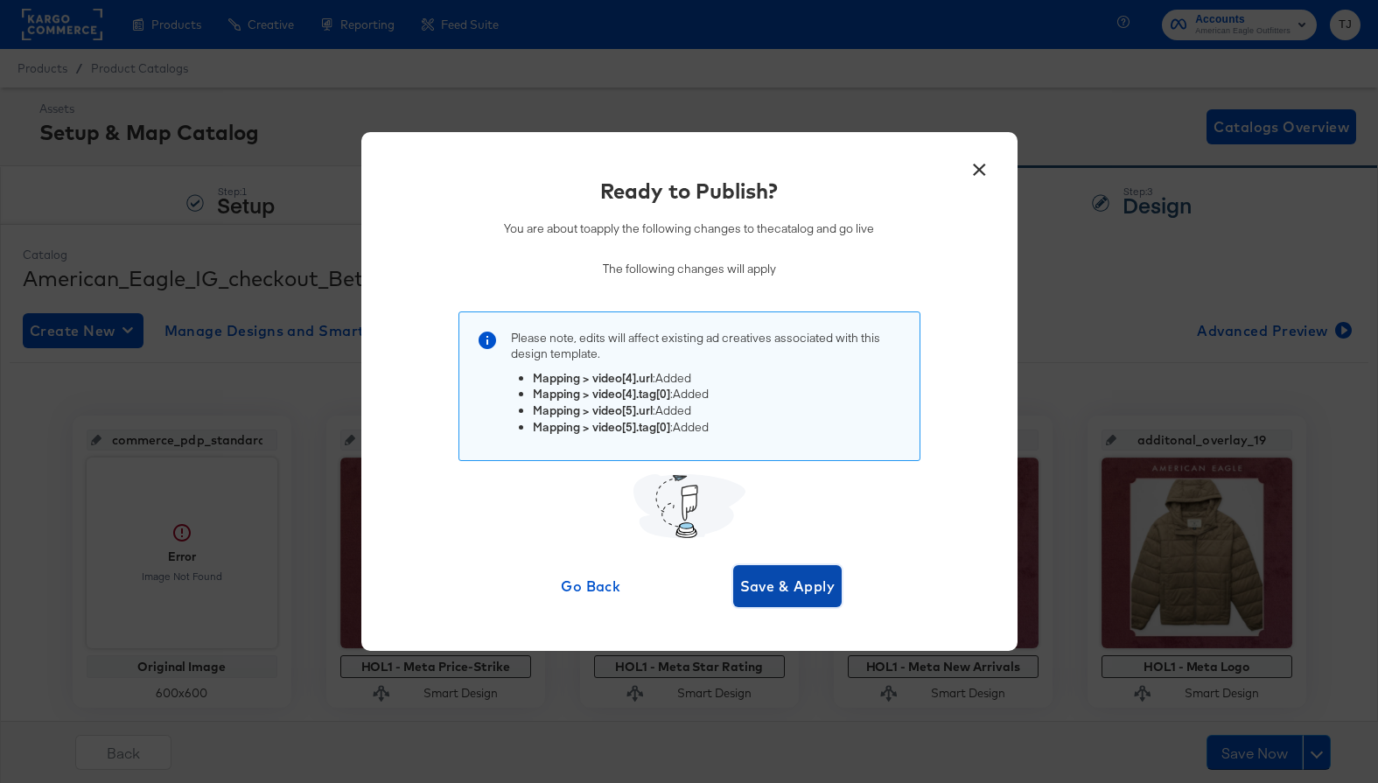
click at [769, 571] on button "Save & Apply" at bounding box center [787, 586] width 109 height 42
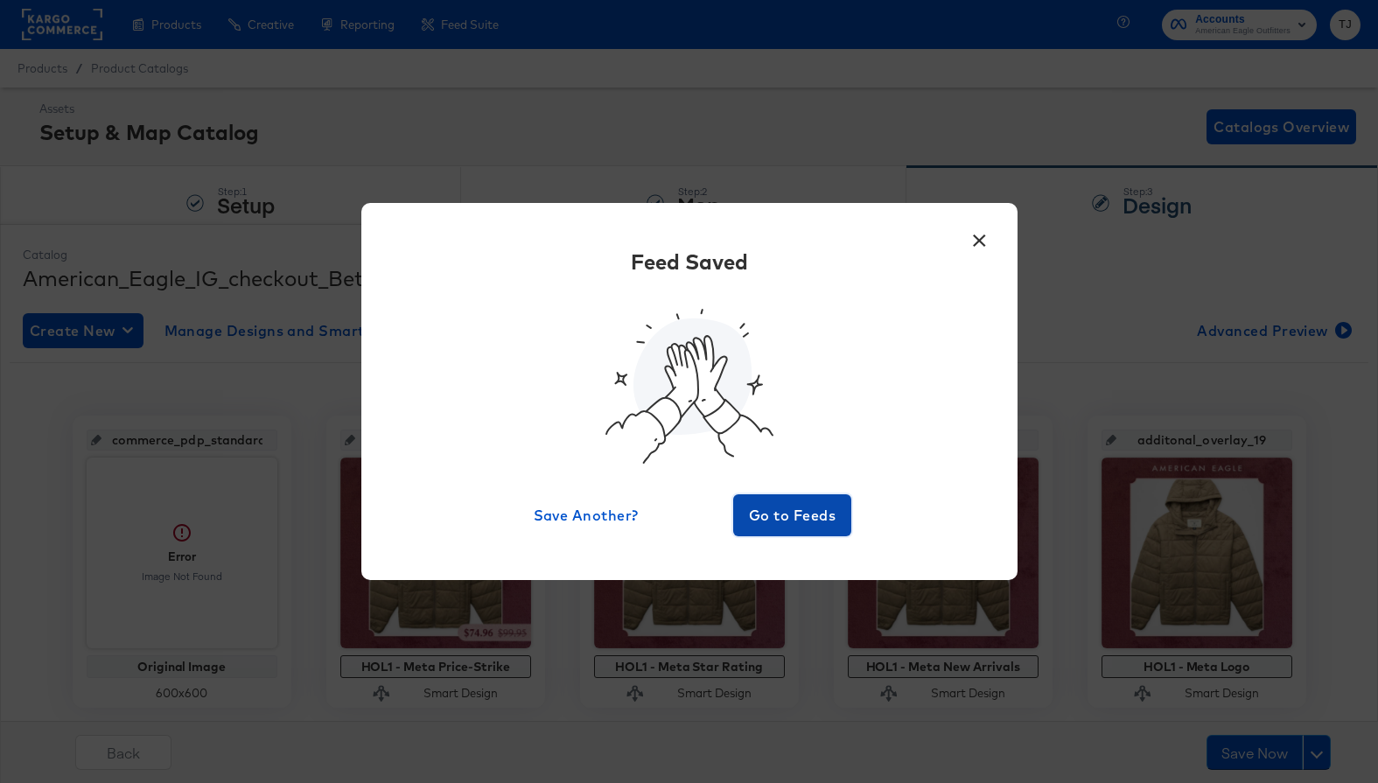
click at [774, 511] on span "Go to Feeds" at bounding box center [792, 515] width 105 height 24
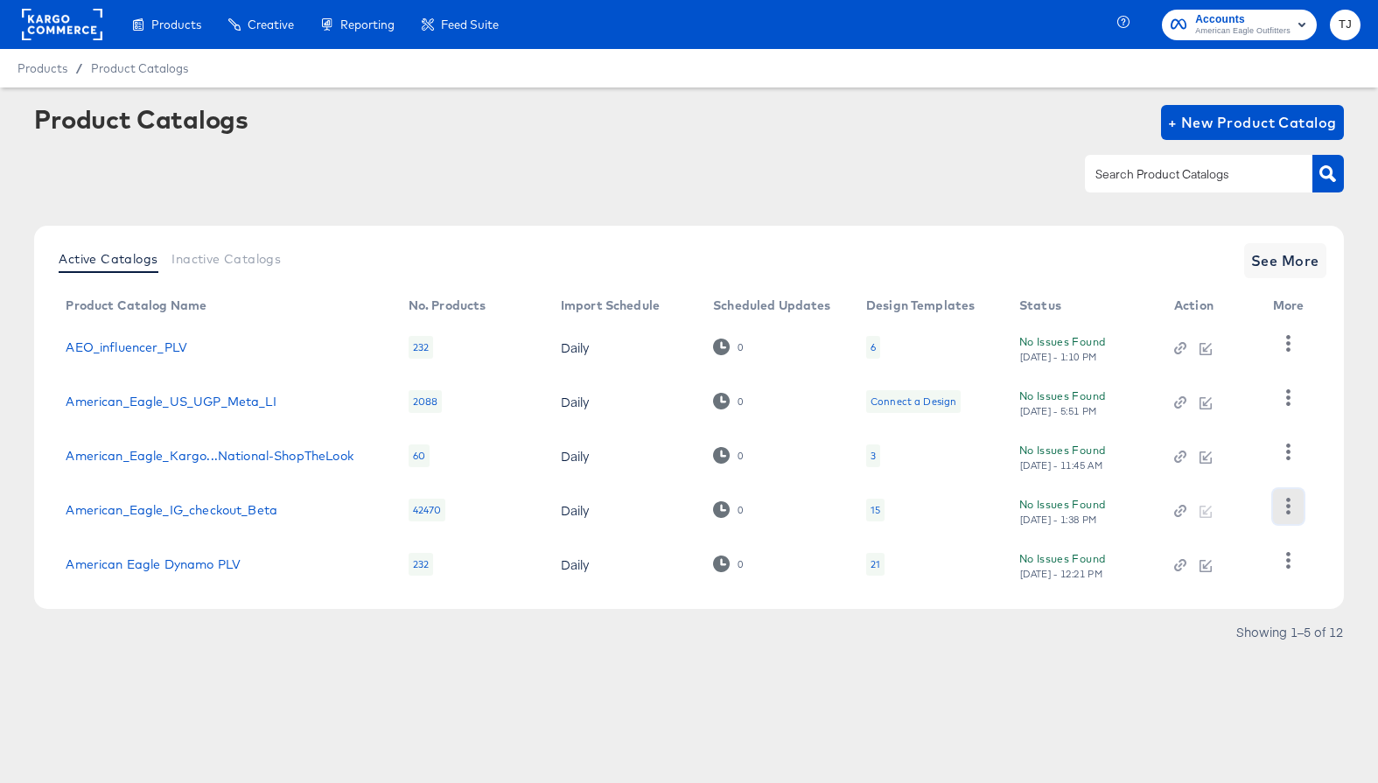
click at [1289, 509] on icon "button" at bounding box center [1288, 506] width 17 height 17
click at [1238, 428] on div "HUD Checks (Internal)" at bounding box center [1216, 419] width 175 height 28
click at [65, 17] on rect at bounding box center [62, 24] width 80 height 31
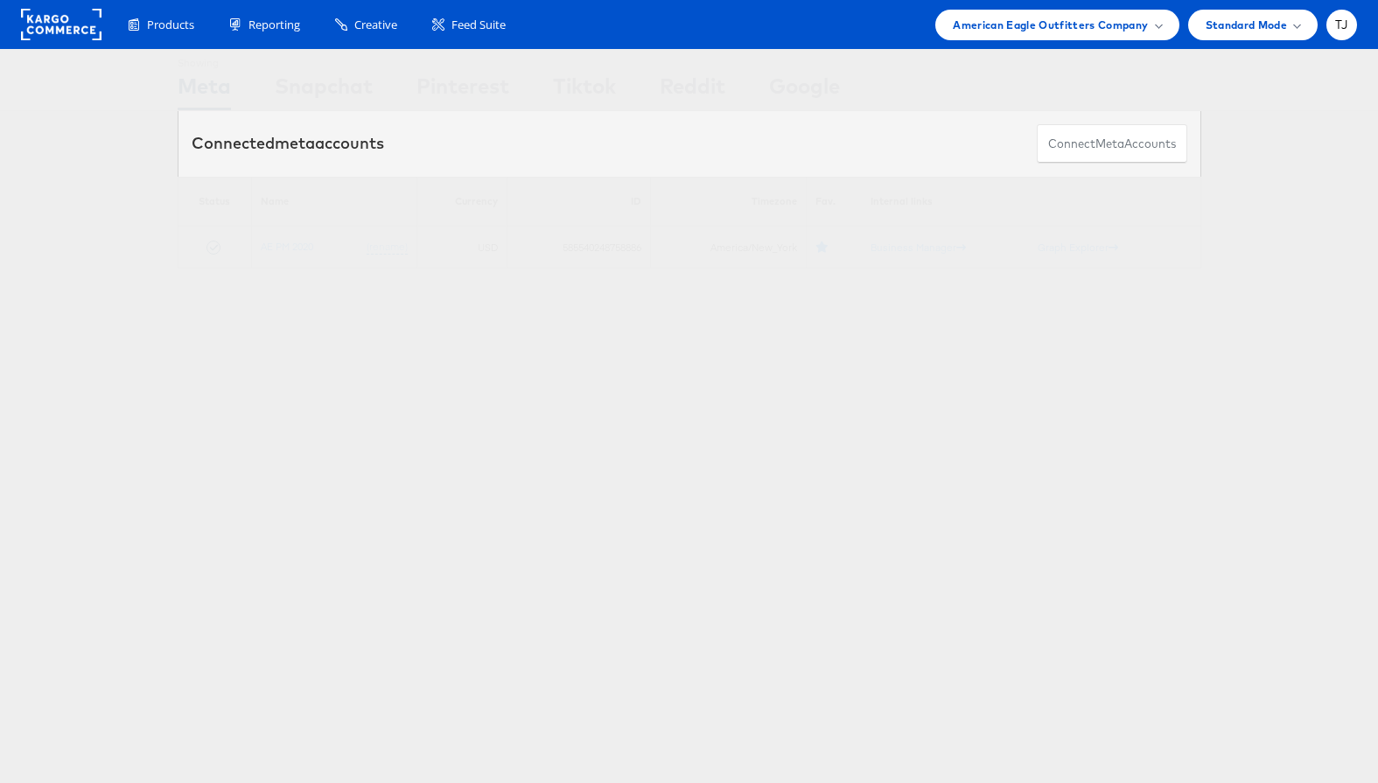
drag, startPoint x: 1142, startPoint y: 21, endPoint x: 1139, endPoint y: 41, distance: 20.3
click at [1142, 21] on span "American Eagle Outfitters Company" at bounding box center [1050, 25] width 195 height 18
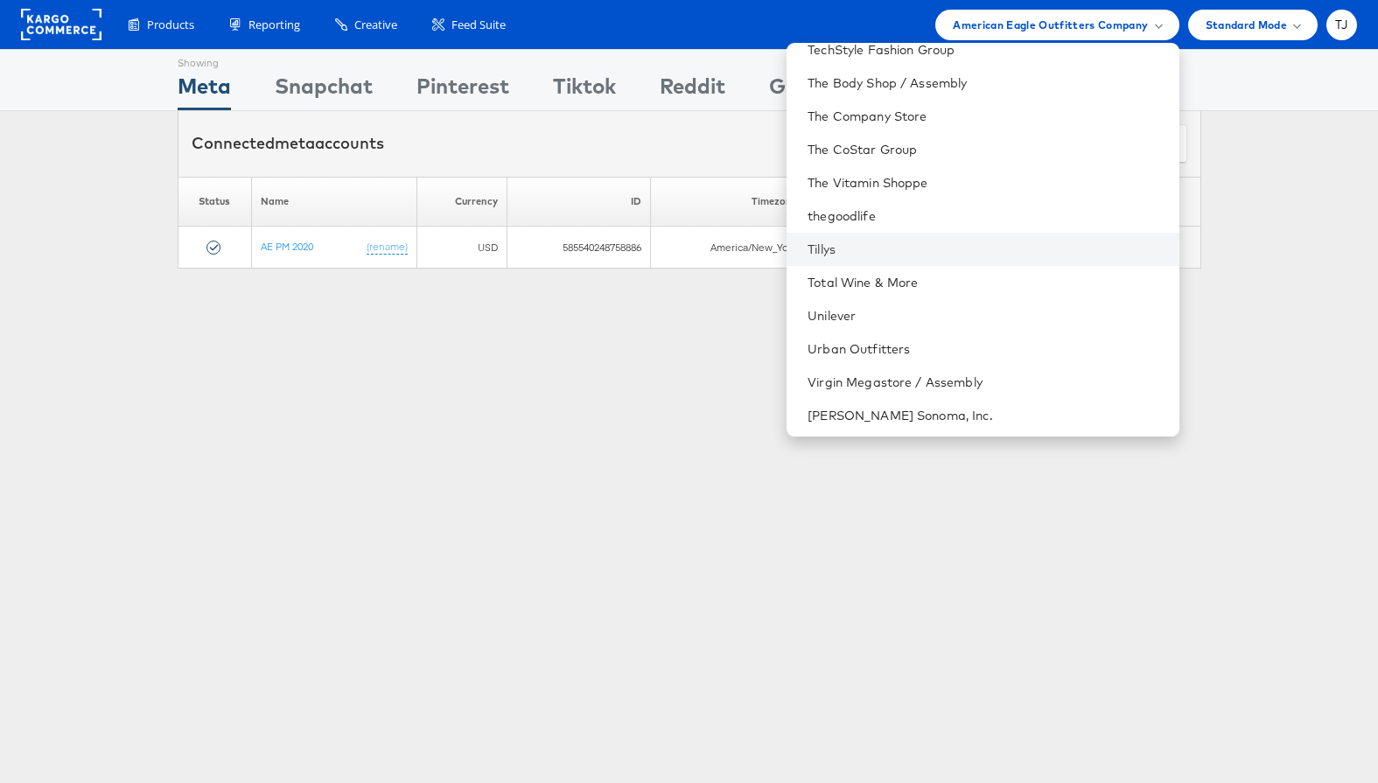
scroll to position [2507, 0]
click at [1010, 283] on link "Total Wine & More" at bounding box center [985, 283] width 357 height 17
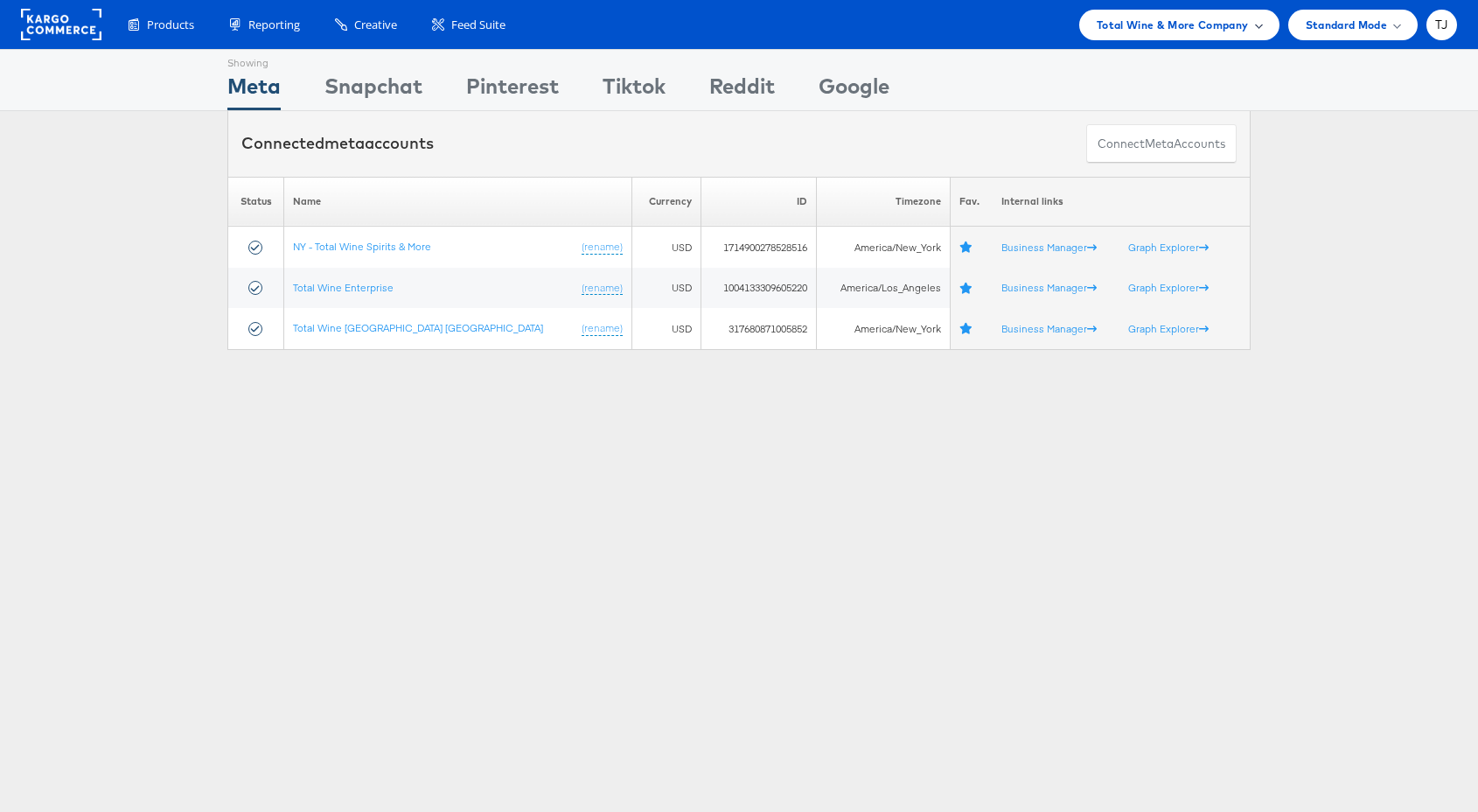
click at [1177, 35] on div "Total Wine & More Company" at bounding box center [1180, 25] width 200 height 31
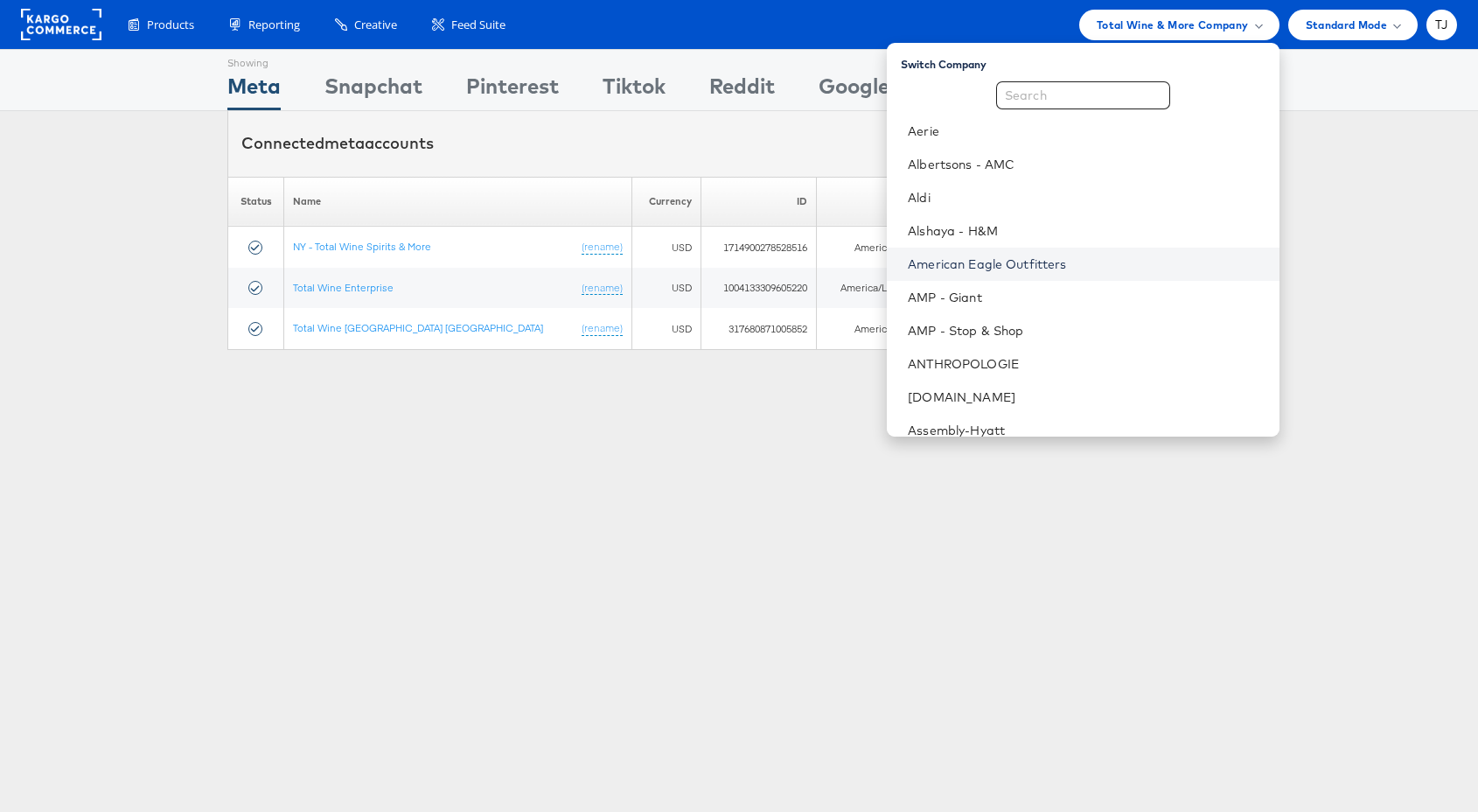
click at [1130, 262] on link "American Eagle Outfitters" at bounding box center [1086, 263] width 357 height 17
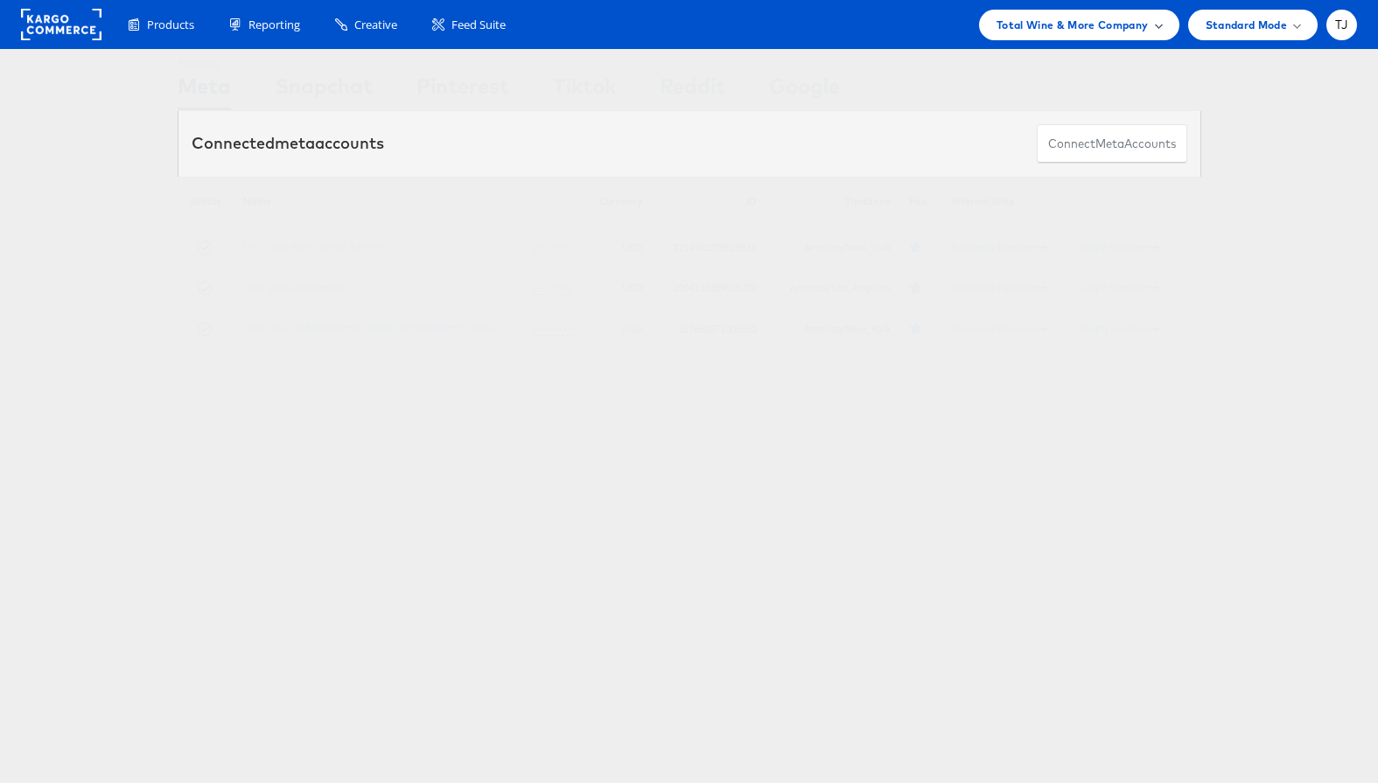
click at [1150, 29] on div "Total Wine & More Company" at bounding box center [1078, 25] width 165 height 18
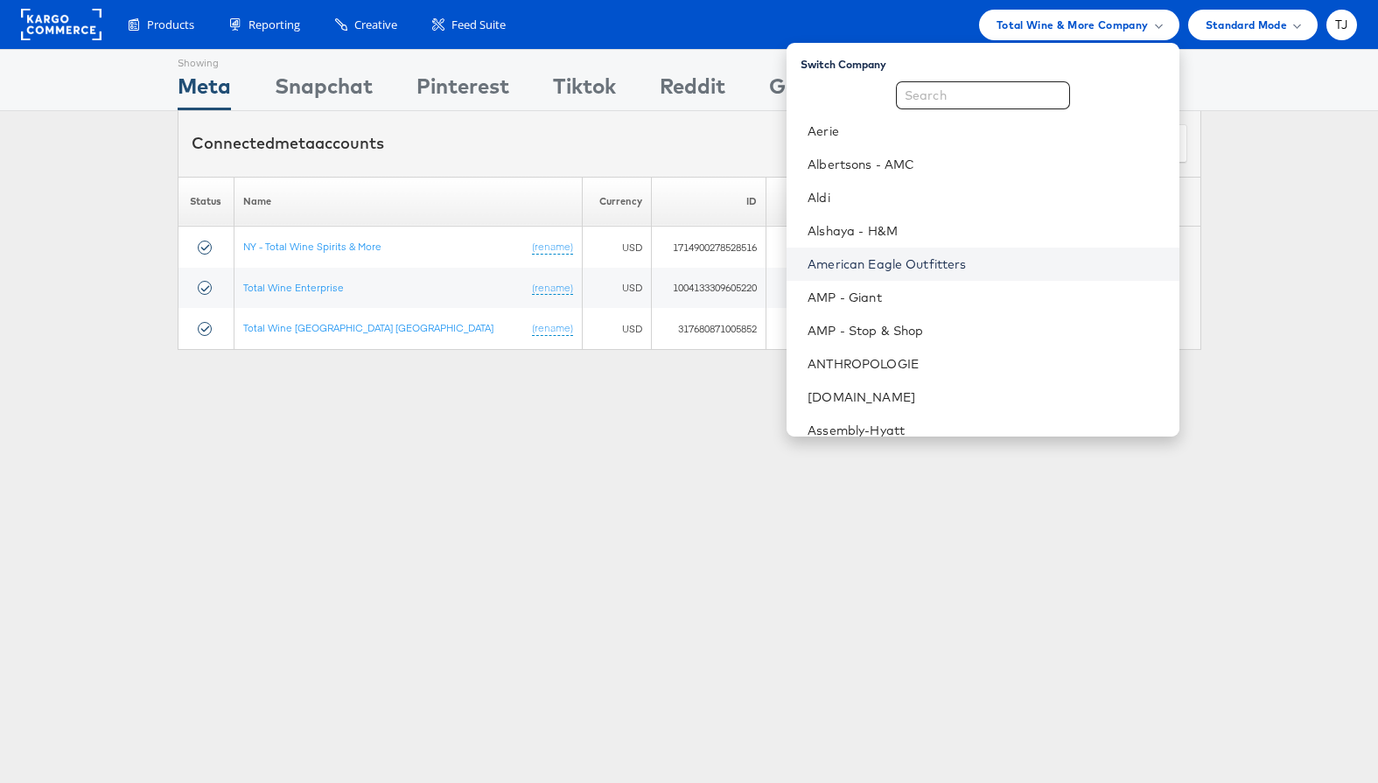
click at [1026, 259] on link "American Eagle Outfitters" at bounding box center [985, 263] width 357 height 17
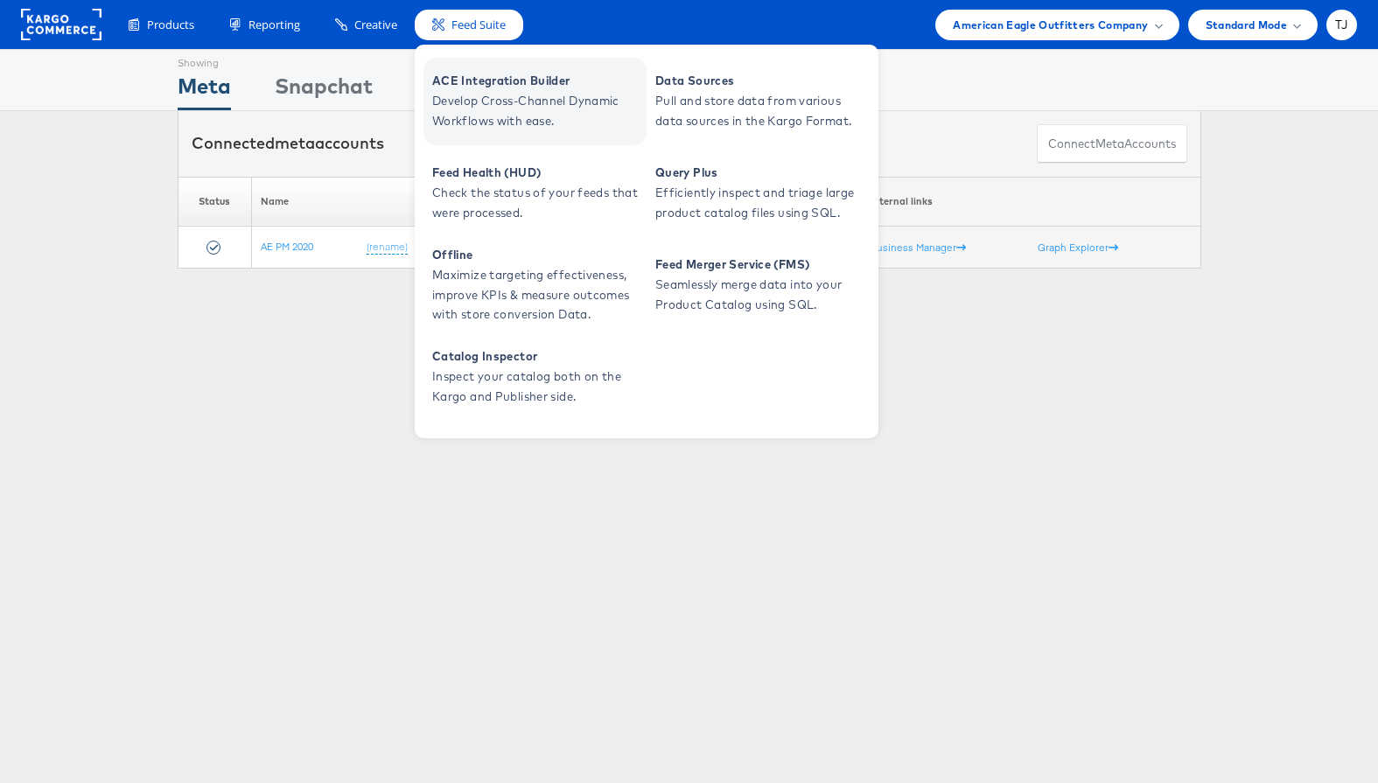
click at [472, 89] on span "ACE Integration Builder" at bounding box center [537, 81] width 210 height 20
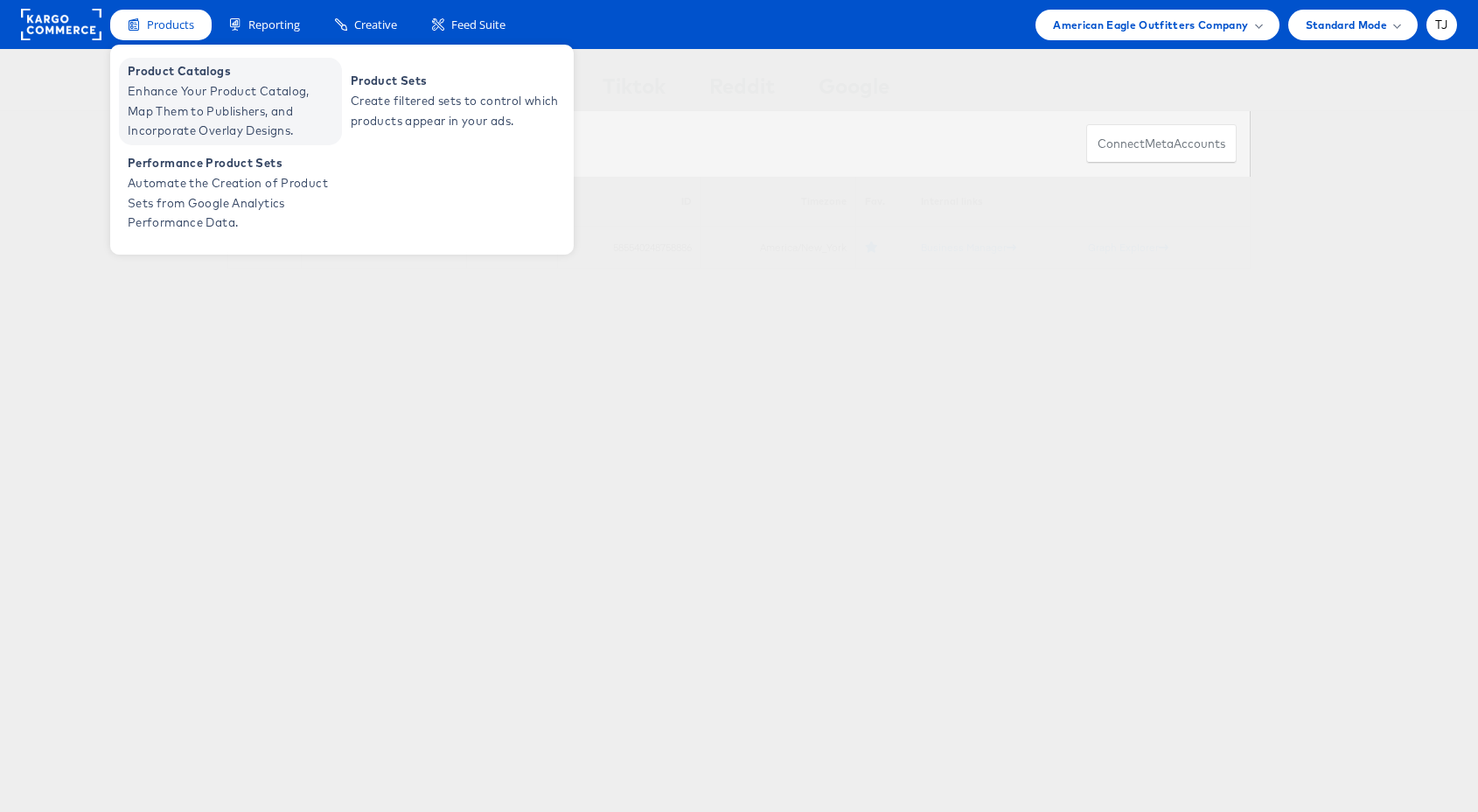
click at [154, 71] on span "Product Catalogs" at bounding box center [233, 71] width 210 height 20
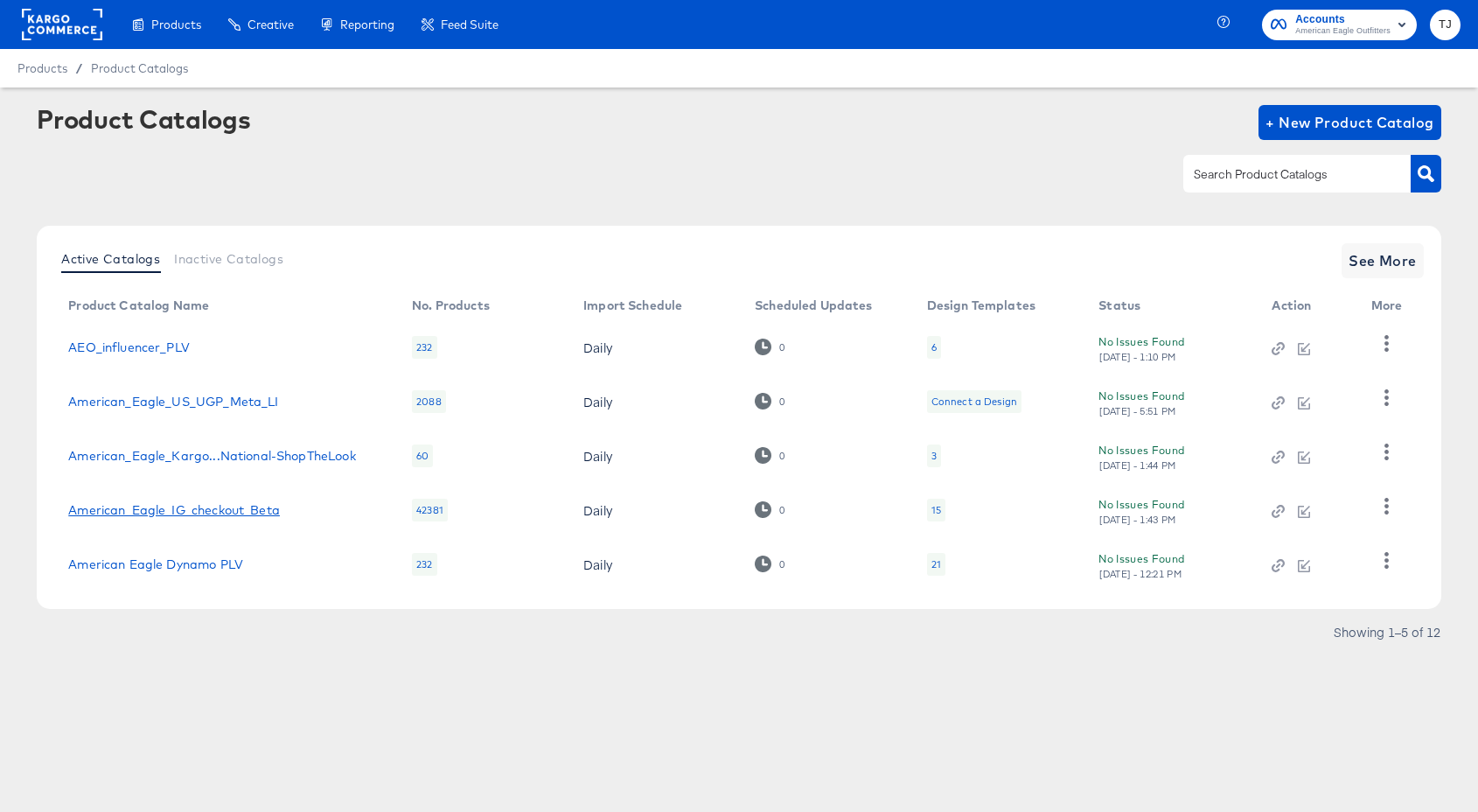
click at [197, 508] on link "American_Eagle_IG_checkout_Beta" at bounding box center [174, 510] width 212 height 14
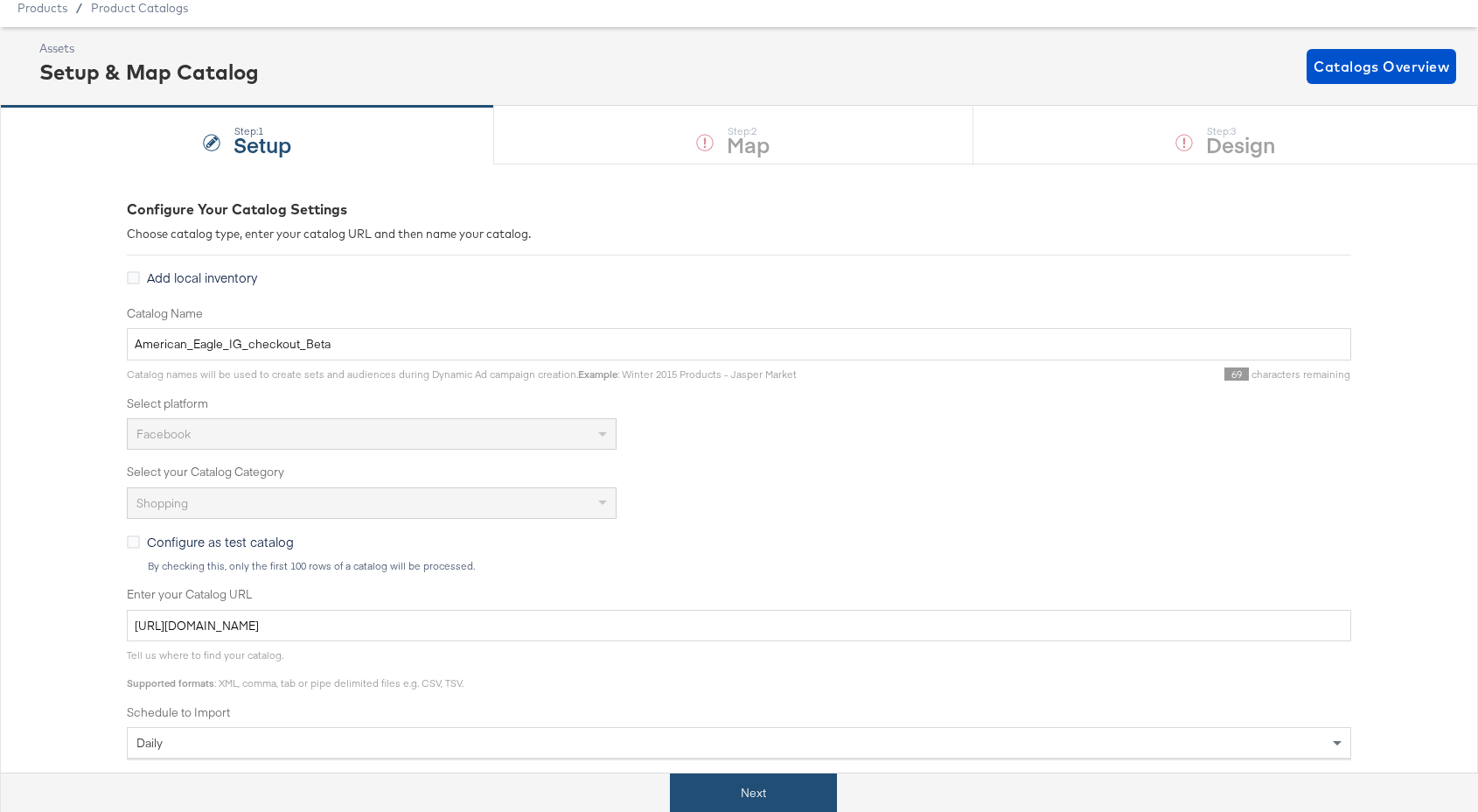
scroll to position [76, 0]
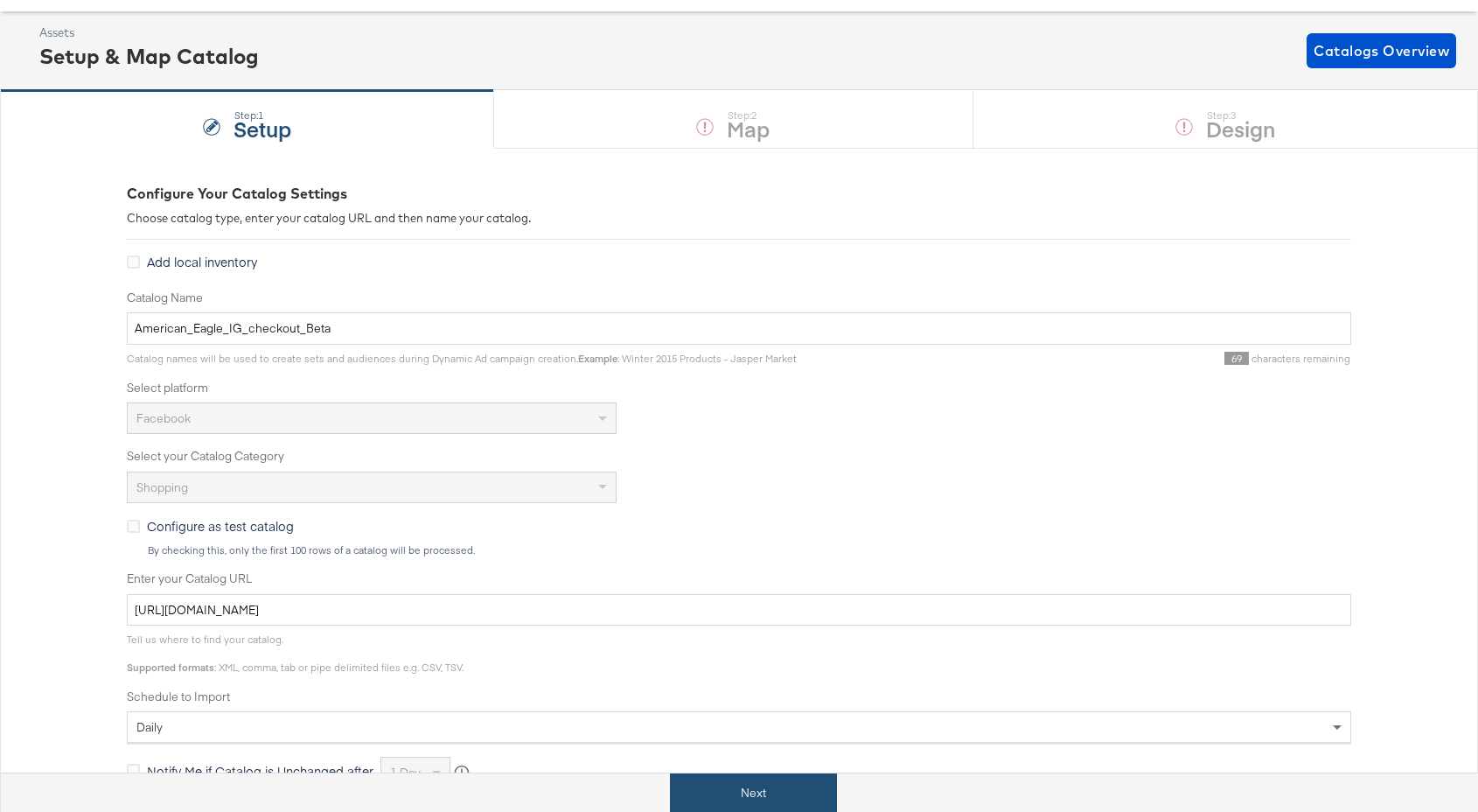
click at [758, 796] on button "Next" at bounding box center [753, 792] width 167 height 39
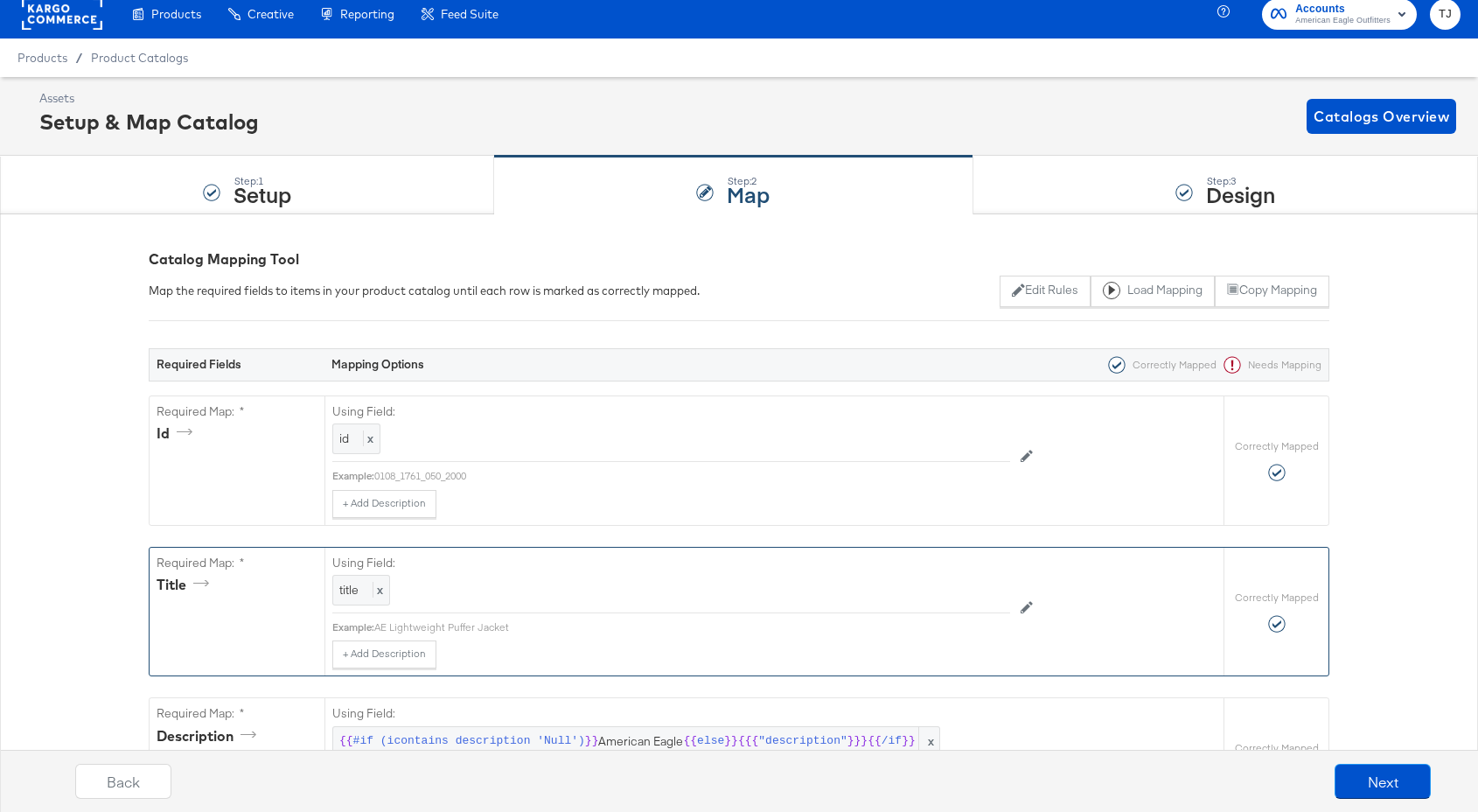
scroll to position [0, 0]
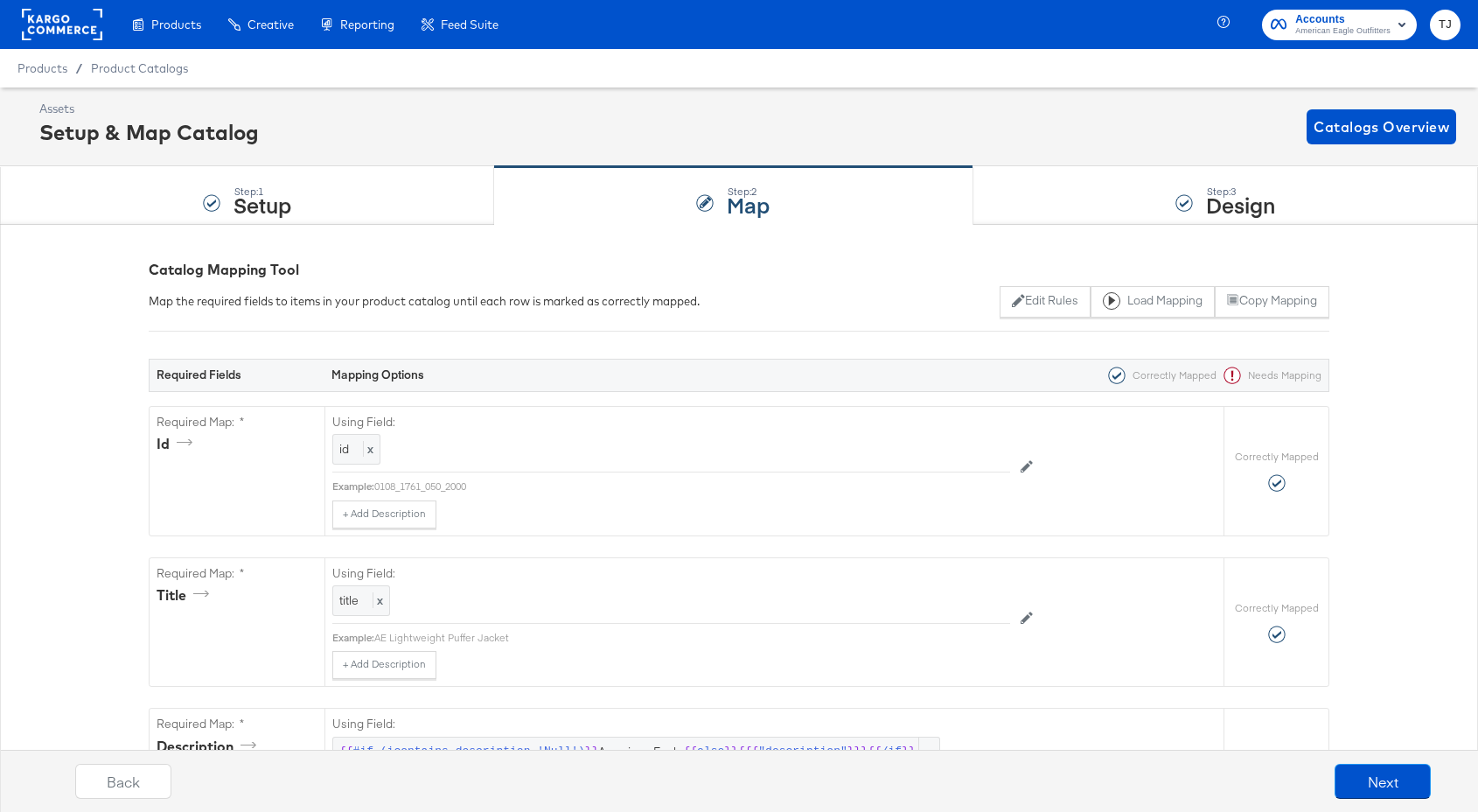
click at [52, 24] on rect at bounding box center [62, 24] width 80 height 31
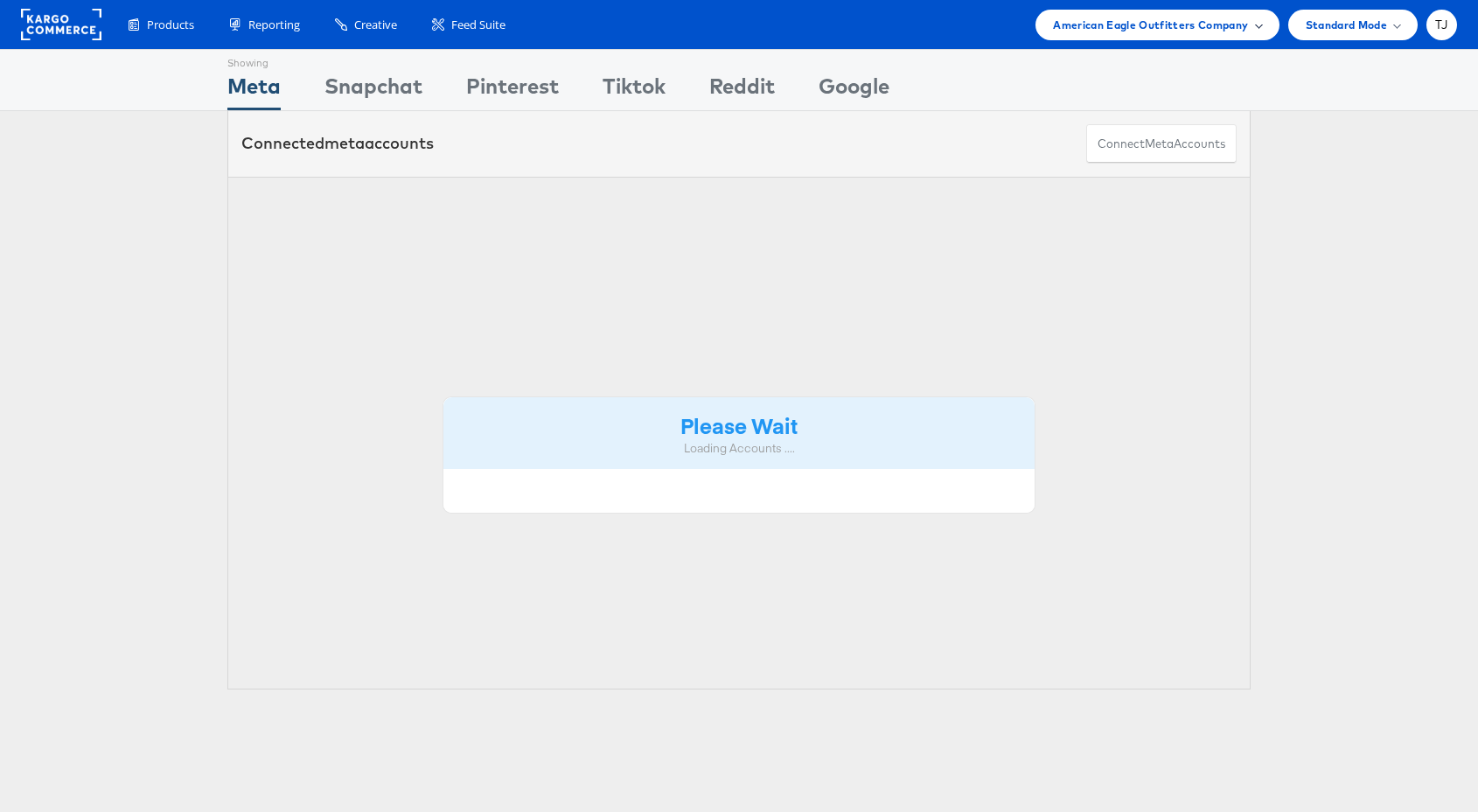
click at [1248, 30] on div "American Eagle Outfitters Company" at bounding box center [1157, 25] width 208 height 18
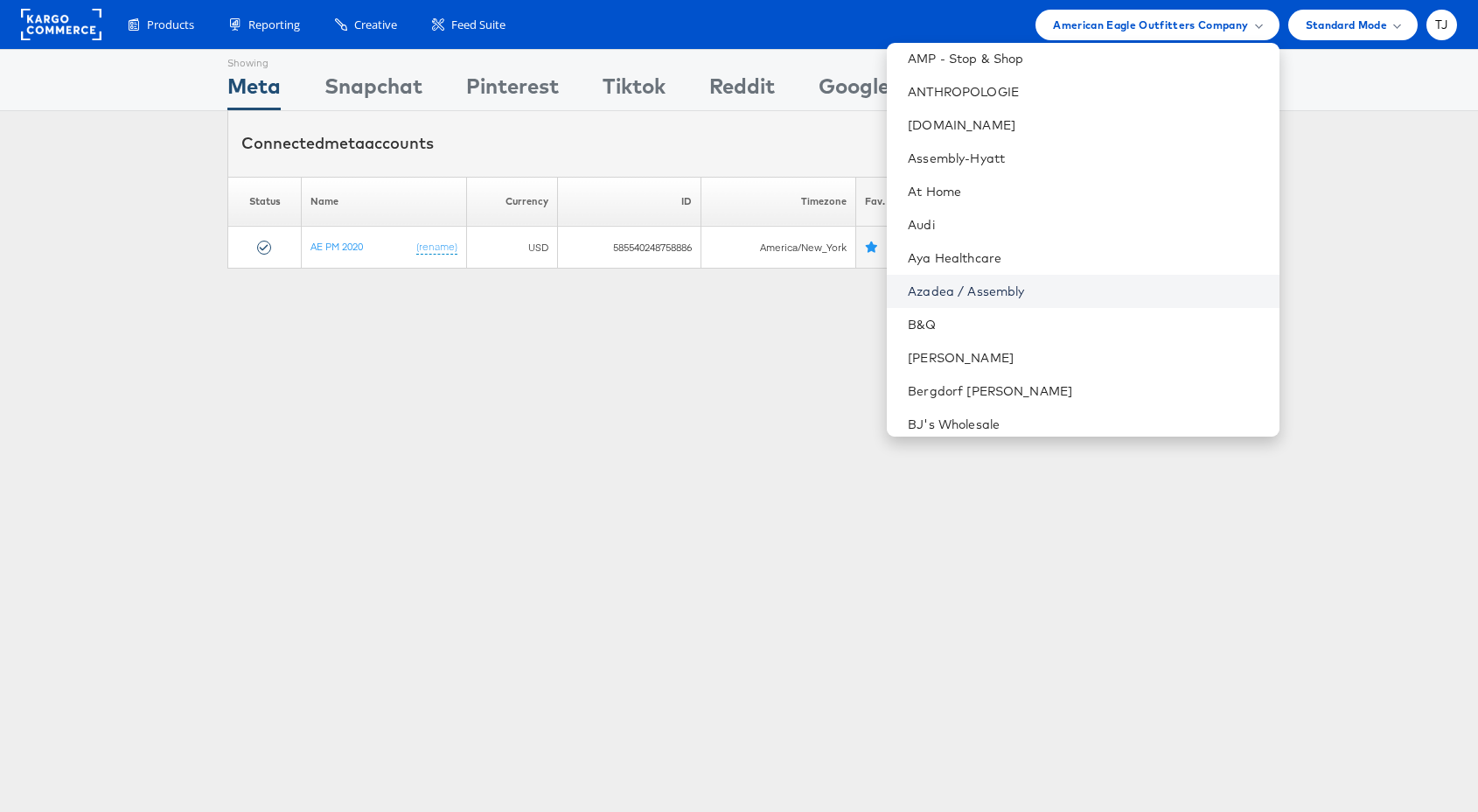
scroll to position [240, 0]
click at [1085, 353] on link "[PERSON_NAME]" at bounding box center [1086, 356] width 357 height 17
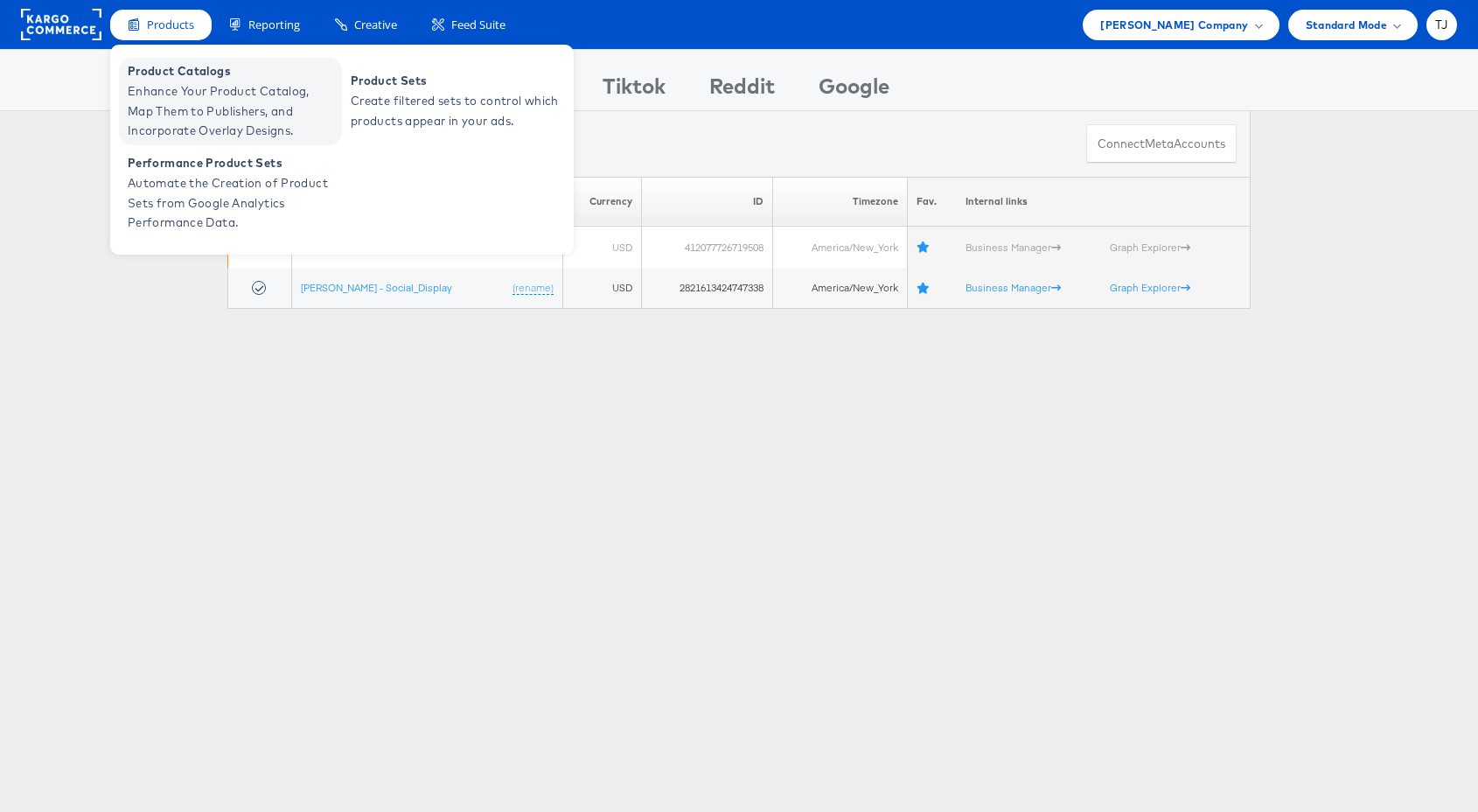
click at [171, 98] on span "Enhance Your Product Catalog, Map Them to Publishers, and Incorporate Overlay D…" at bounding box center [233, 110] width 210 height 59
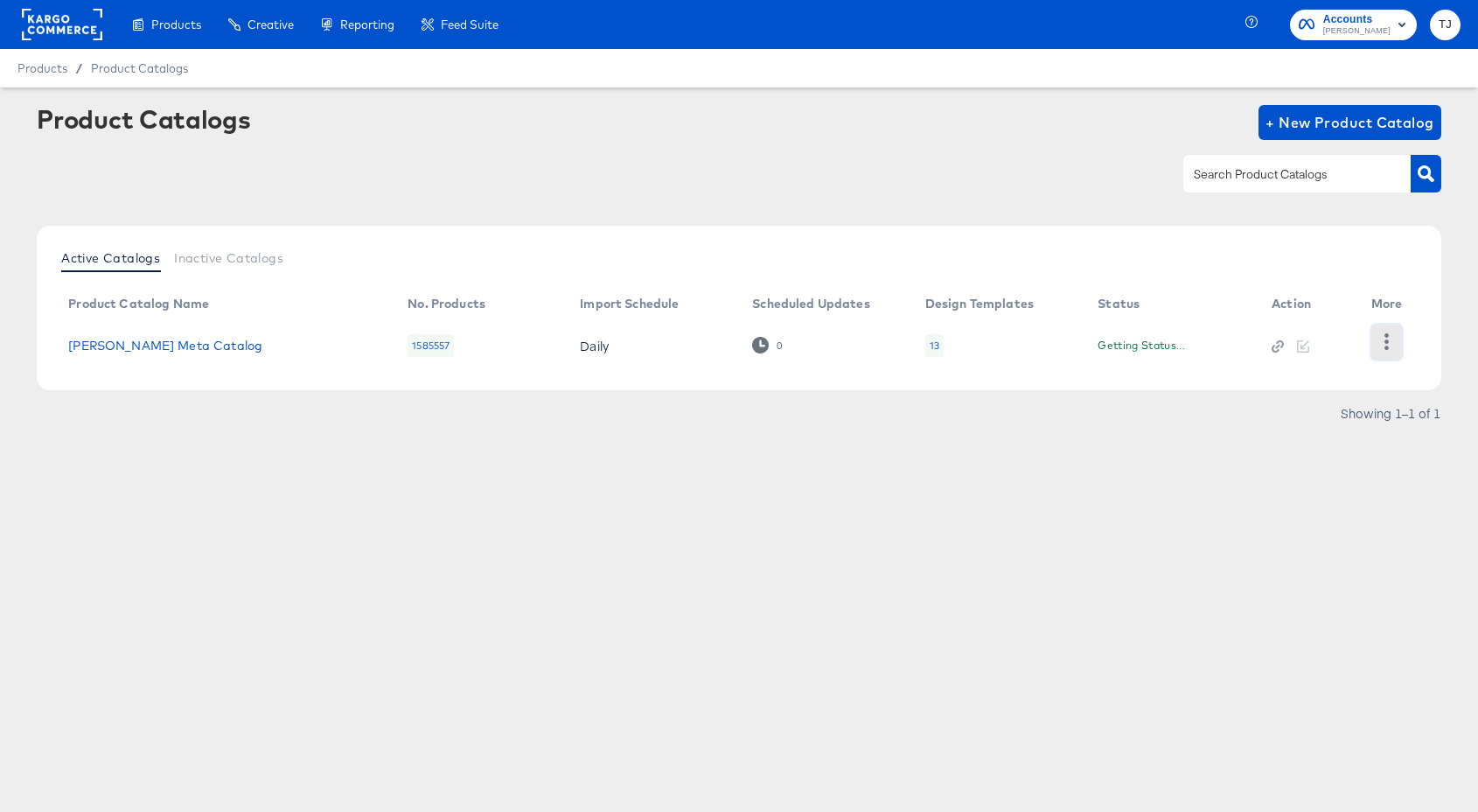
click at [1388, 344] on icon "button" at bounding box center [1387, 341] width 17 height 17
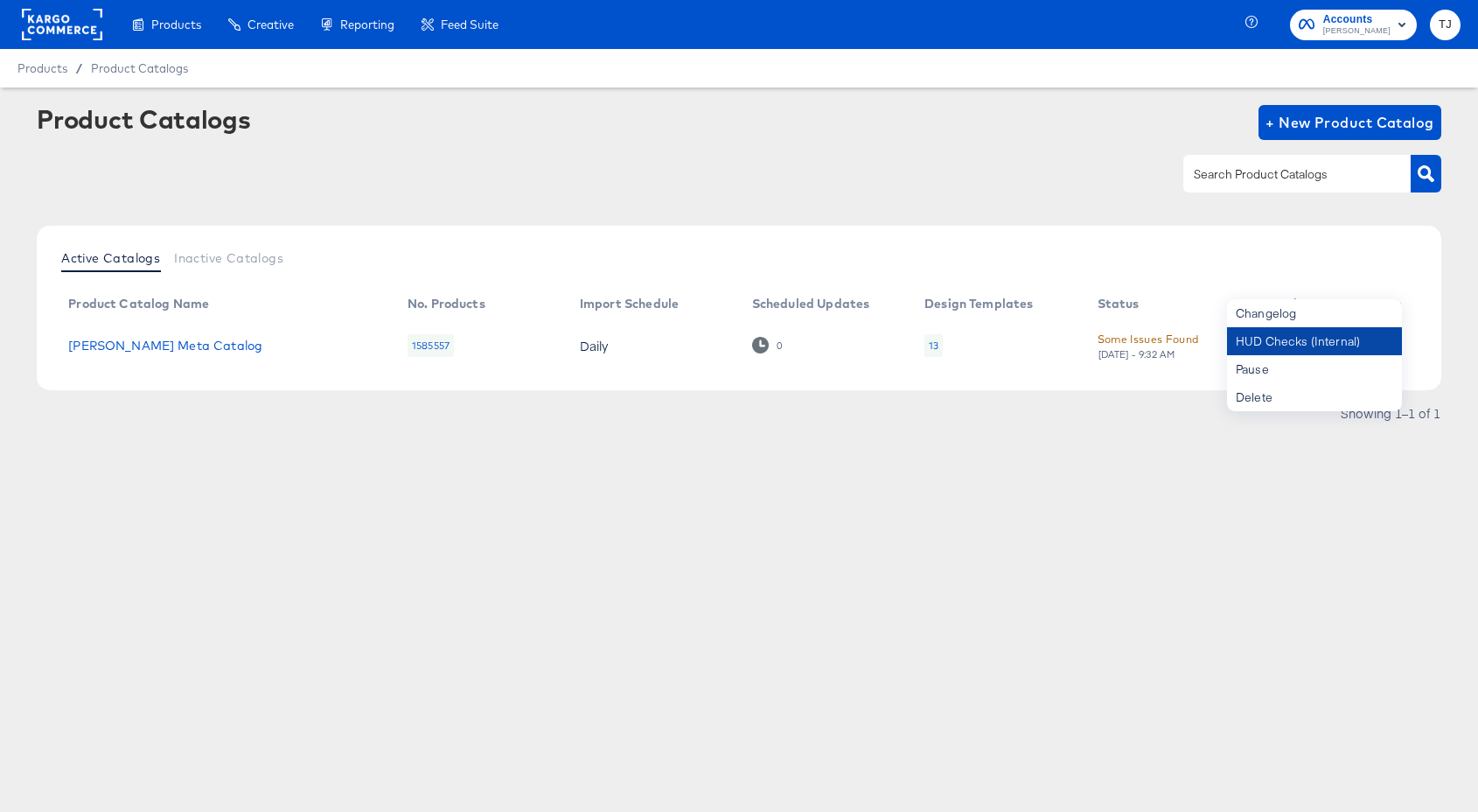
click at [1335, 346] on div "HUD Checks (Internal)" at bounding box center [1314, 341] width 175 height 28
click at [147, 347] on link "[PERSON_NAME] Meta Catalog" at bounding box center [165, 346] width 194 height 14
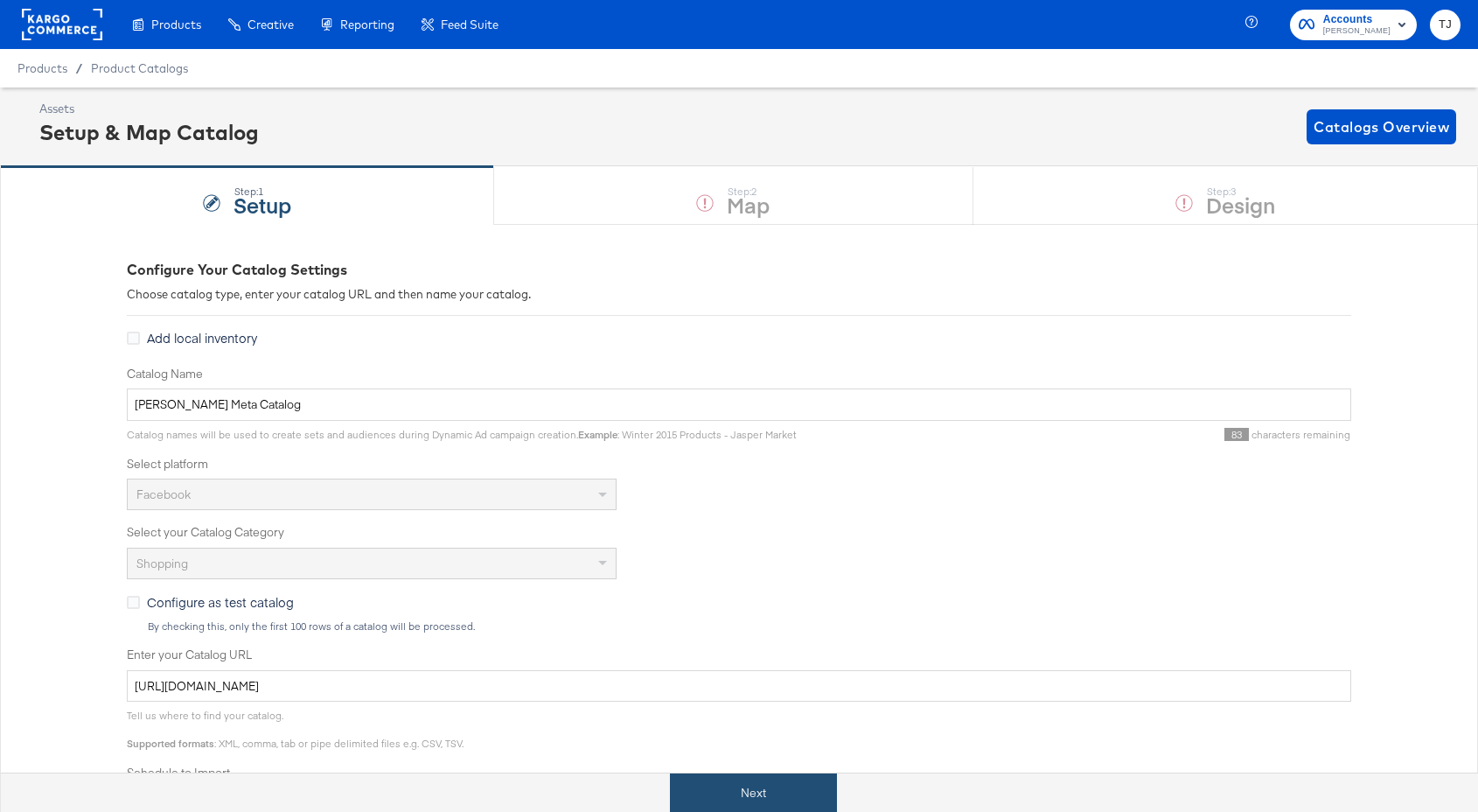
click at [779, 794] on button "Next" at bounding box center [753, 792] width 167 height 39
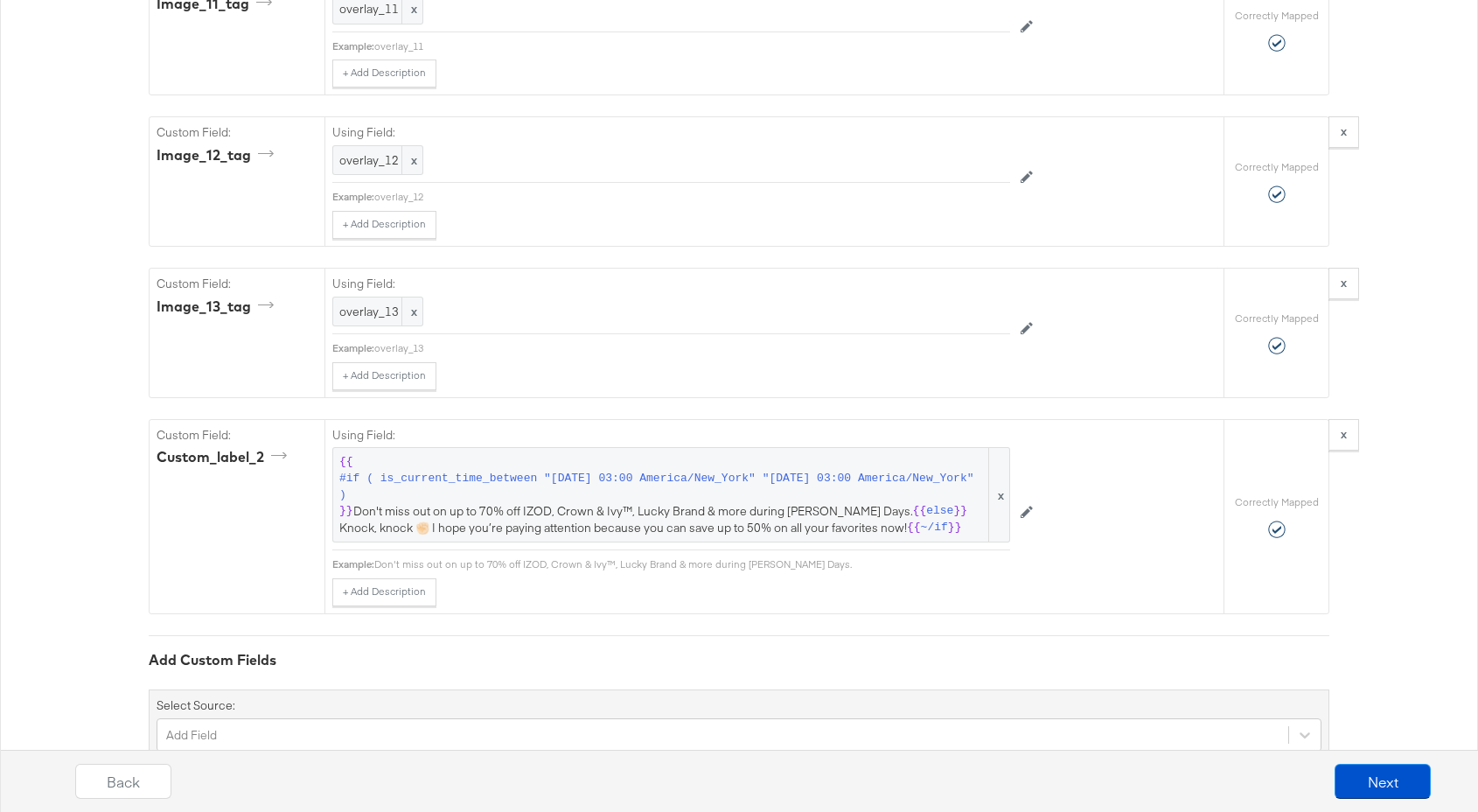
scroll to position [4282, 0]
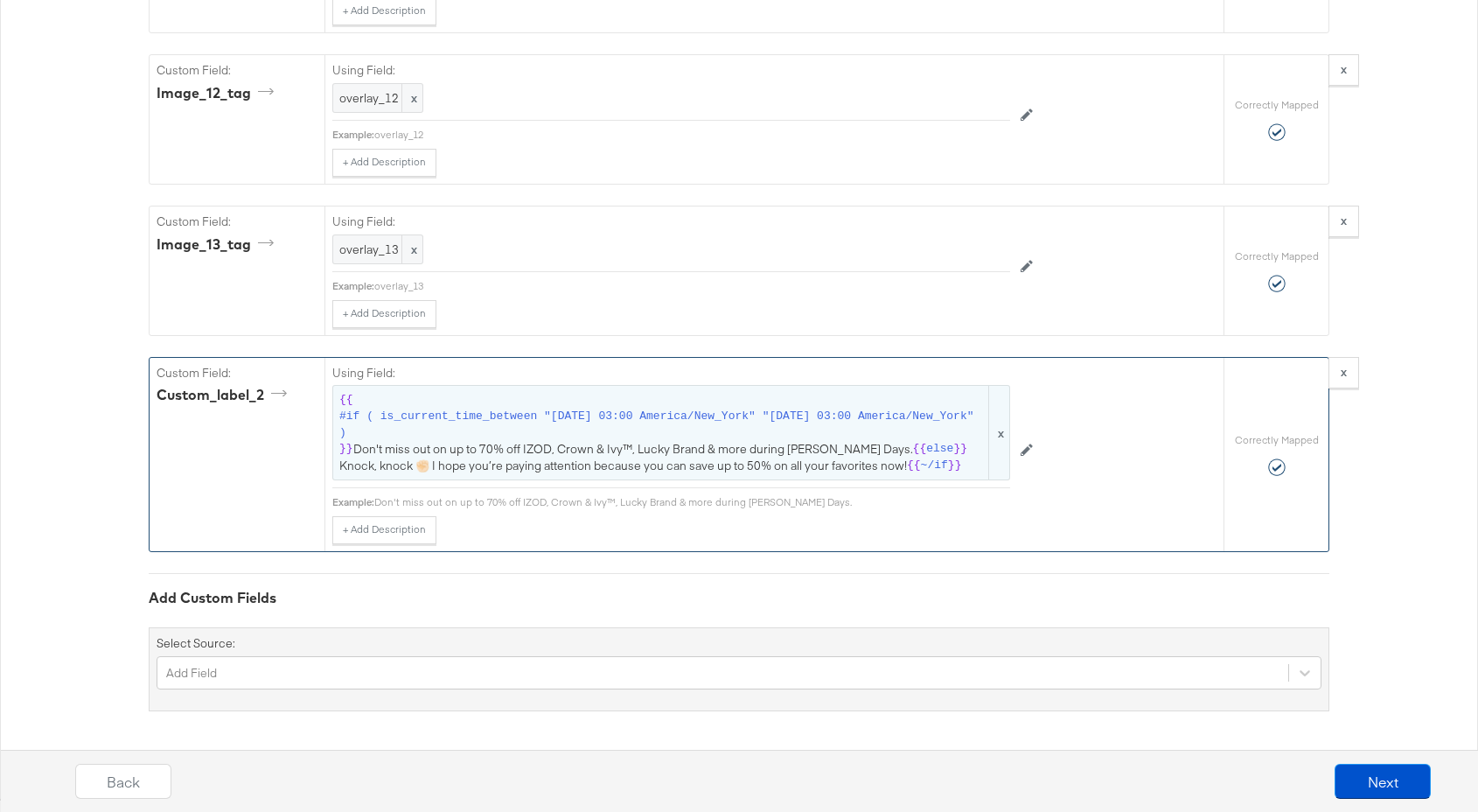
click at [379, 452] on span "{{ #if ( is_current_time_between "[DATE] 03:00 America/New_York" "[DATE] 03:00 …" at bounding box center [671, 432] width 664 height 81
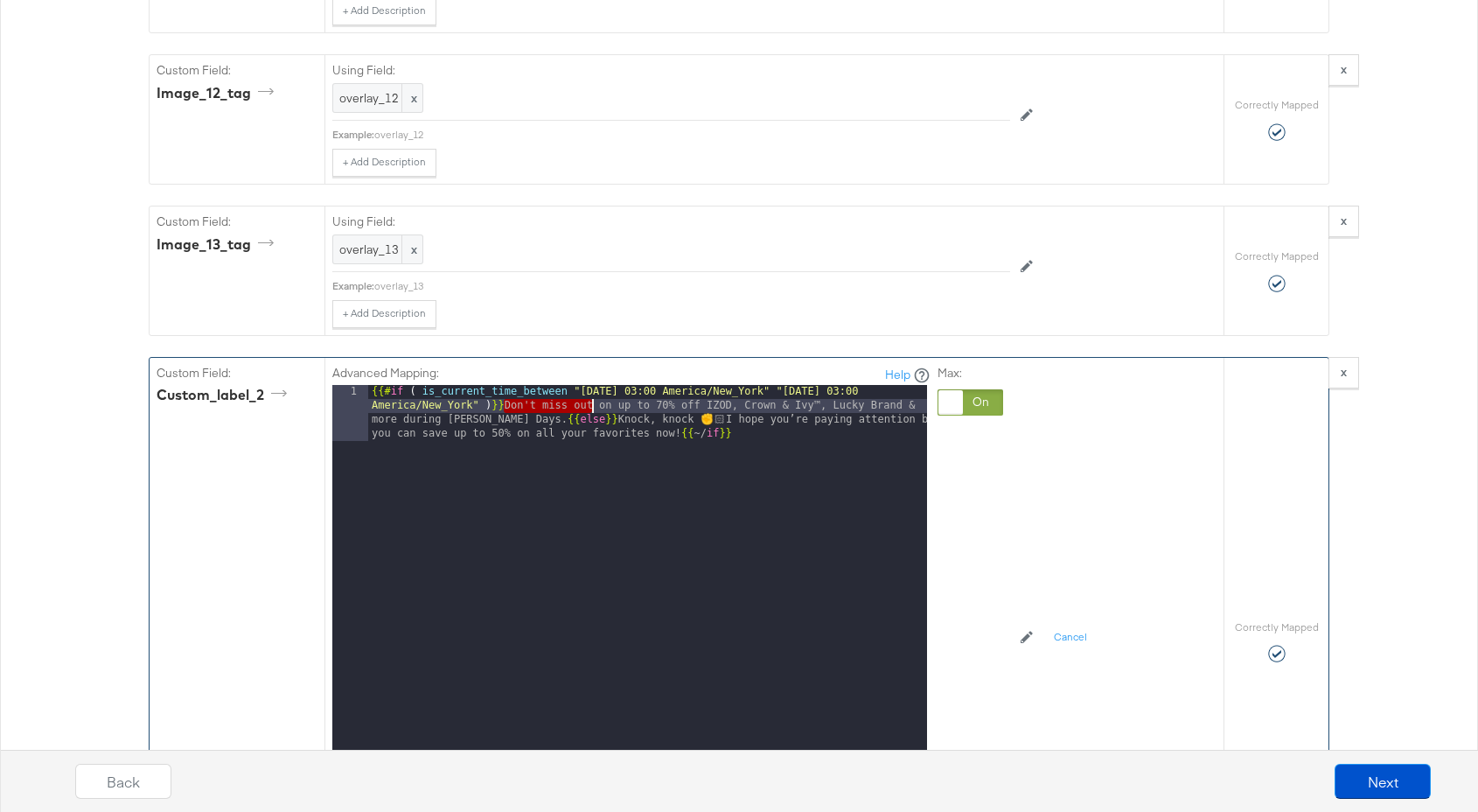
drag, startPoint x: 507, startPoint y: 406, endPoint x: 589, endPoint y: 404, distance: 82.3
click at [590, 404] on div "{{# if ( is_current_time_between "2025-10-10 03:00 America/New_York" "2025-10-2…" at bounding box center [647, 659] width 559 height 549
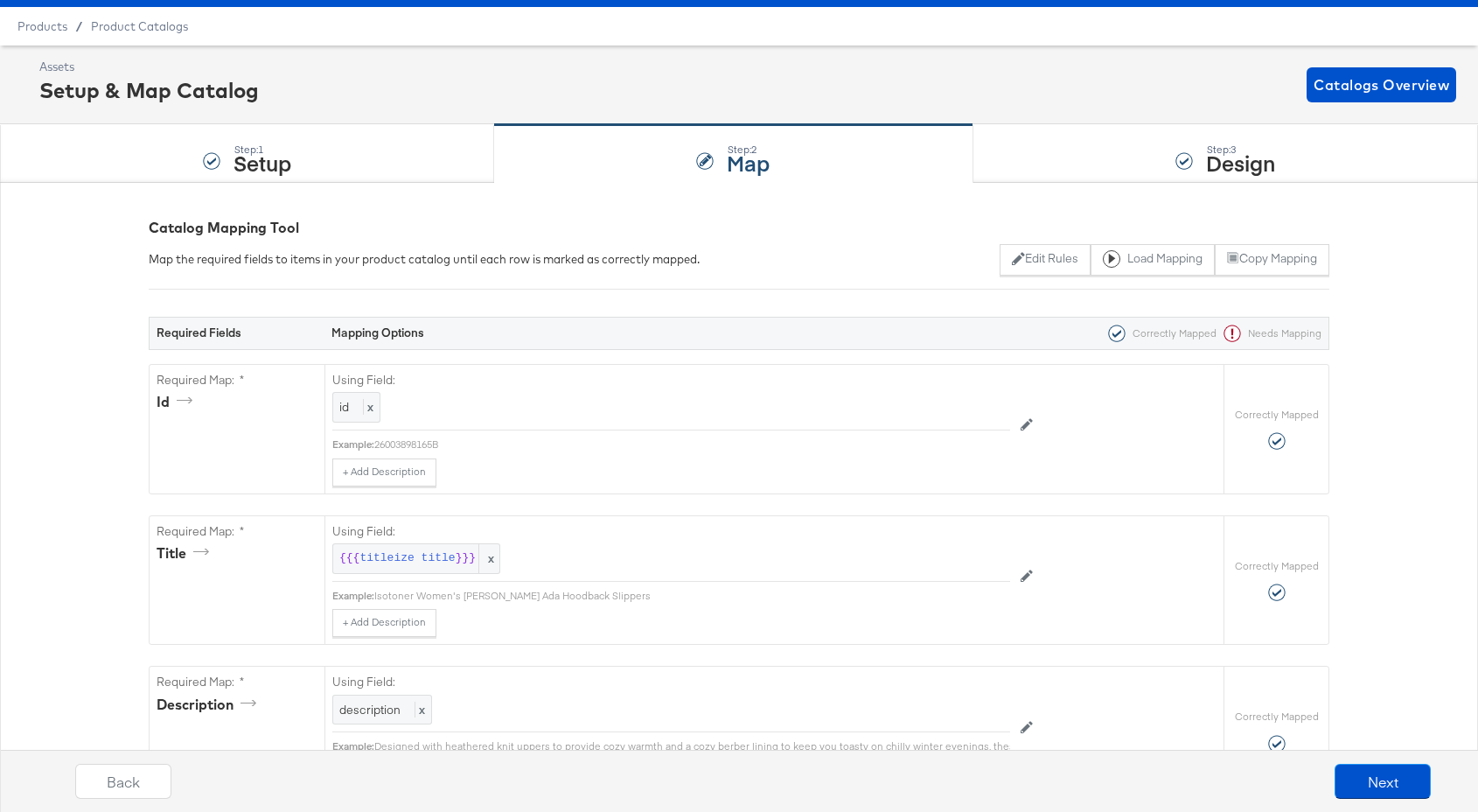
scroll to position [0, 0]
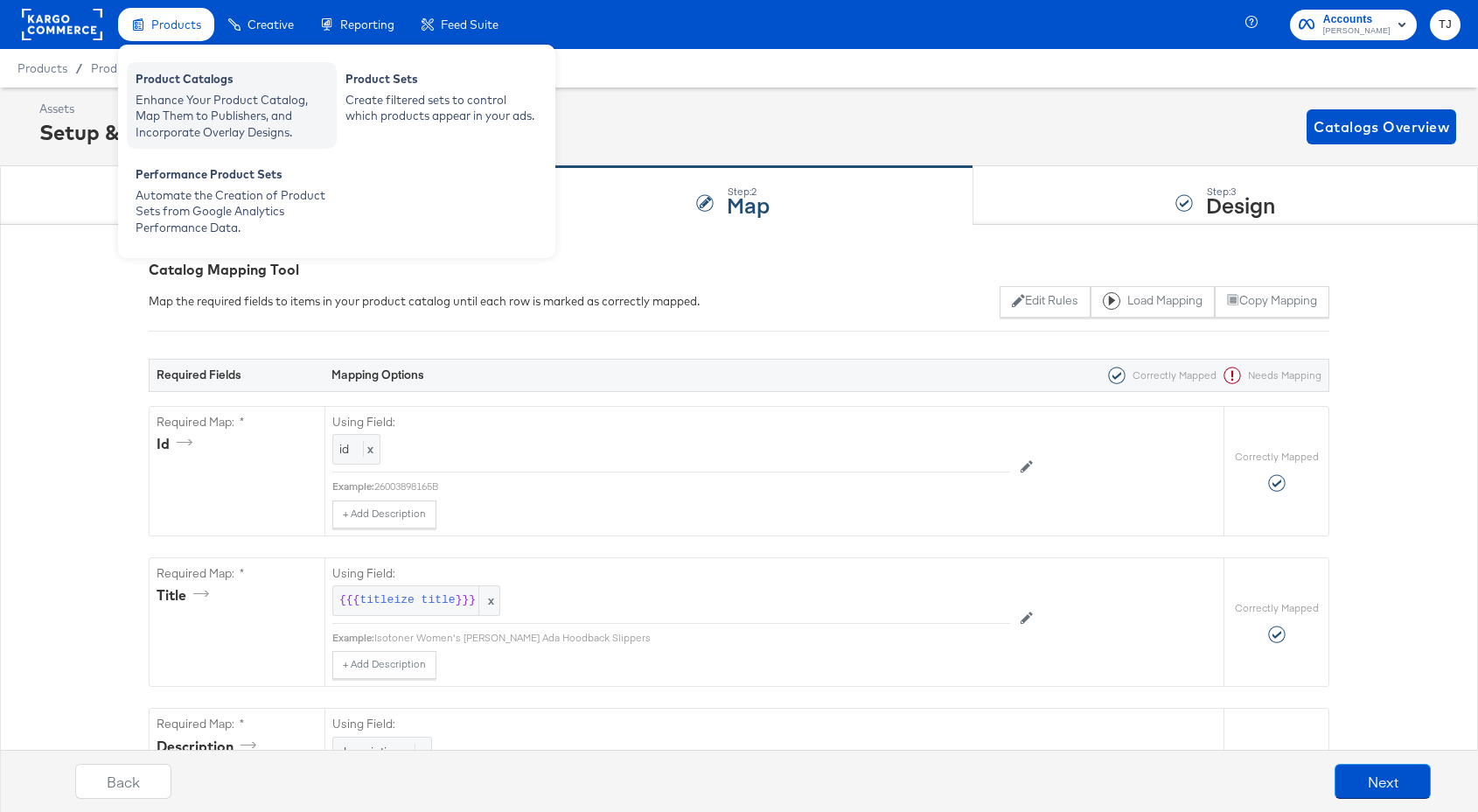
click at [149, 74] on div "Product Catalogs" at bounding box center [232, 81] width 192 height 21
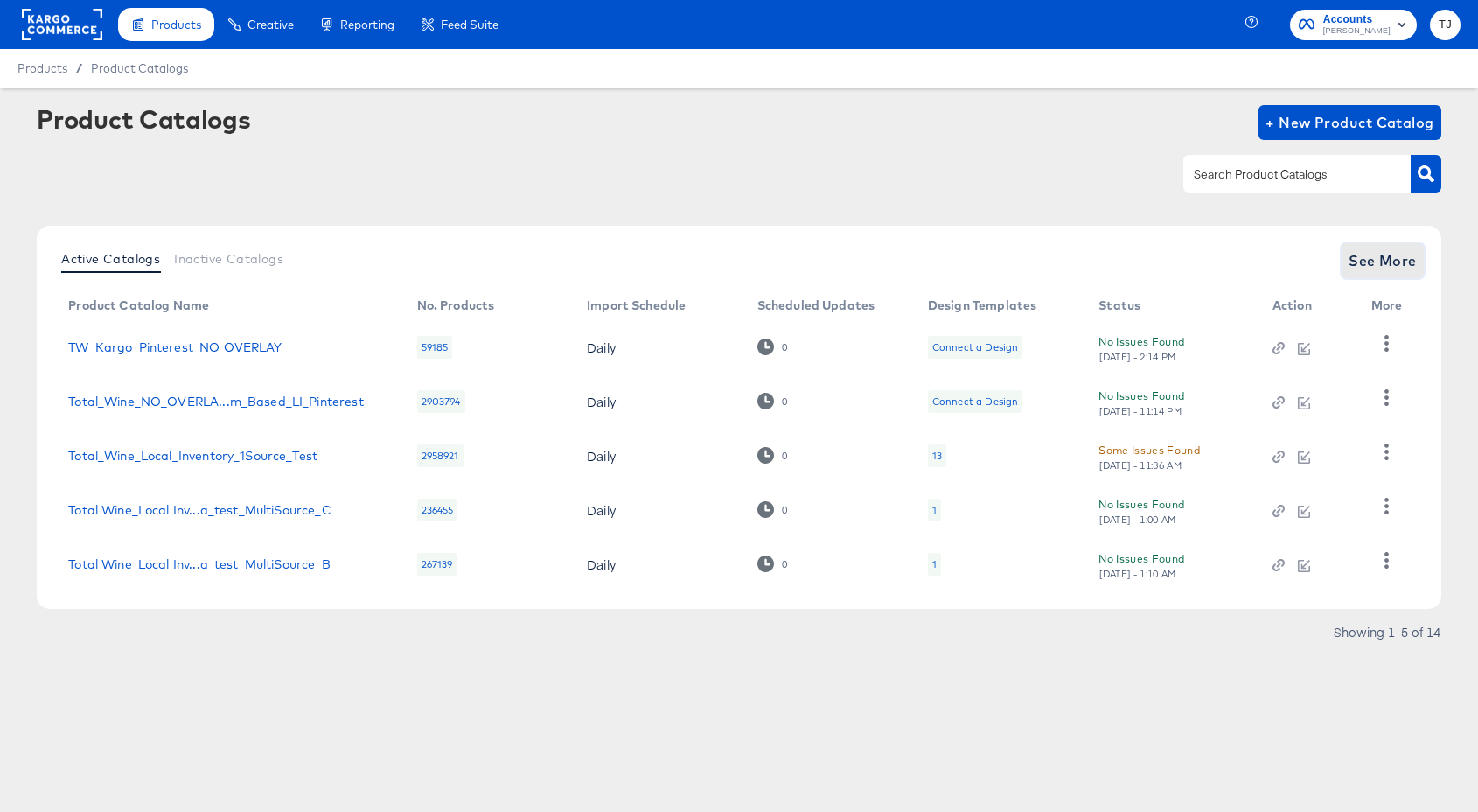
click at [1385, 262] on span "See More" at bounding box center [1383, 260] width 68 height 24
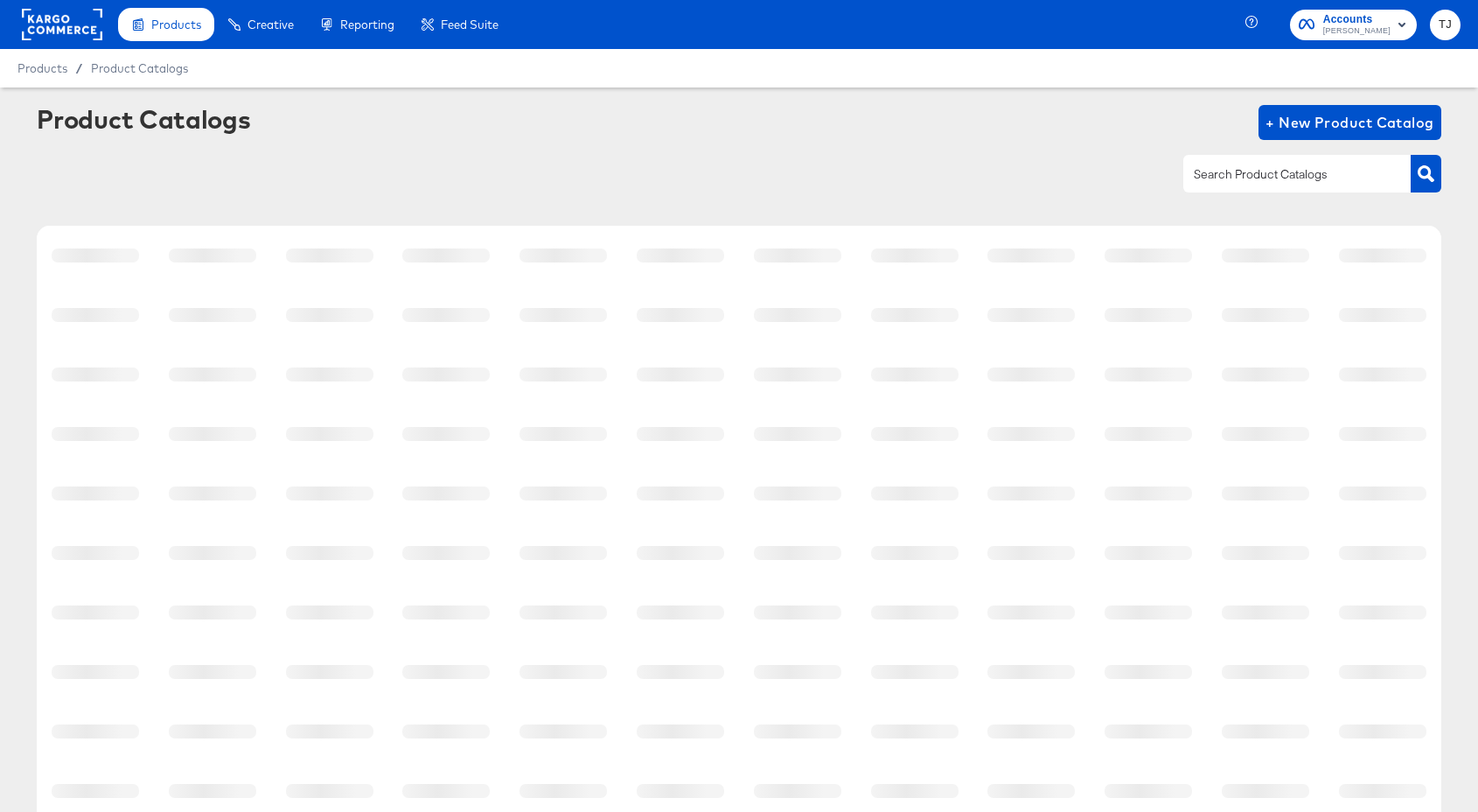
scroll to position [166, 0]
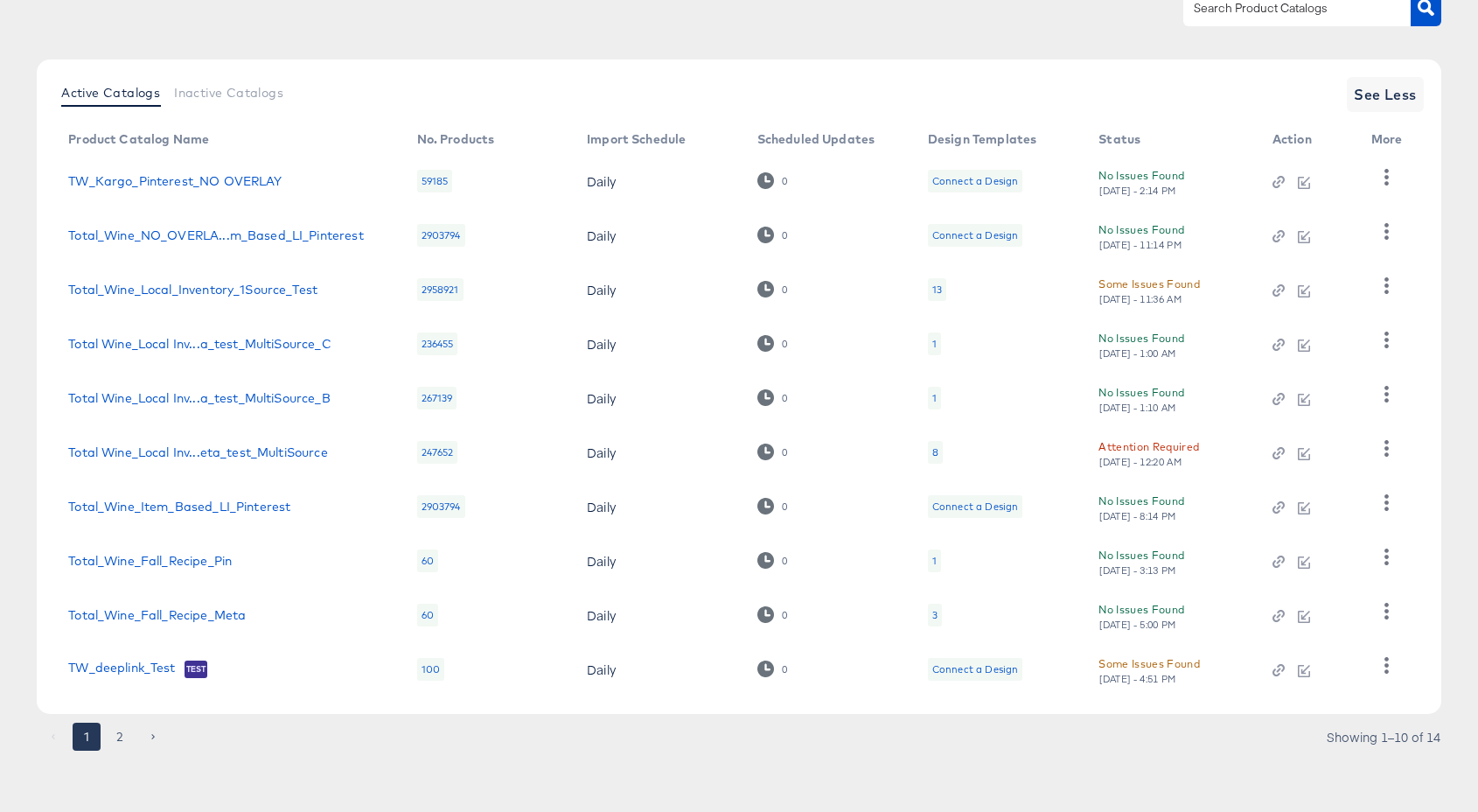
click at [124, 736] on button "2" at bounding box center [120, 737] width 28 height 28
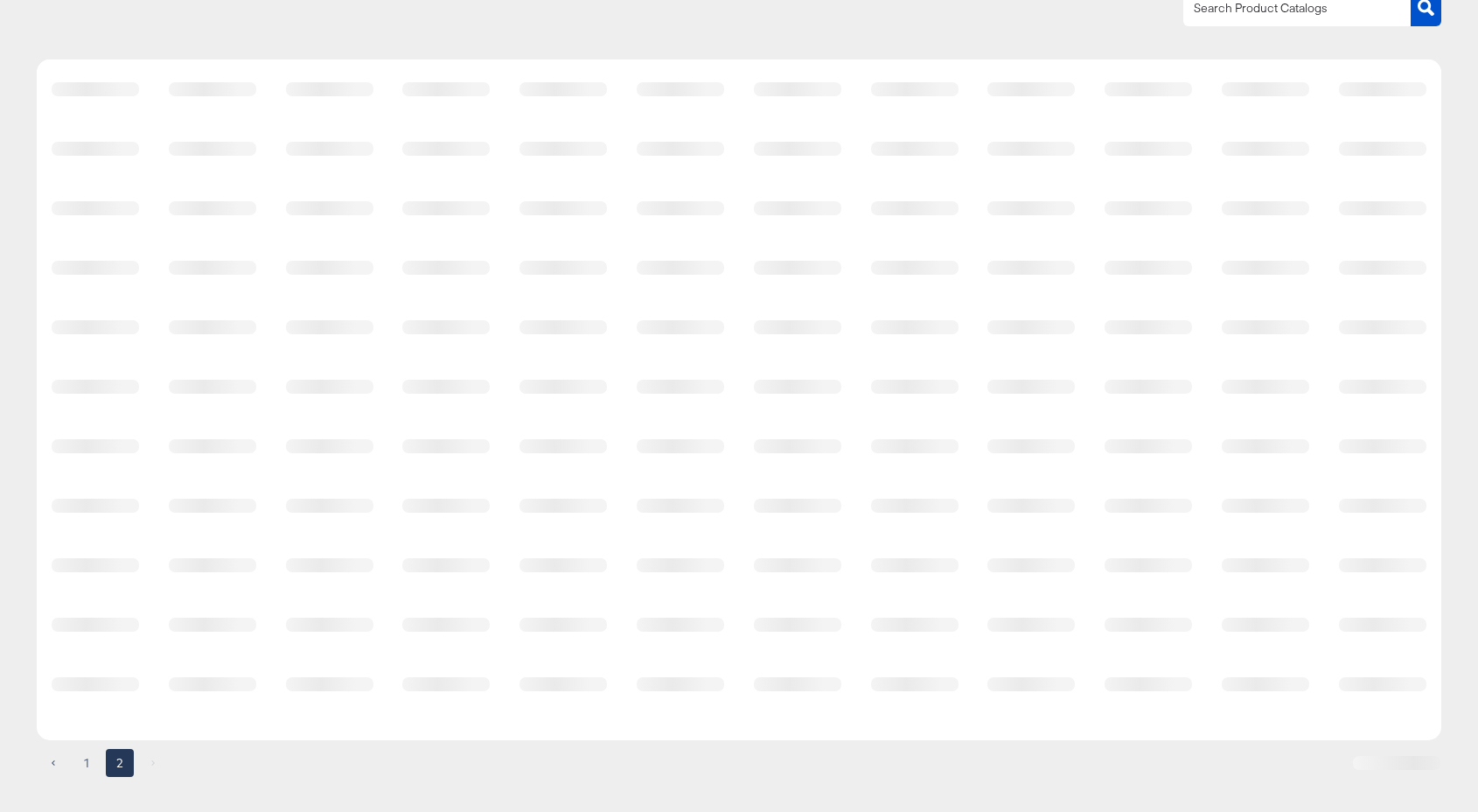
scroll to position [0, 0]
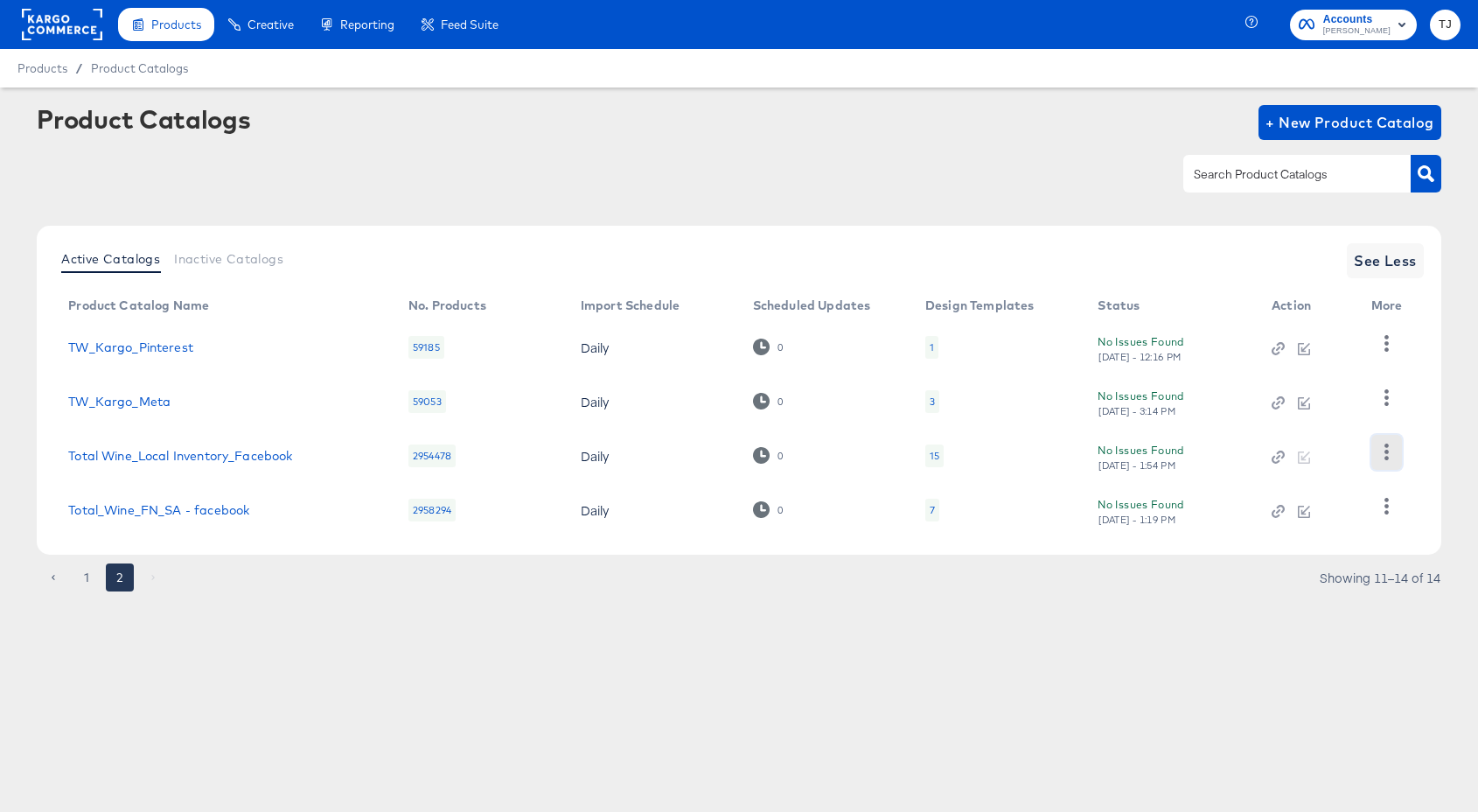
click at [1387, 451] on icon "button" at bounding box center [1387, 452] width 4 height 17
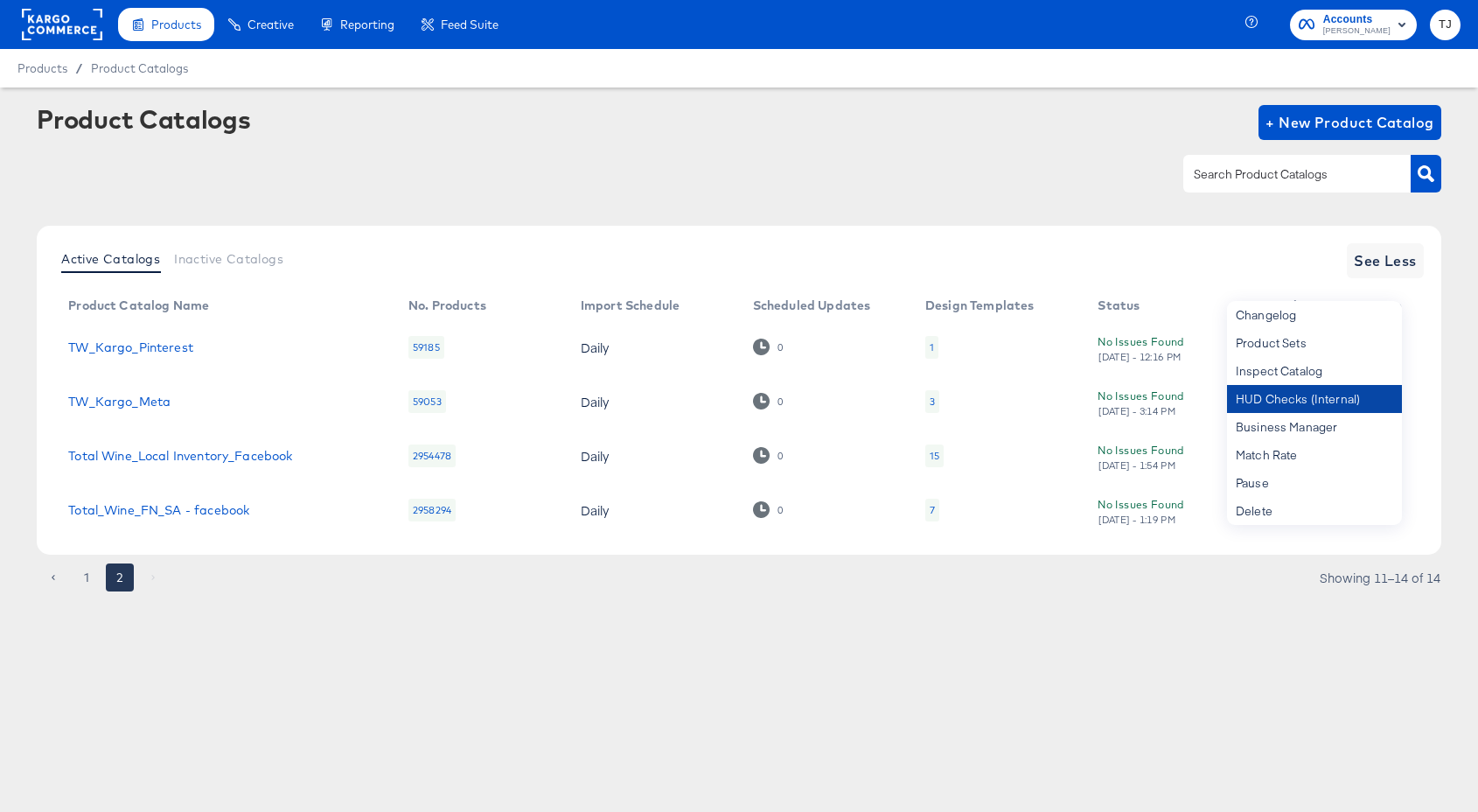
click at [1339, 389] on div "HUD Checks (Internal)" at bounding box center [1314, 399] width 175 height 28
click at [205, 455] on link "Total Wine_Local Inventory_Facebook" at bounding box center [180, 456] width 224 height 14
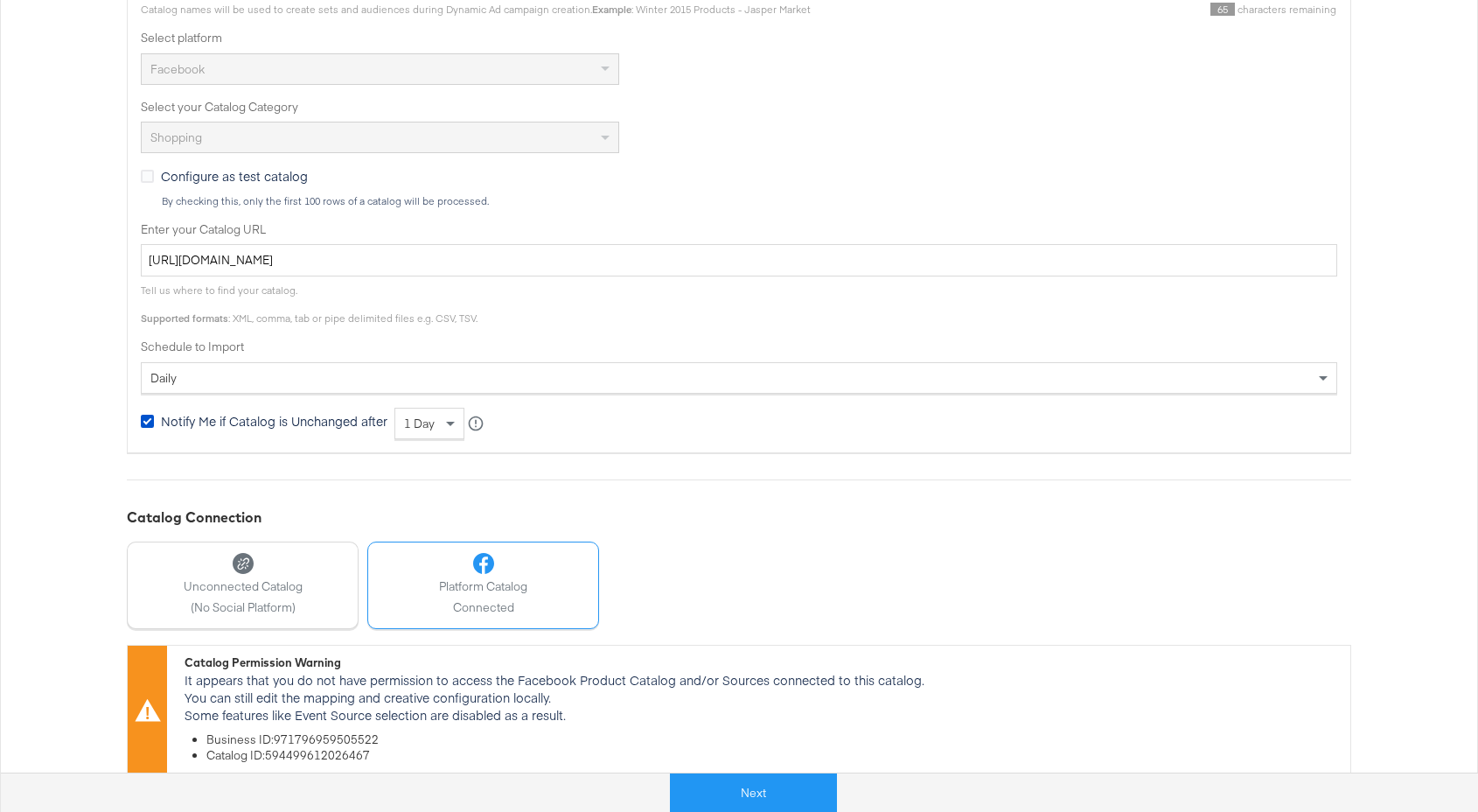
scroll to position [490, 0]
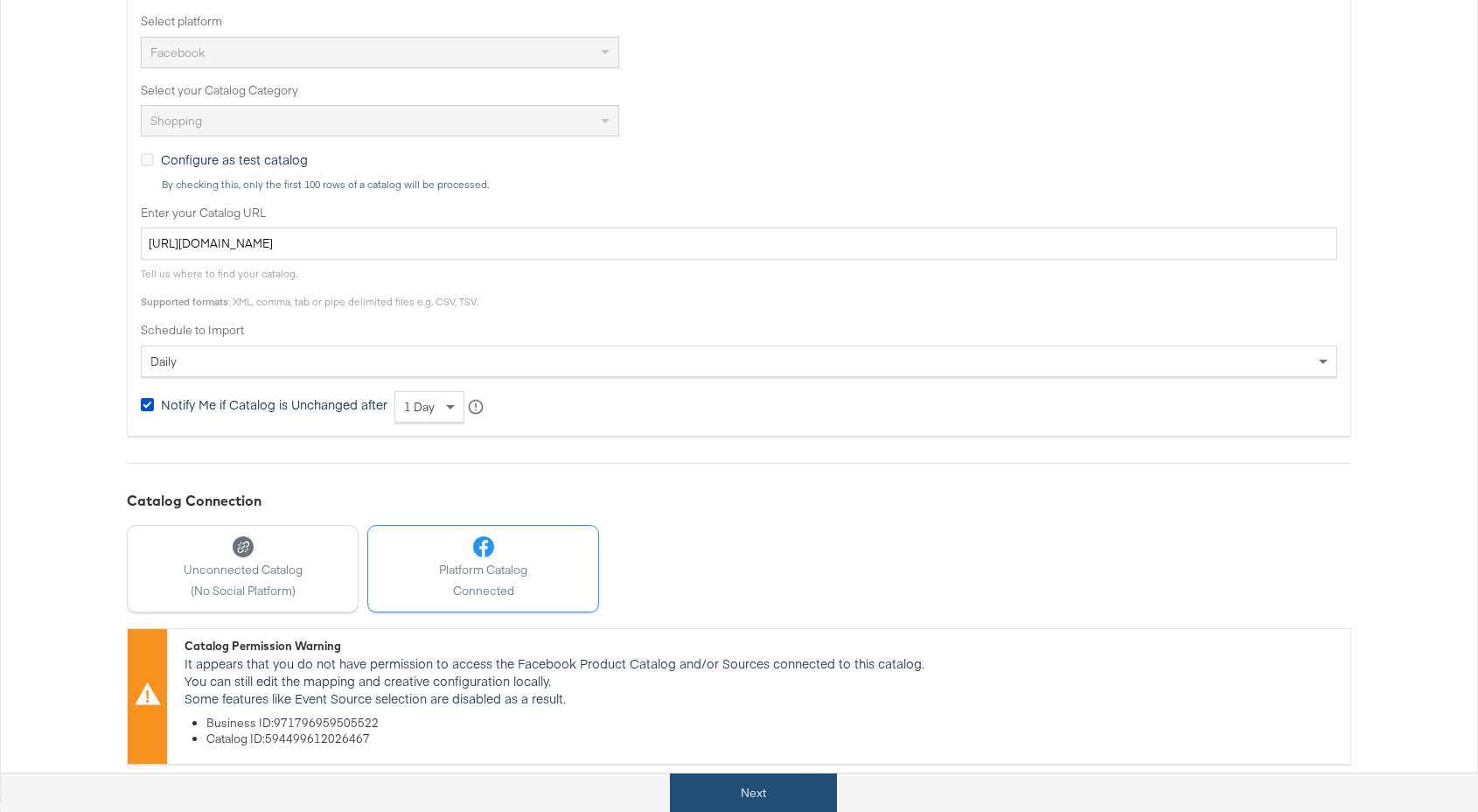
click at [772, 787] on button "Next" at bounding box center [753, 792] width 167 height 39
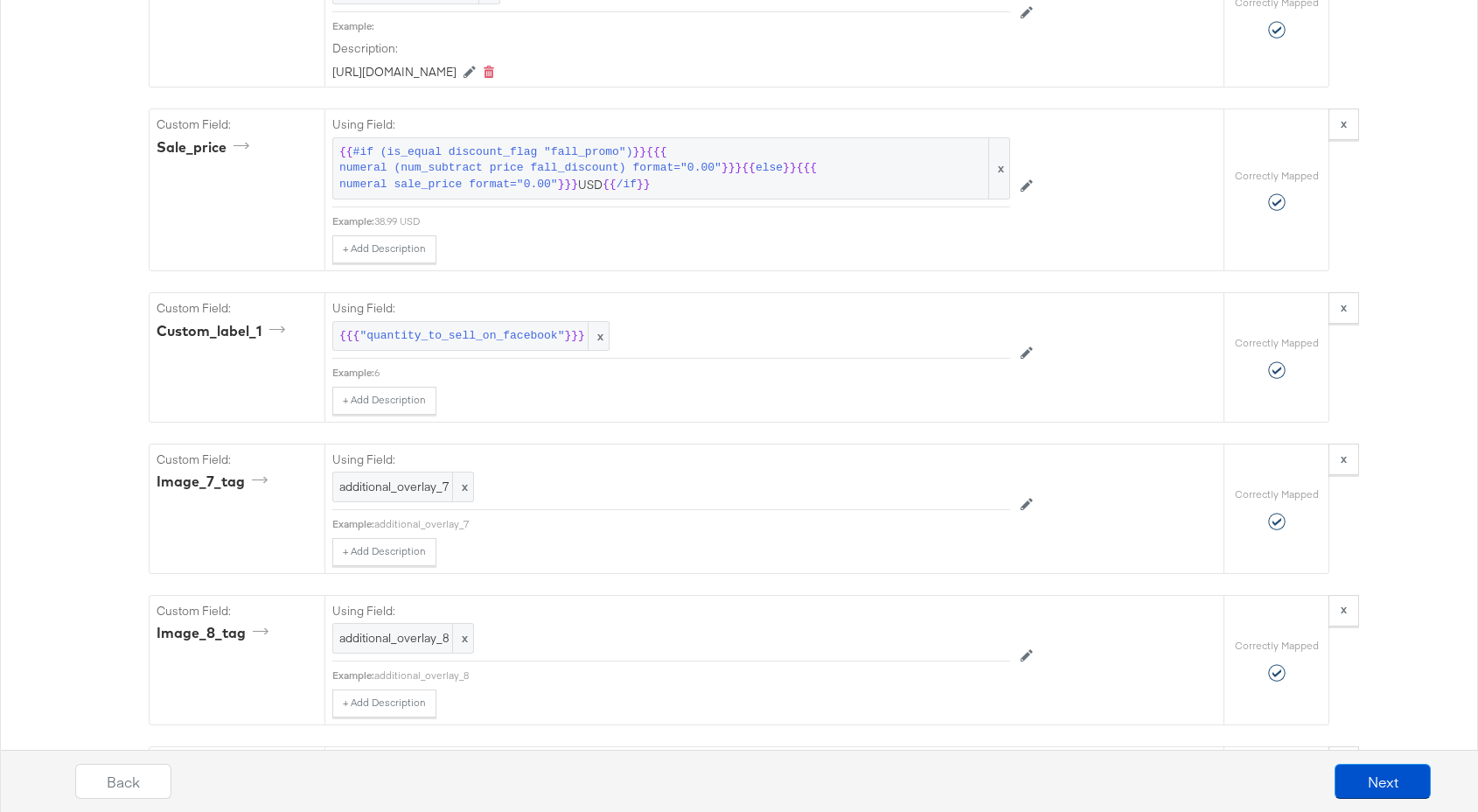
scroll to position [4210, 0]
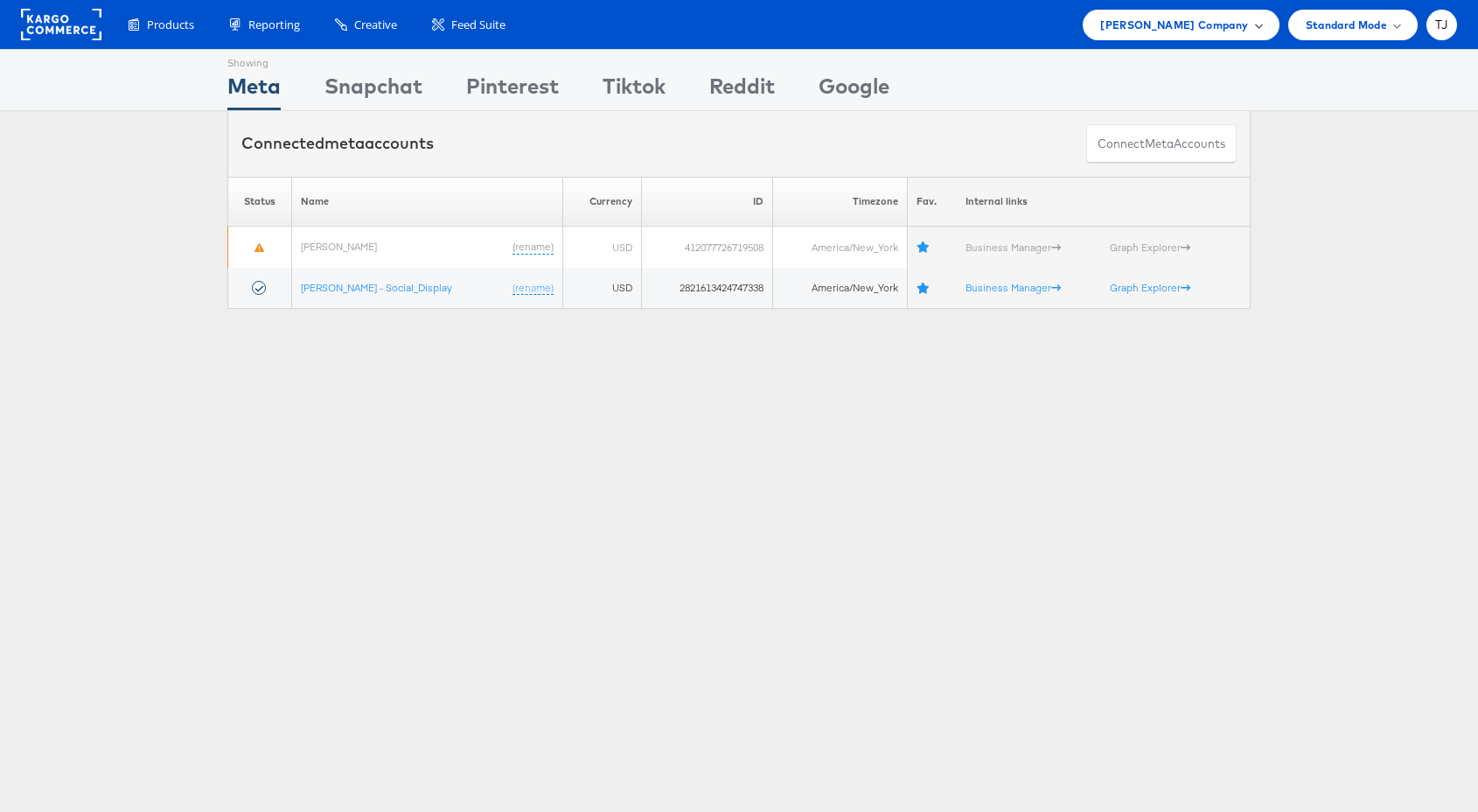
click at [1217, 28] on span "[PERSON_NAME] Company" at bounding box center [1175, 25] width 148 height 18
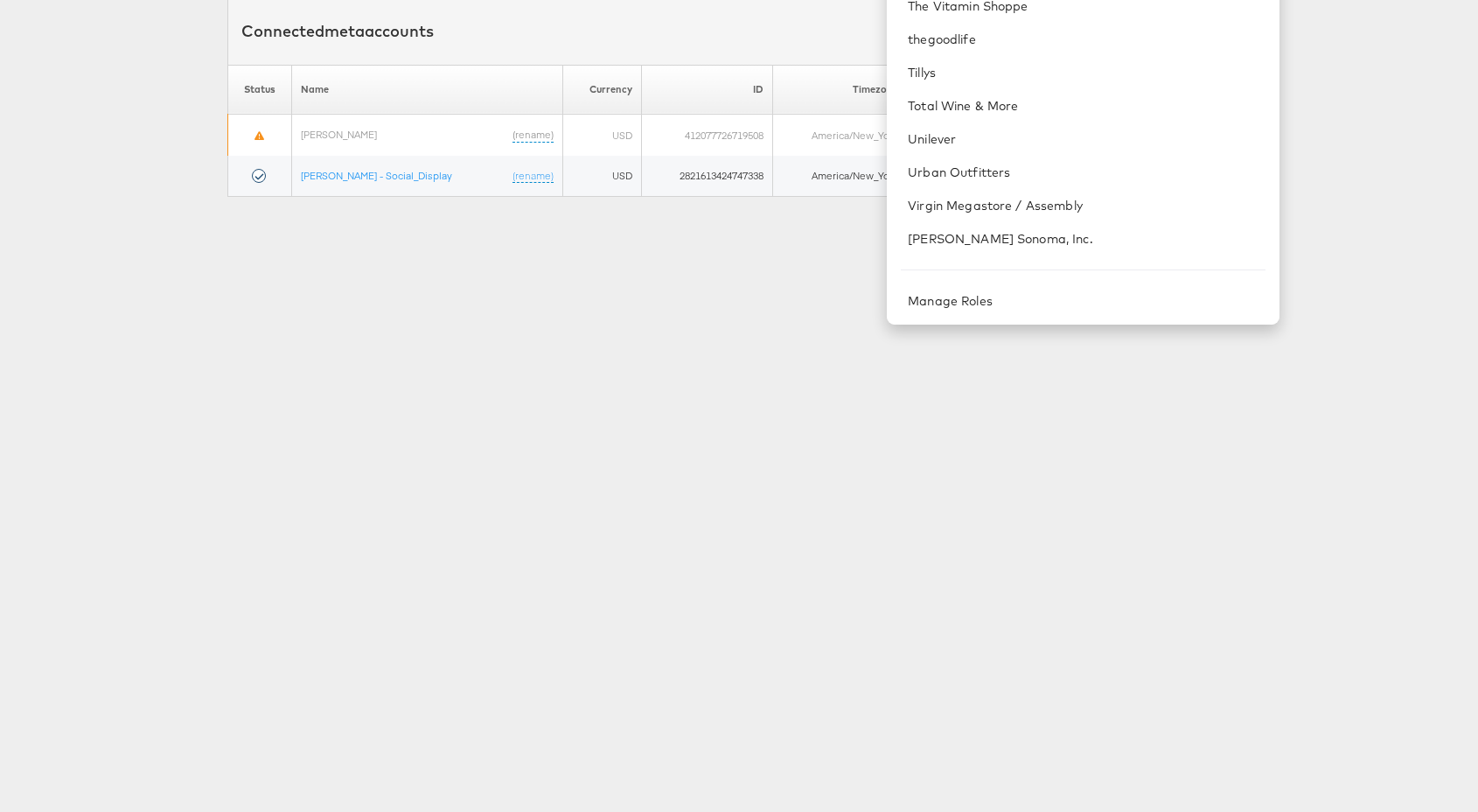
scroll to position [107, 0]
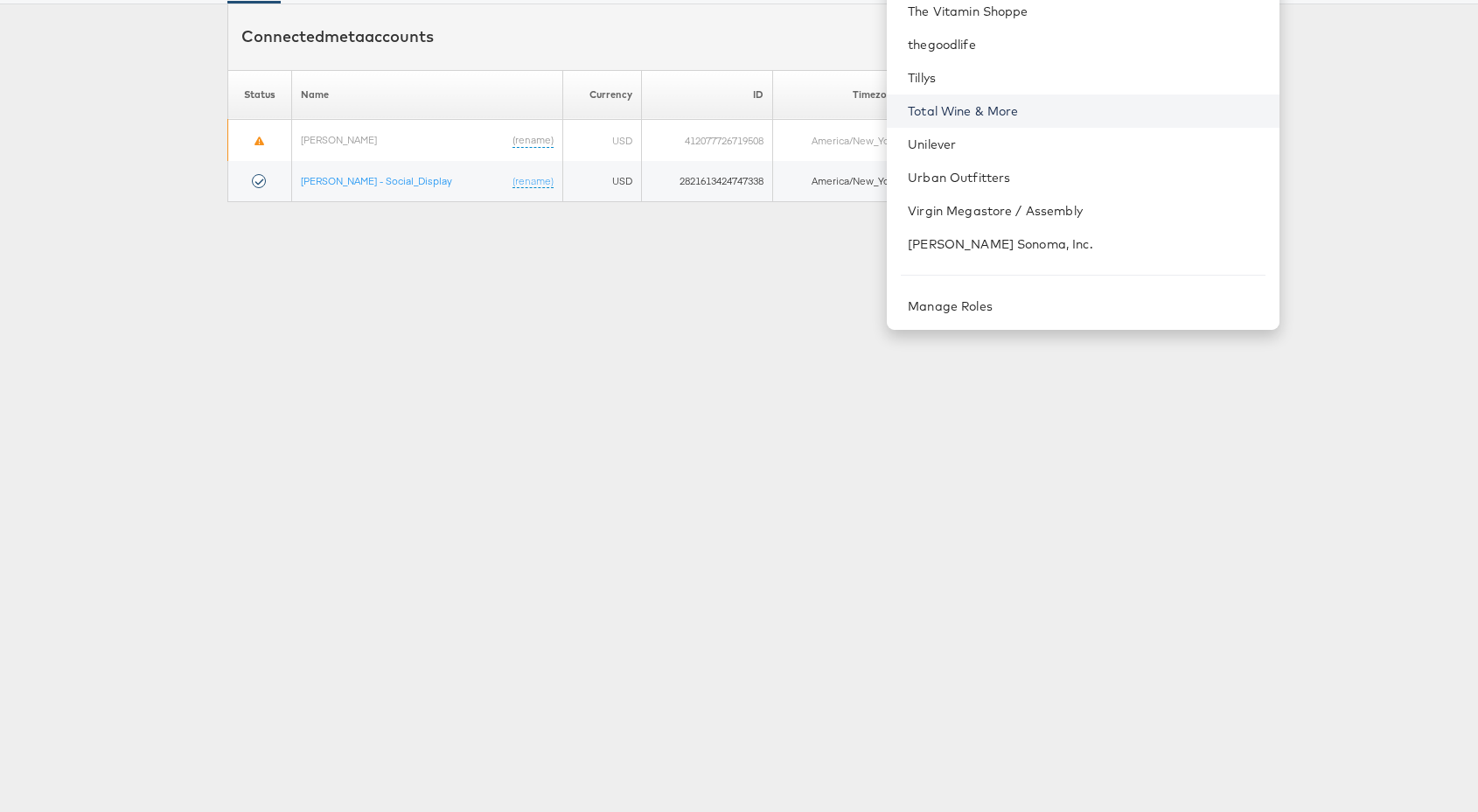
click at [1108, 102] on link "Total Wine & More" at bounding box center [1086, 110] width 357 height 17
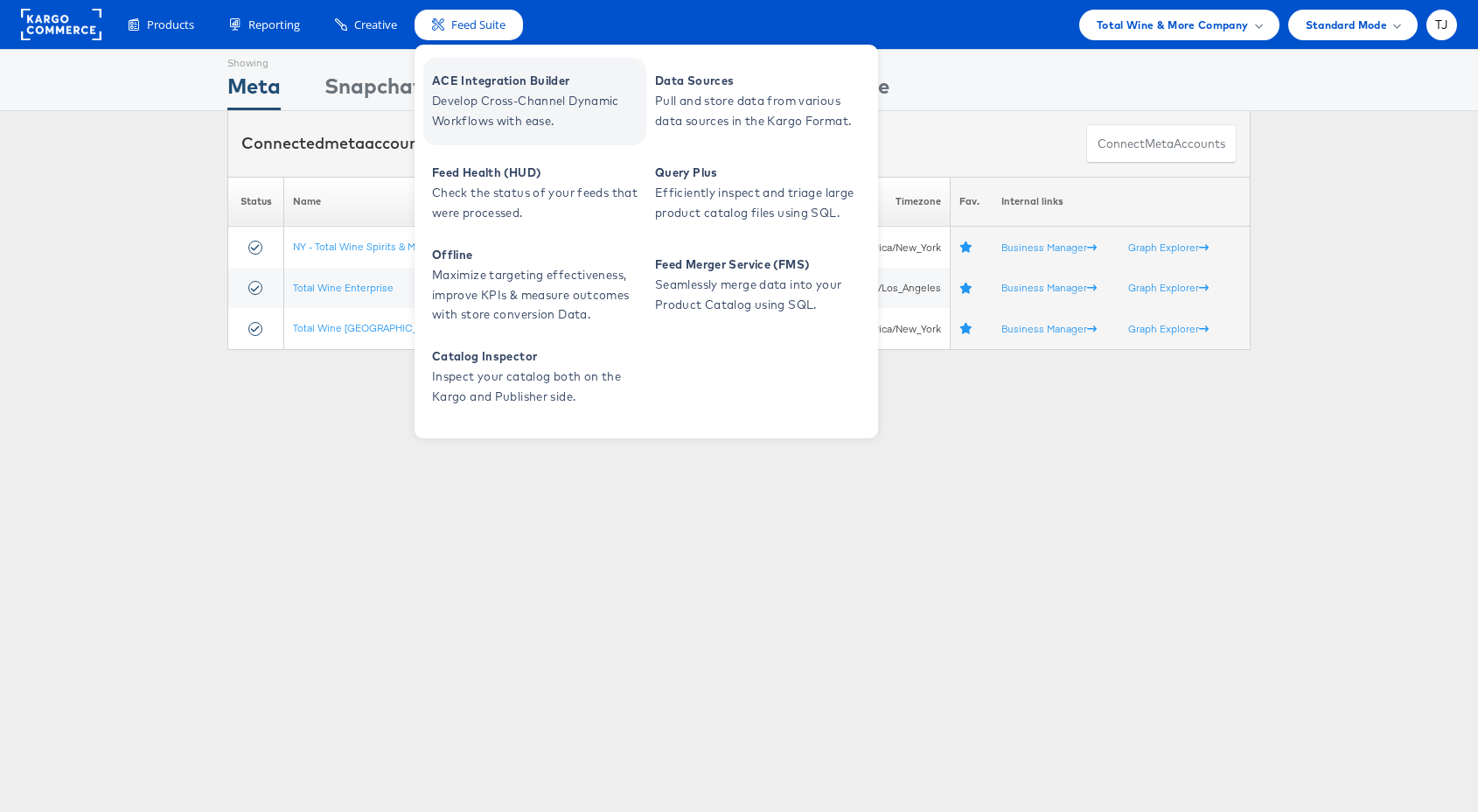
click at [465, 81] on span "ACE Integration Builder" at bounding box center [537, 81] width 210 height 20
